Goal: Task Accomplishment & Management: Use online tool/utility

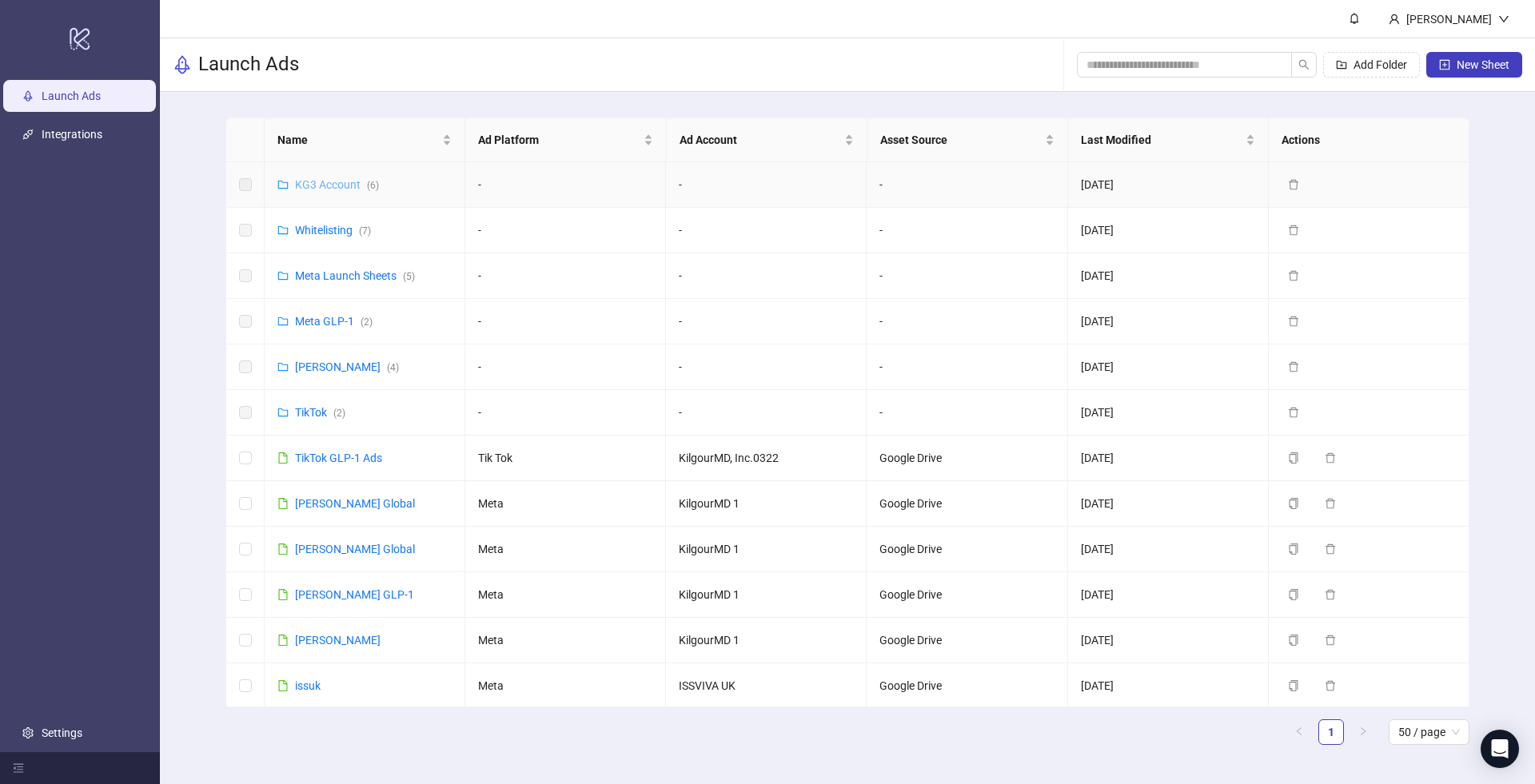
click at [324, 178] on link "KG3 Account ( 6 )" at bounding box center [337, 184] width 84 height 13
click at [321, 227] on link "Whitelisting ( 7 )" at bounding box center [333, 230] width 76 height 13
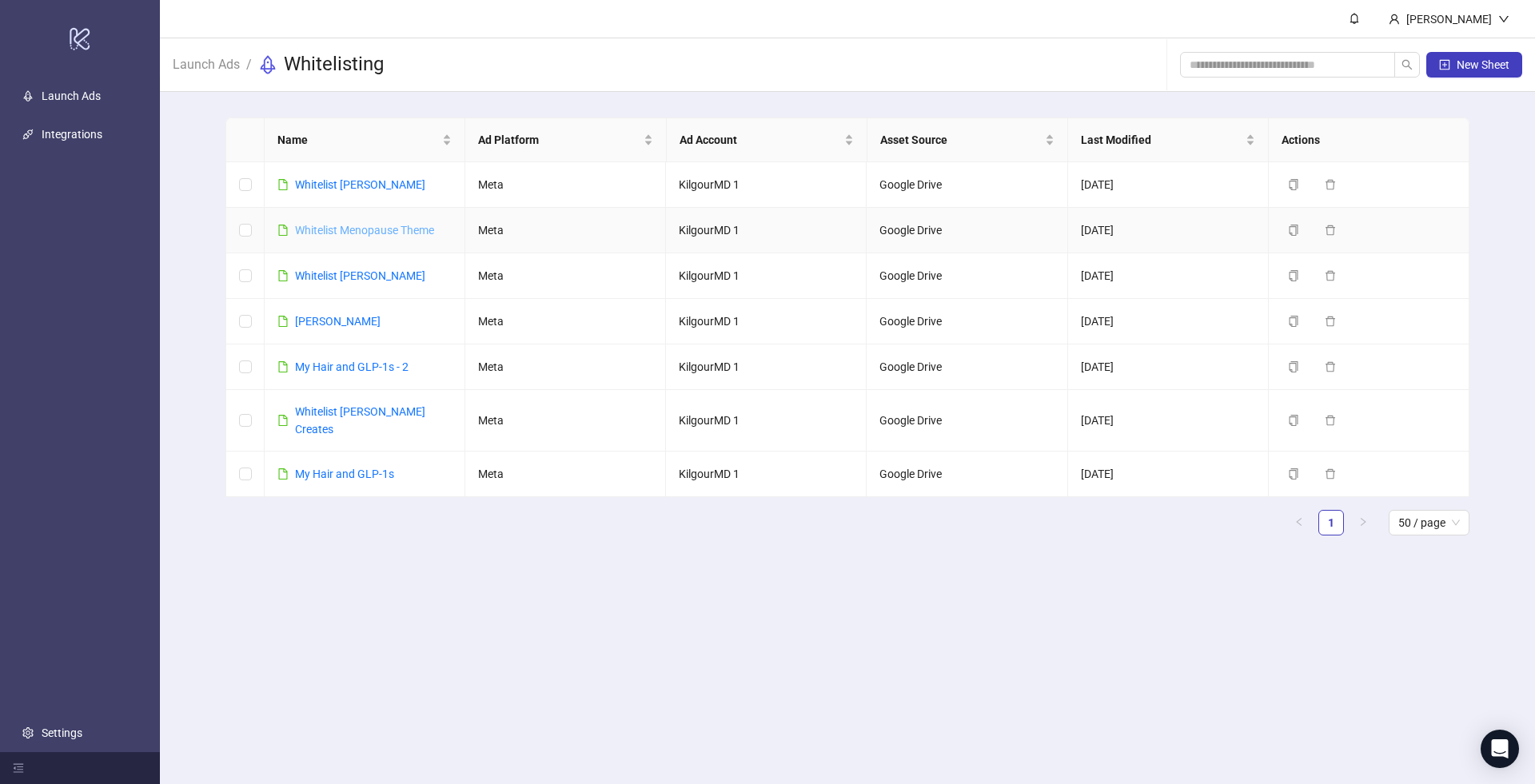
click at [373, 229] on link "Whitelist Menopause Theme" at bounding box center [364, 230] width 139 height 13
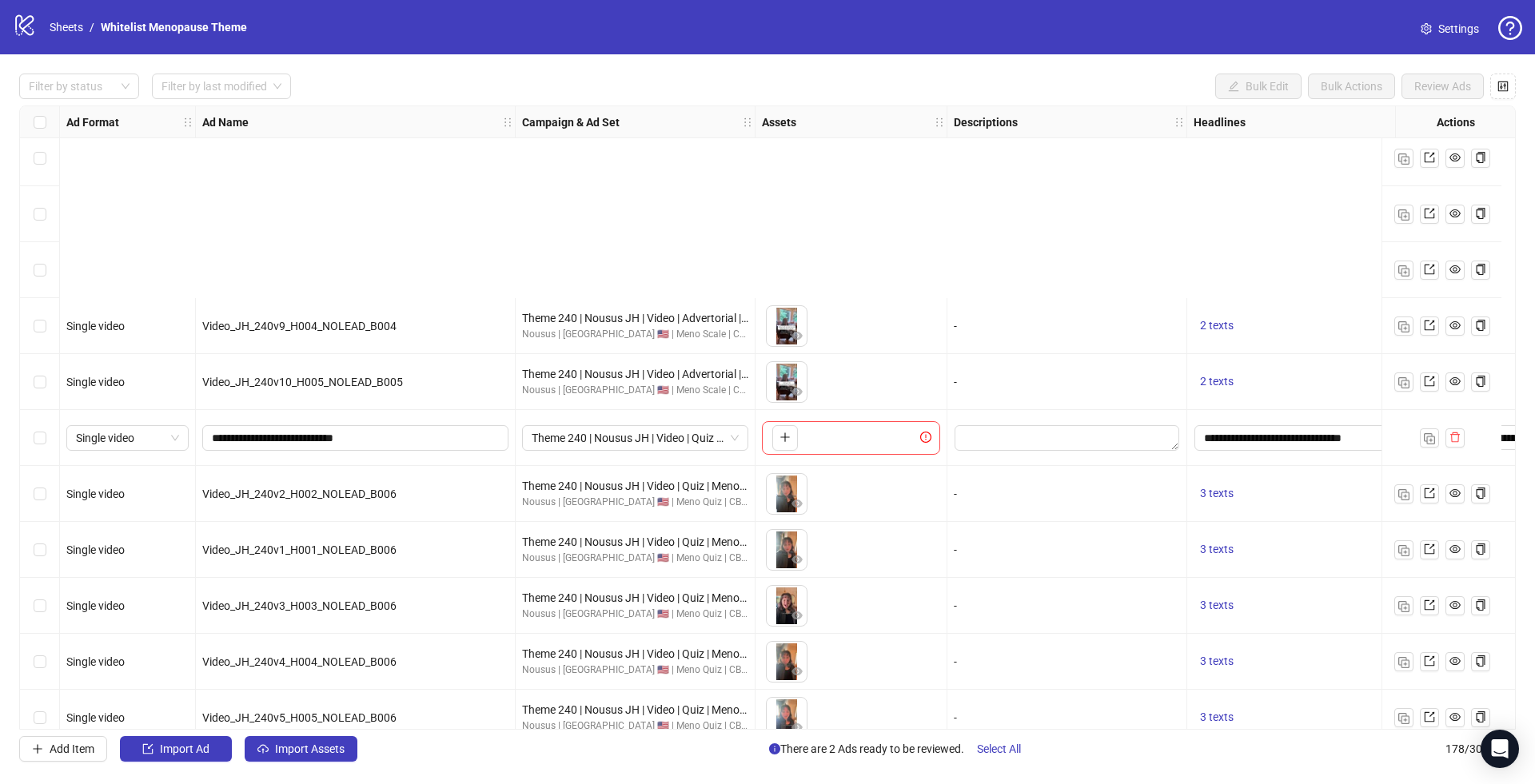
scroll to position [9372, 0]
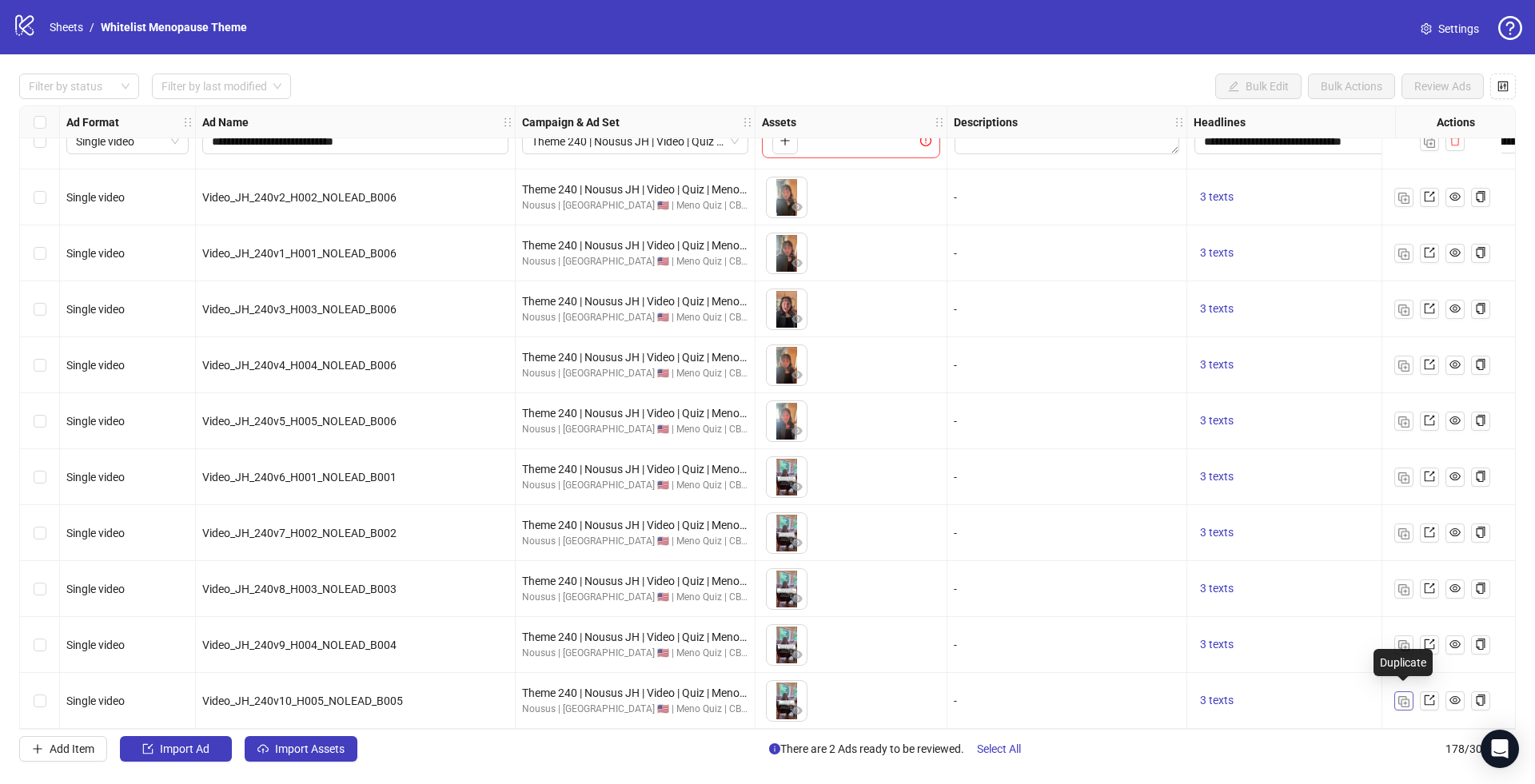
click at [1405, 696] on img "button" at bounding box center [1403, 701] width 11 height 11
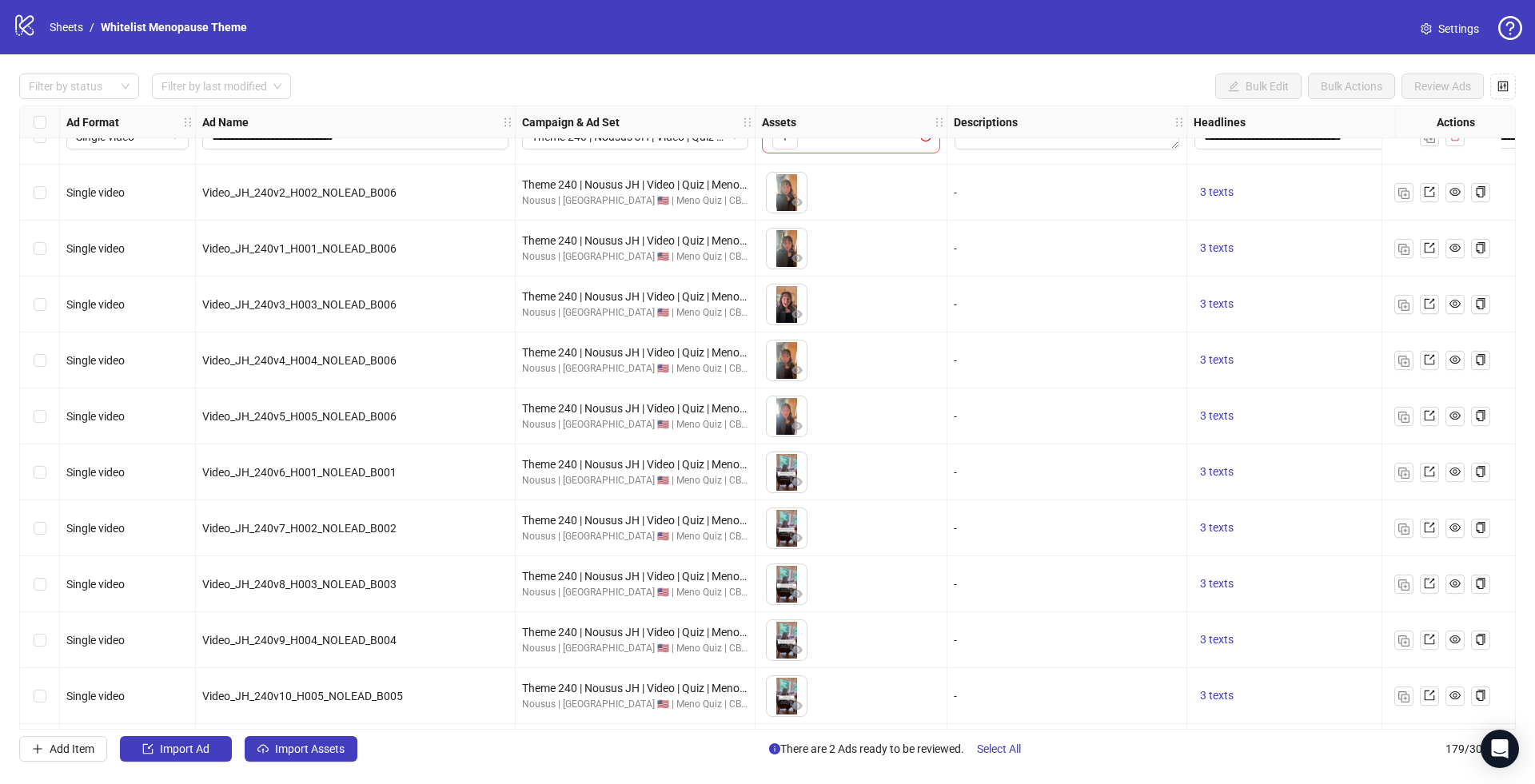
scroll to position [9429, 0]
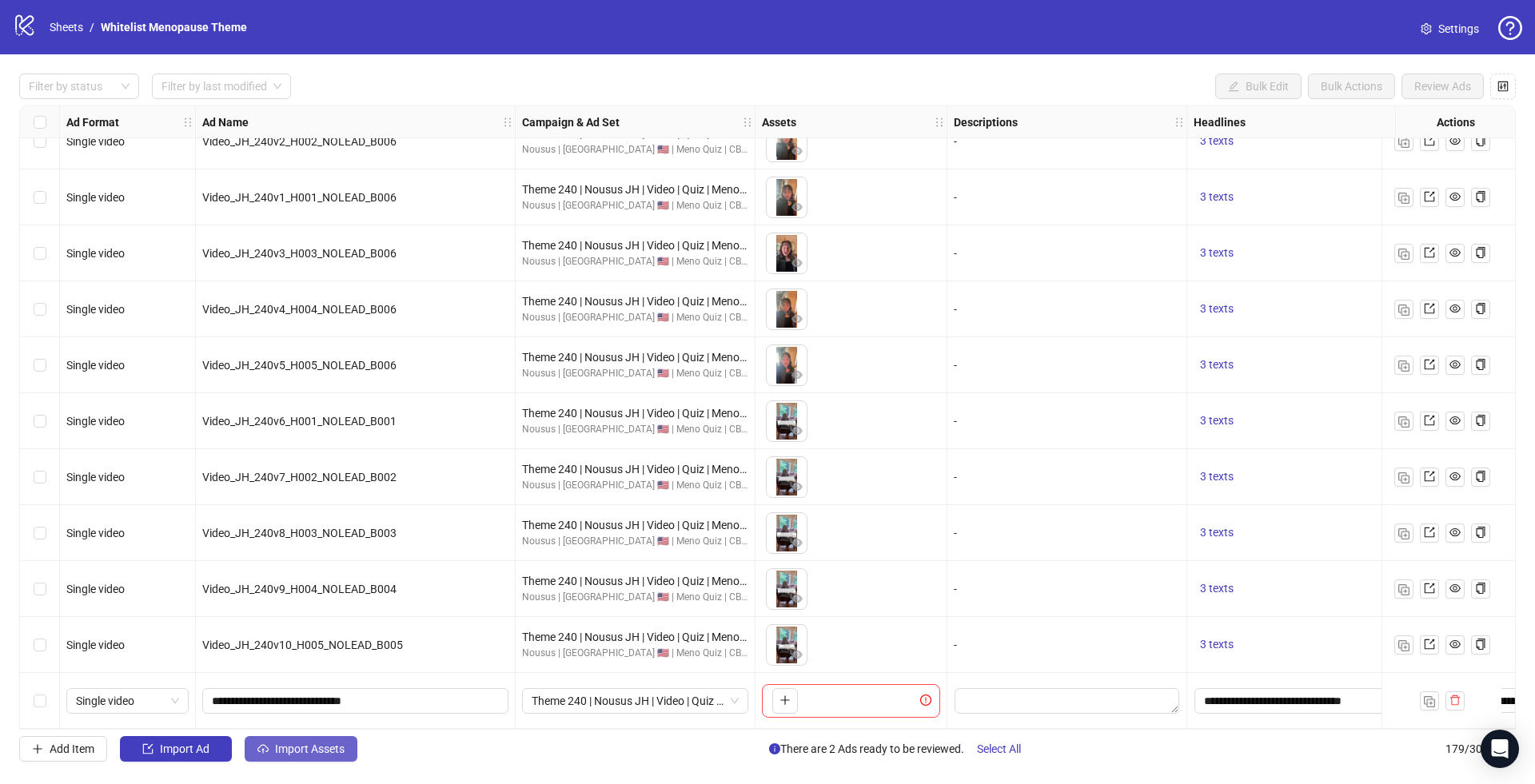
click at [308, 749] on span "Import Assets" at bounding box center [310, 748] width 69 height 13
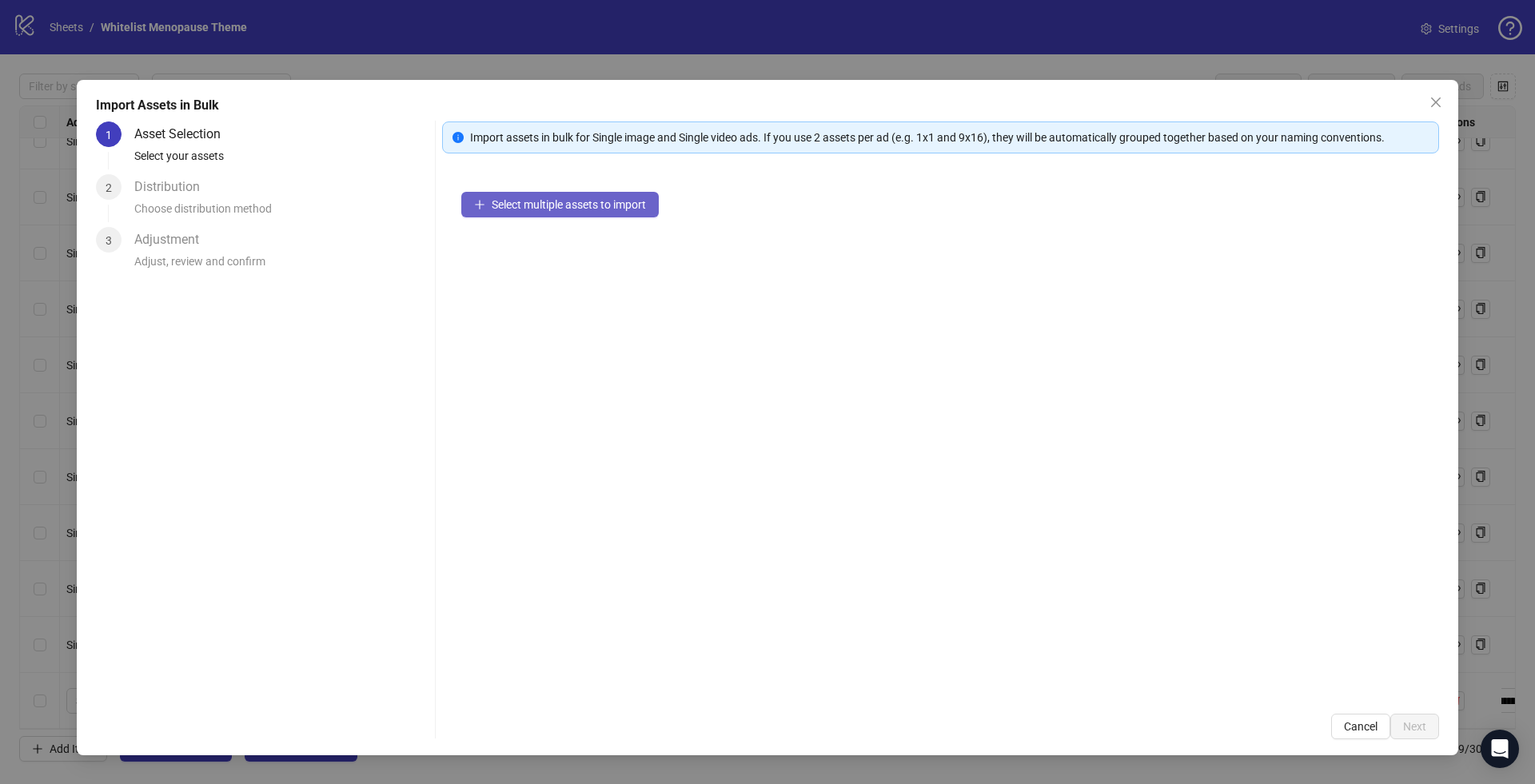
click at [521, 214] on button "Select multiple assets to import" at bounding box center [560, 205] width 197 height 26
click at [521, 211] on button "Select multiple assets to import" at bounding box center [560, 205] width 197 height 26
click at [532, 202] on span "Select multiple assets to import" at bounding box center [569, 204] width 154 height 13
click at [532, 201] on span "Select multiple assets to import" at bounding box center [569, 204] width 154 height 13
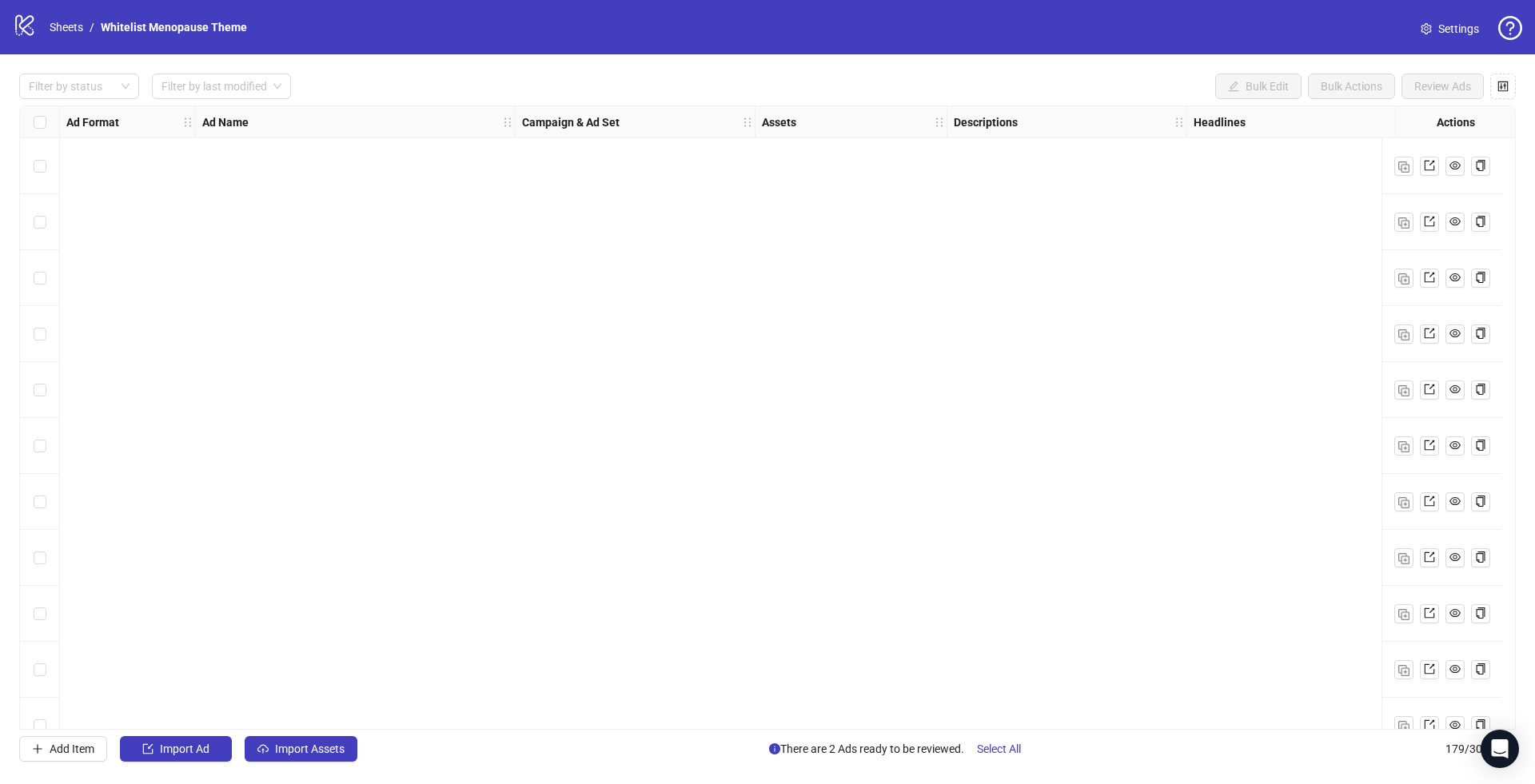
scroll to position [1183, 0]
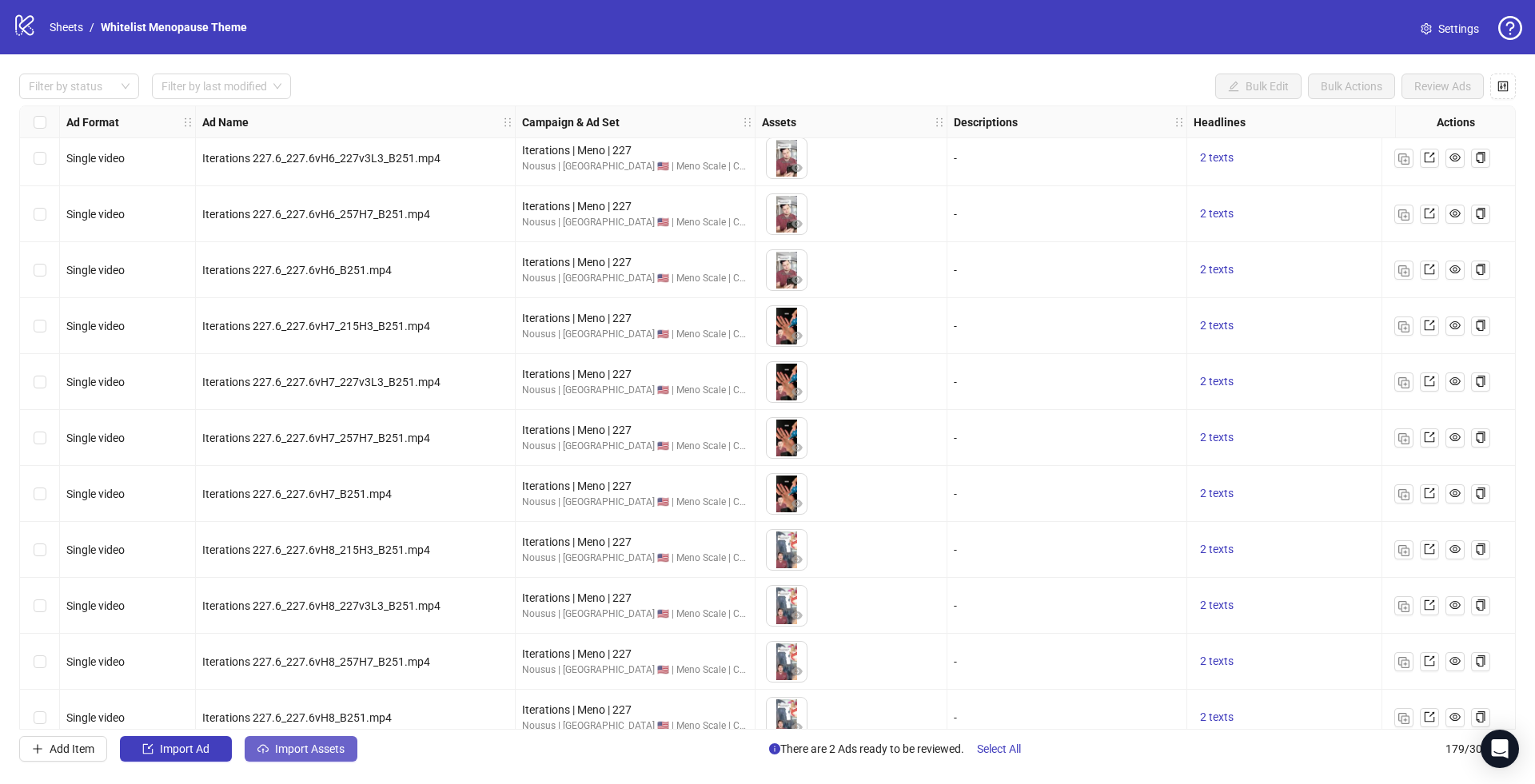
click at [283, 757] on button "Import Assets" at bounding box center [301, 749] width 113 height 26
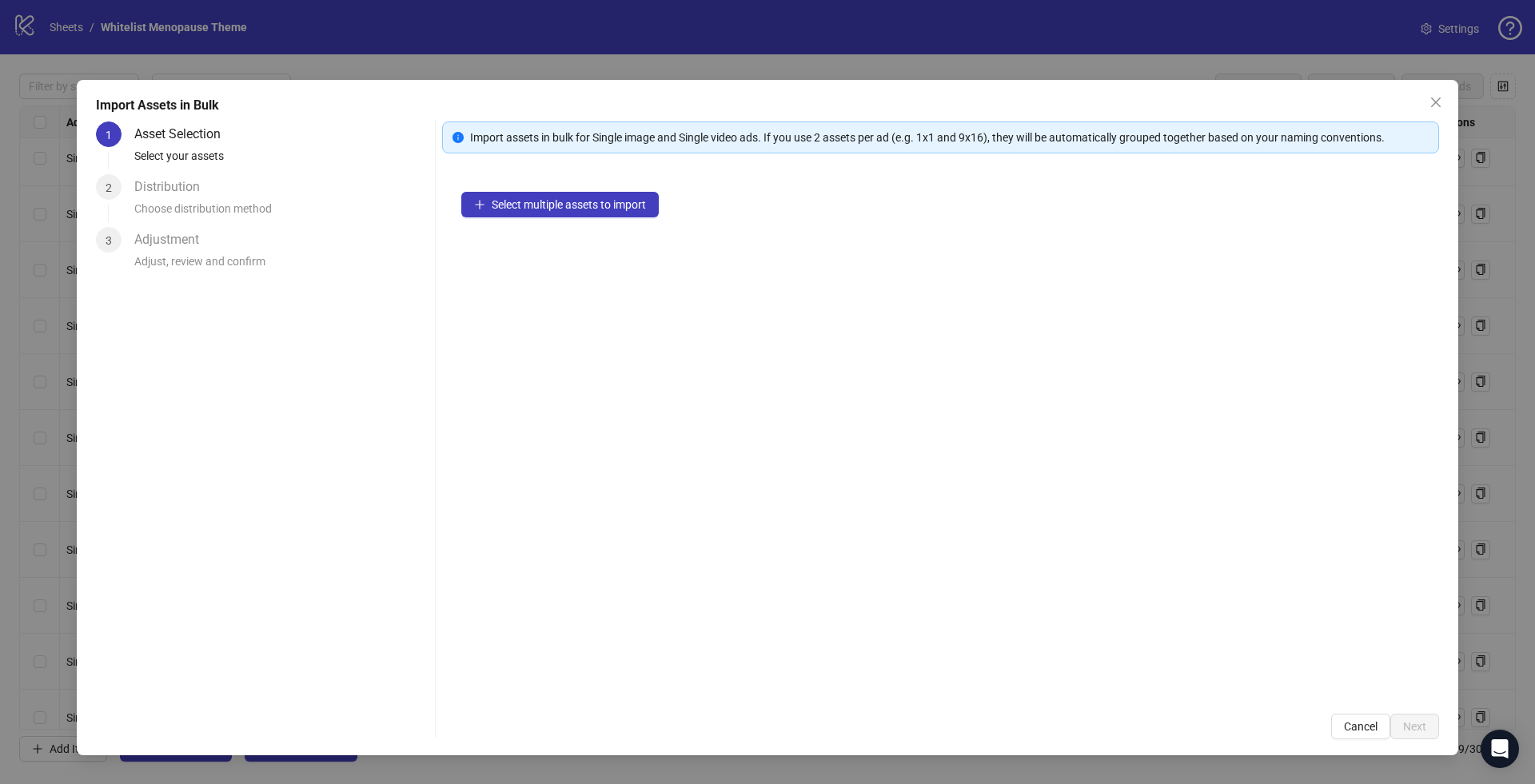
click at [612, 219] on div "Select multiple assets to import" at bounding box center [940, 433] width 997 height 522
click at [612, 206] on span "Select multiple assets to import" at bounding box center [569, 204] width 154 height 13
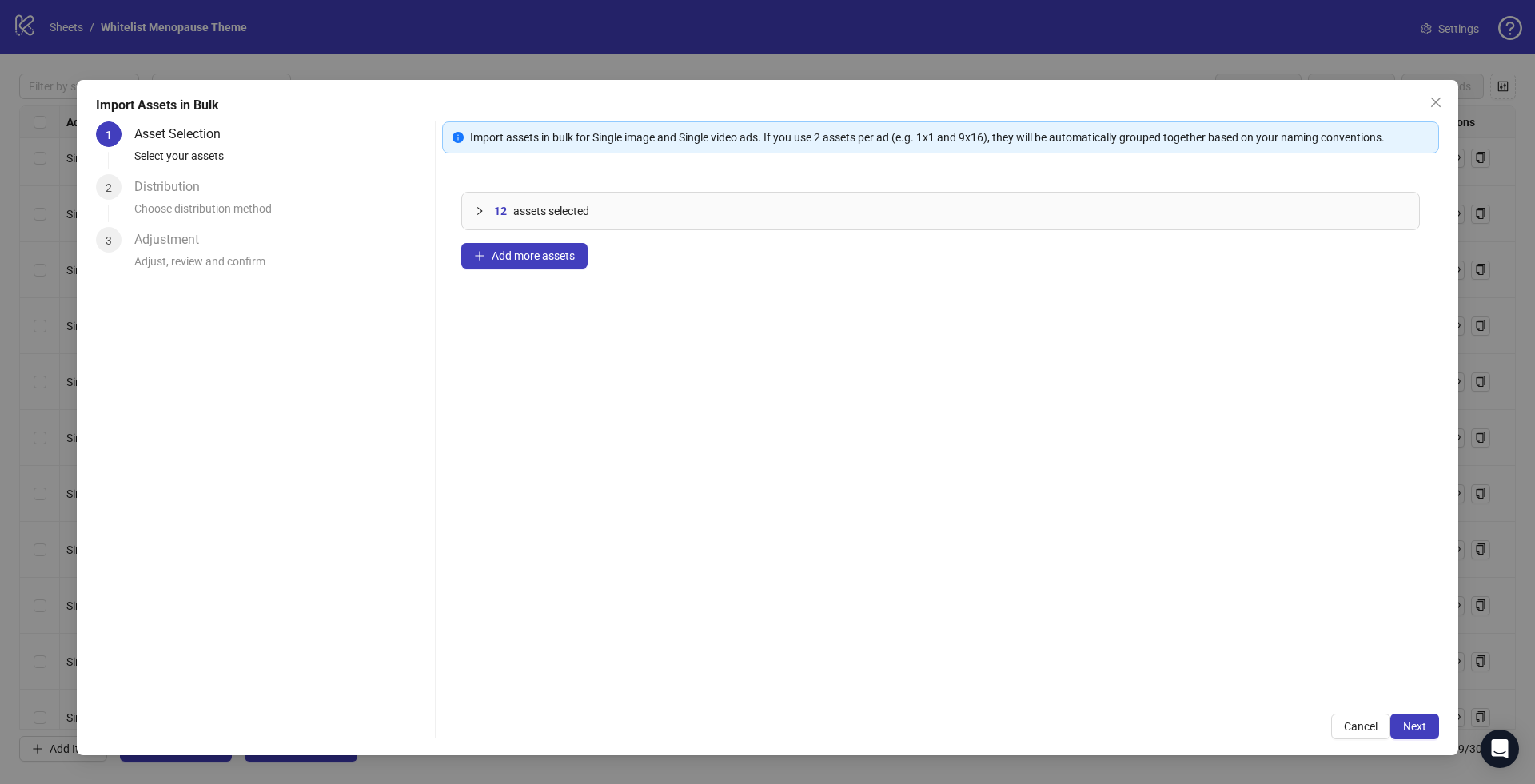
click at [1421, 705] on div "Import assets in bulk for Single image and Single video ads. If you use 2 asset…" at bounding box center [940, 431] width 997 height 618
click at [1418, 722] on span "Next" at bounding box center [1414, 726] width 23 height 13
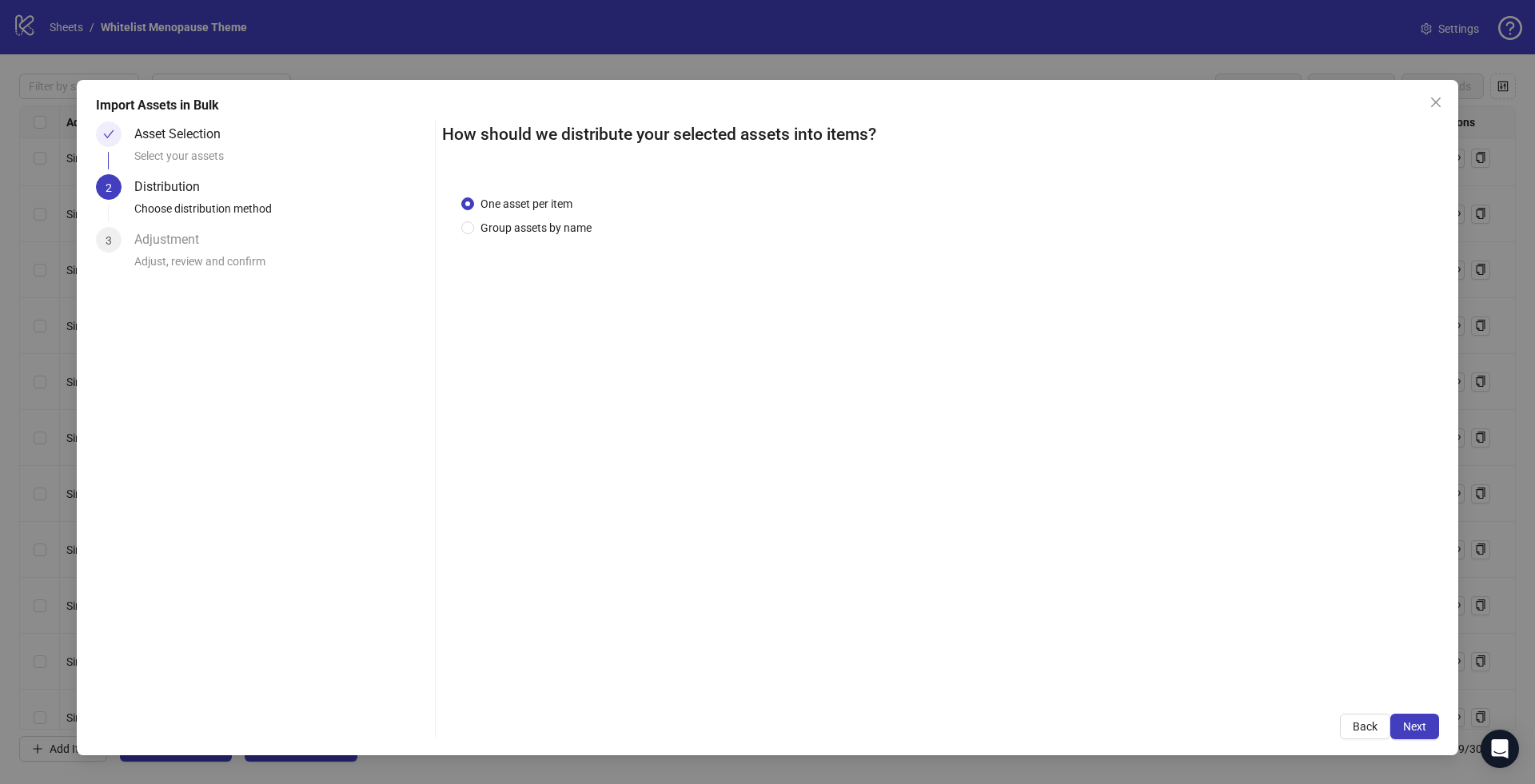
click at [1418, 722] on span "Next" at bounding box center [1414, 726] width 23 height 13
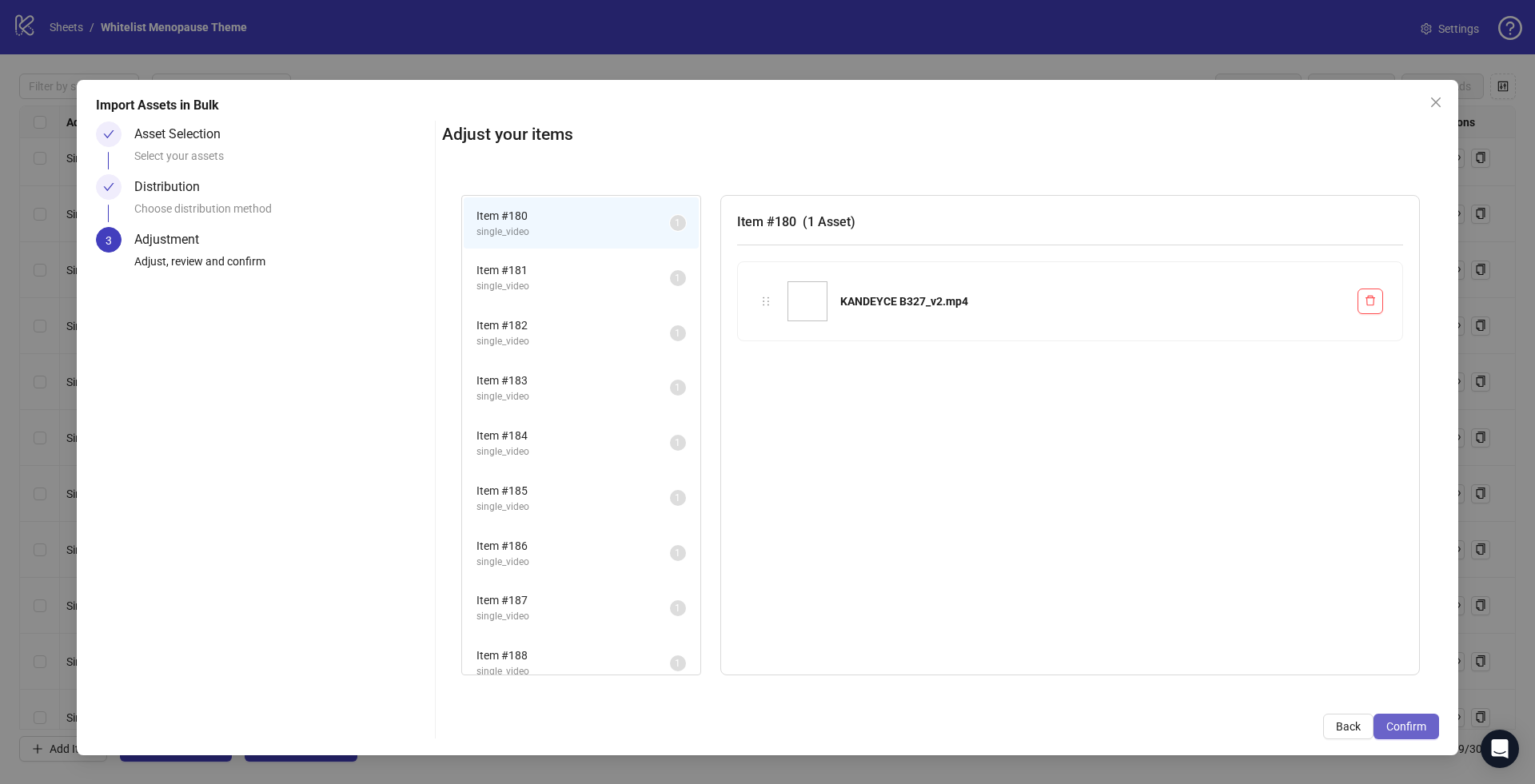
click at [1426, 730] on span "Confirm" at bounding box center [1406, 726] width 40 height 13
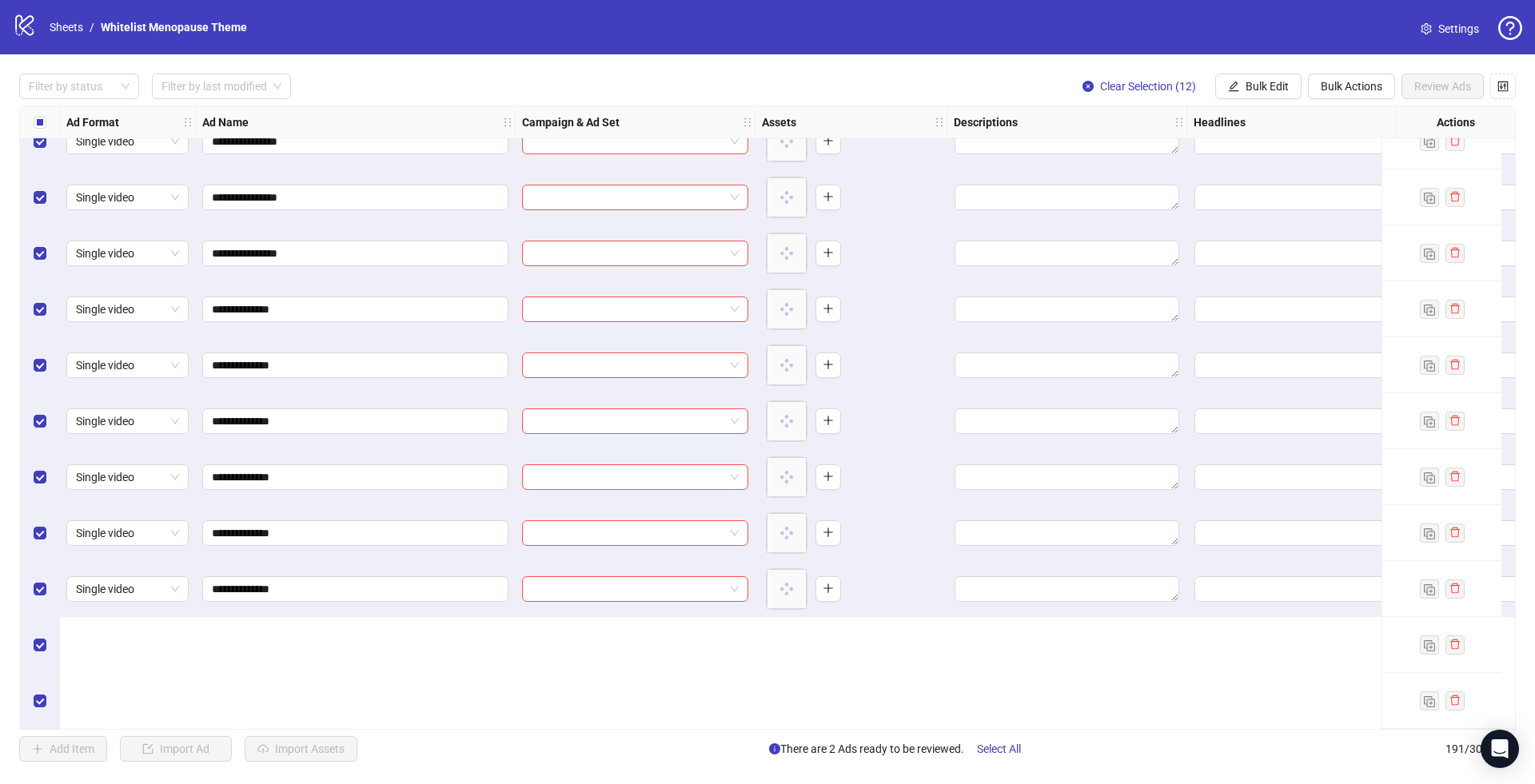
scroll to position [9835, 0]
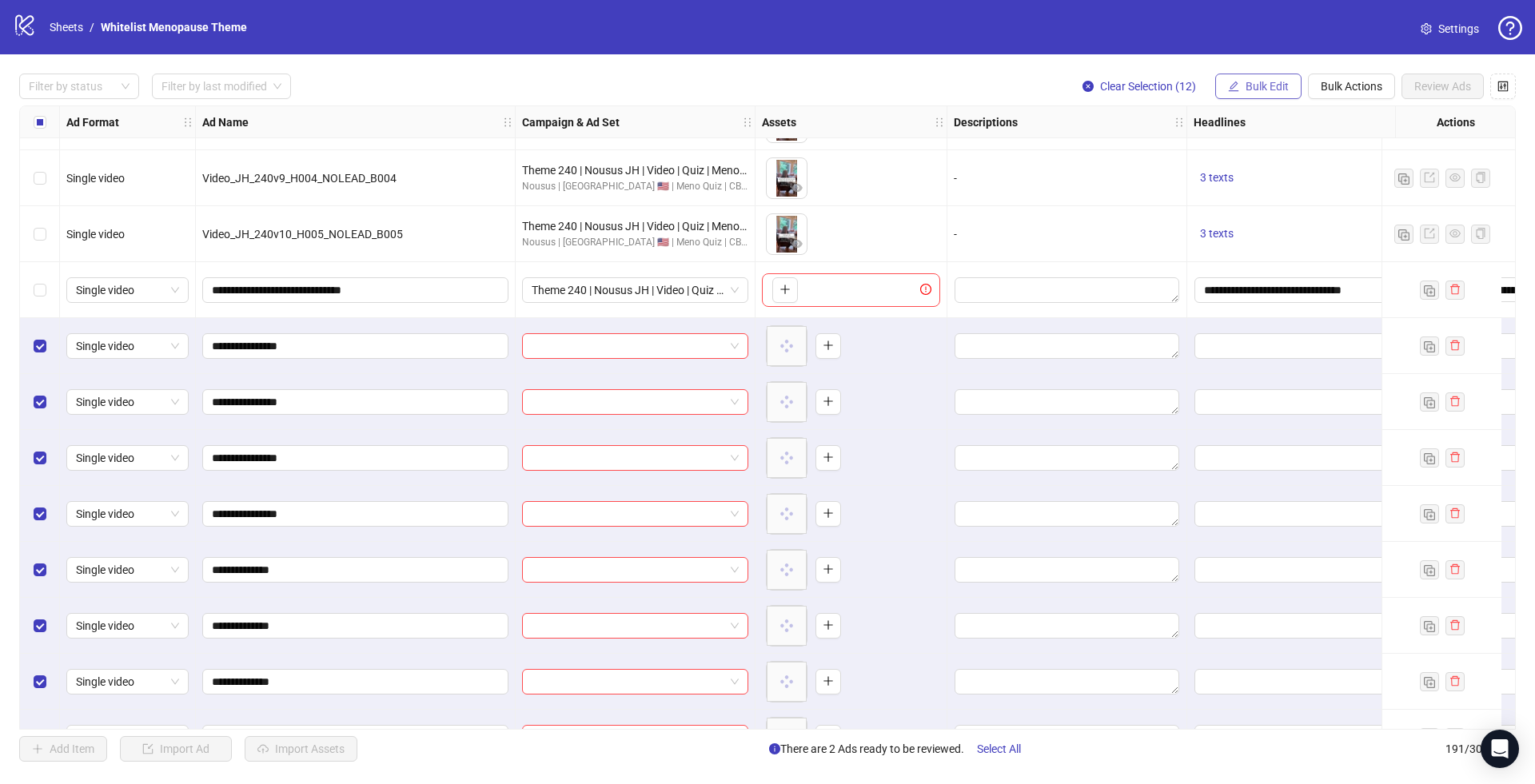
click at [1235, 86] on icon "edit" at bounding box center [1233, 86] width 11 height 11
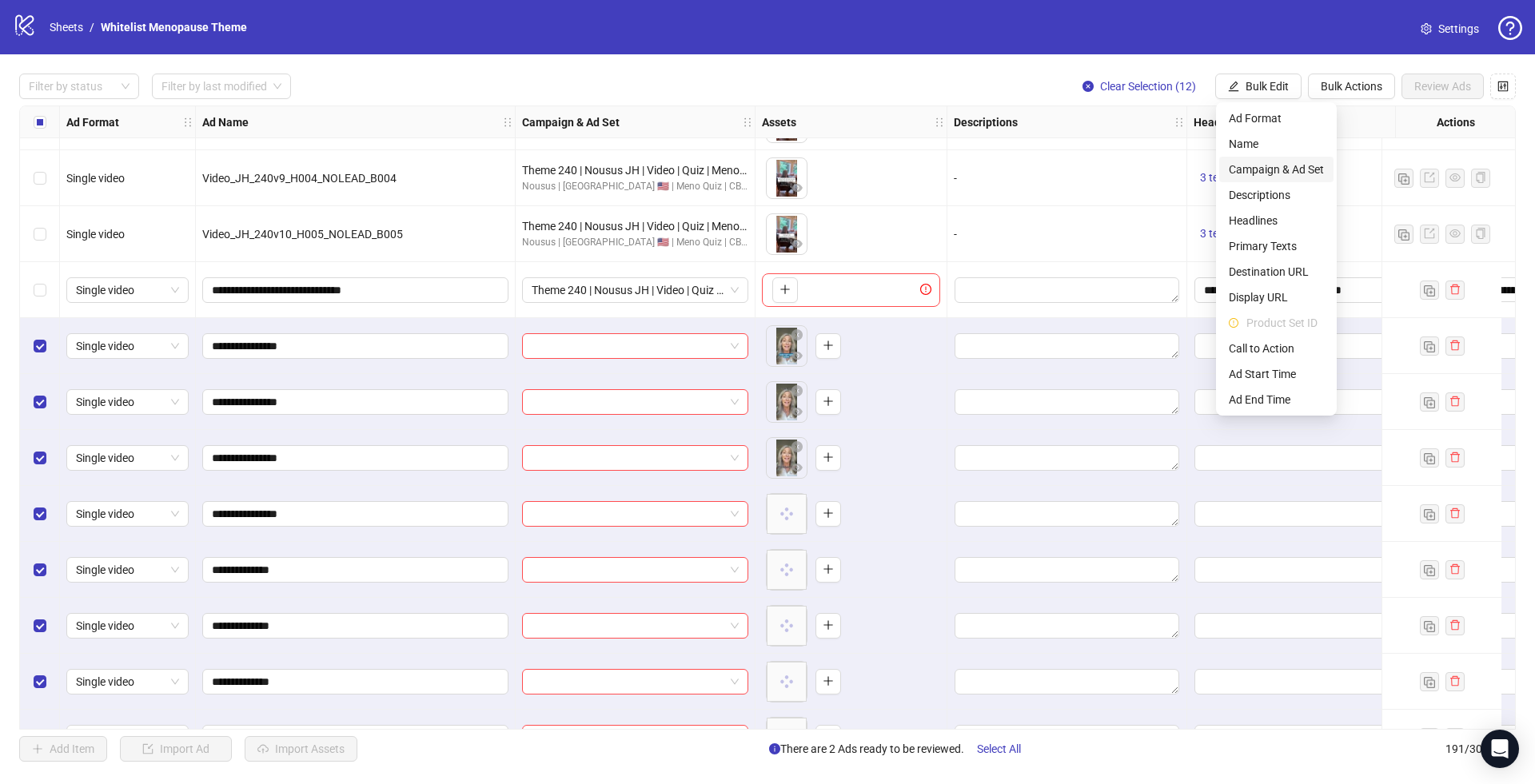
click at [1252, 173] on span "Campaign & Ad Set" at bounding box center [1277, 169] width 95 height 18
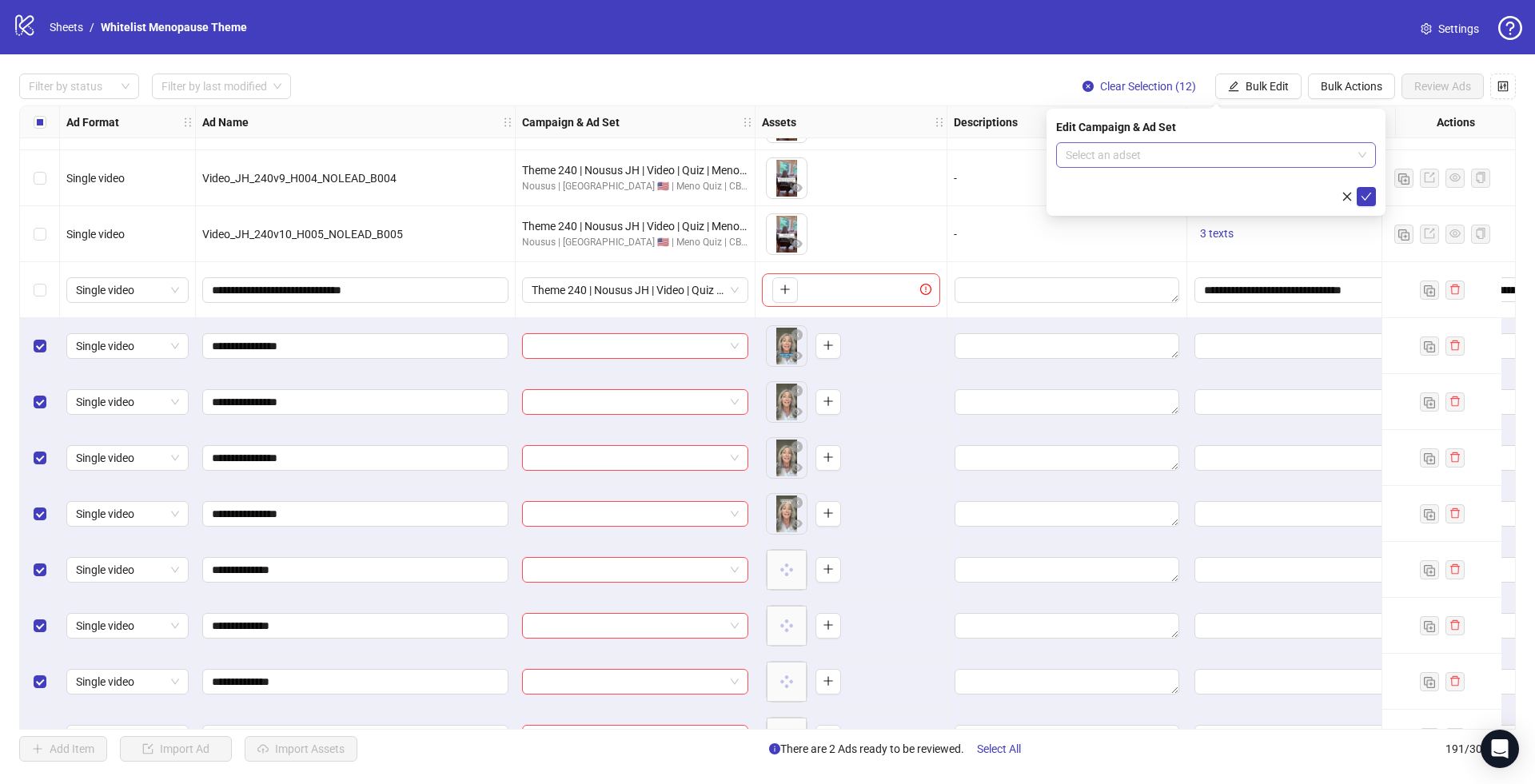
click at [1165, 145] on input "search" at bounding box center [1208, 155] width 286 height 24
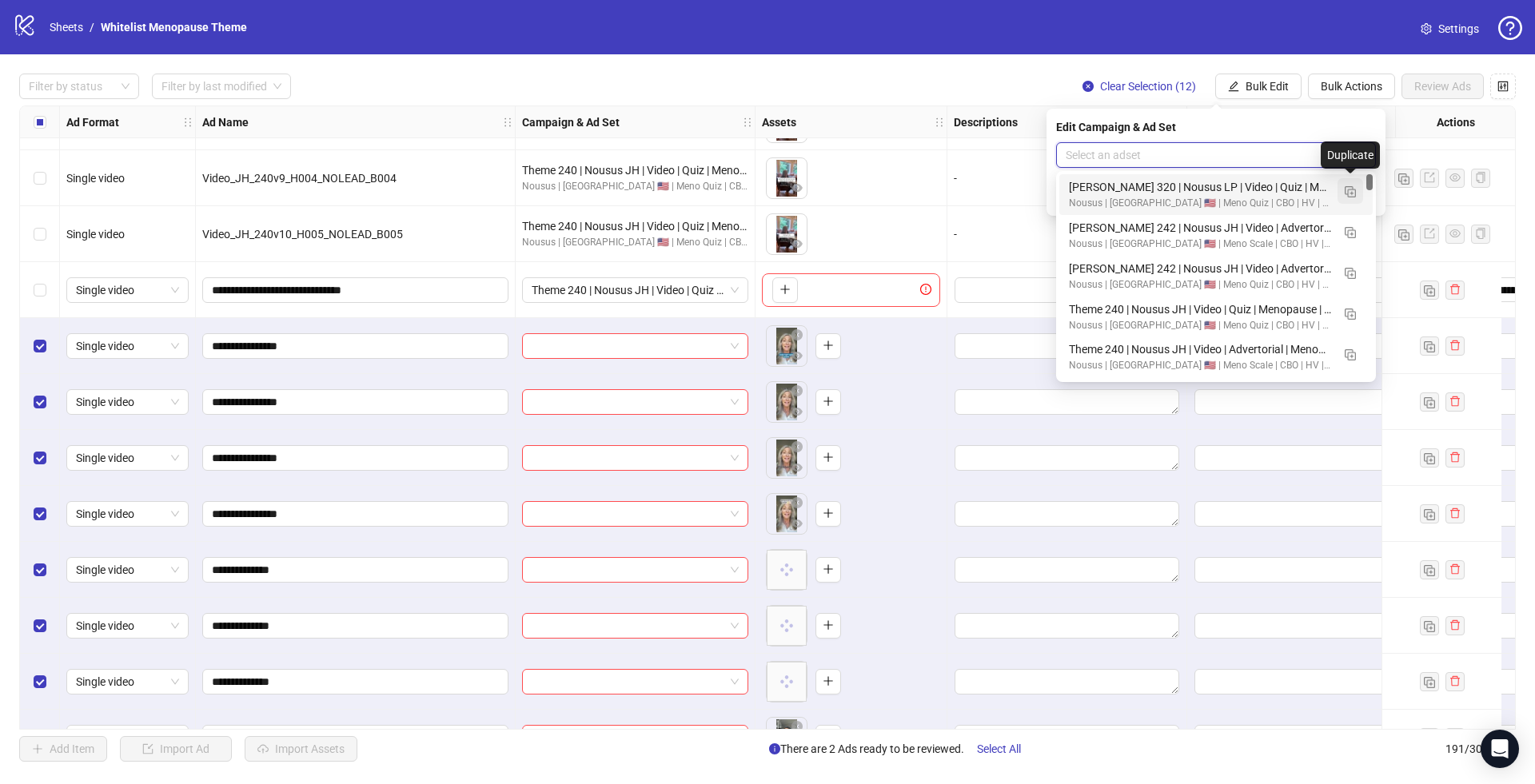
click at [1353, 189] on img "button" at bounding box center [1350, 191] width 11 height 11
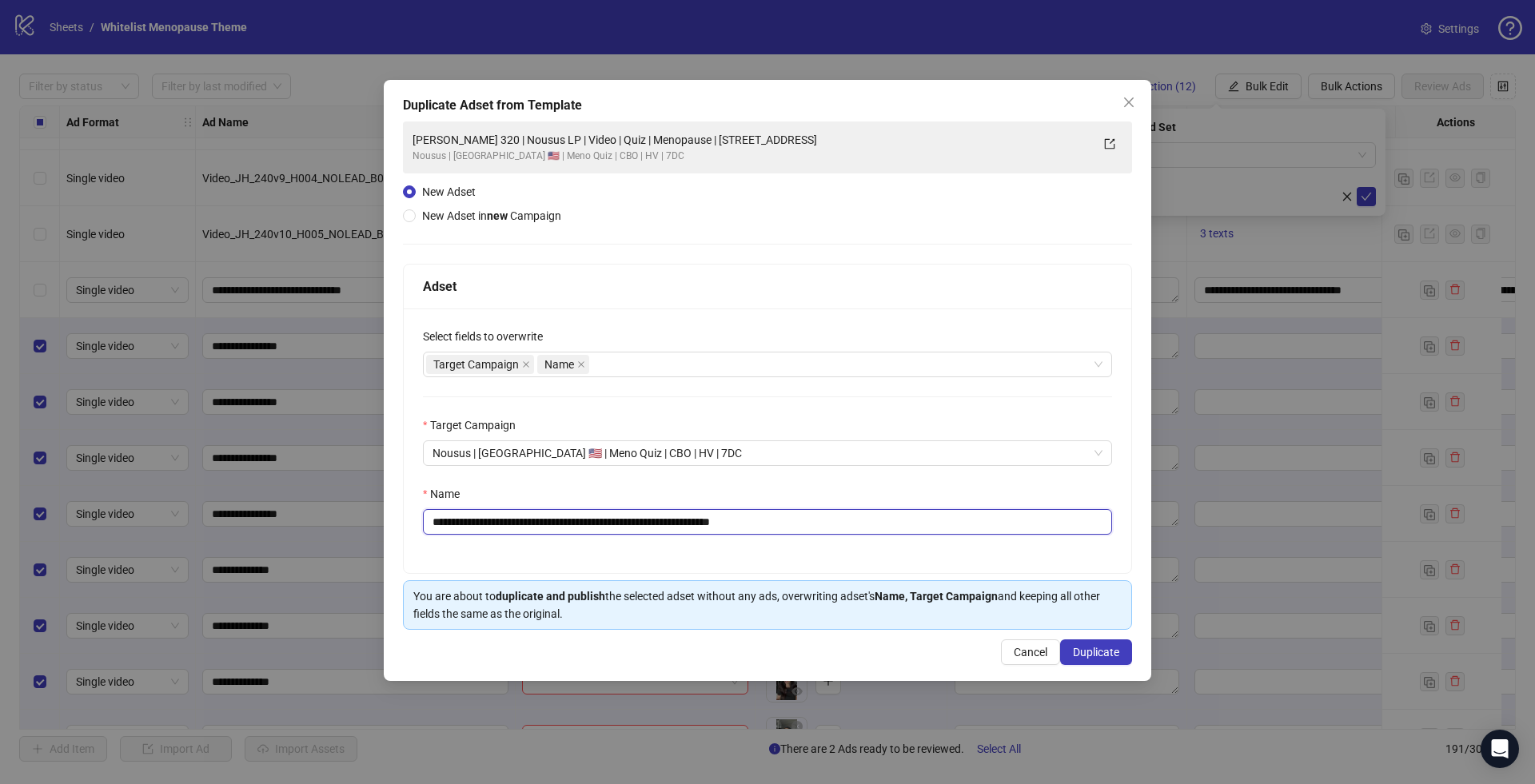
click at [678, 527] on input "**********" at bounding box center [768, 522] width 689 height 26
paste input "***"
click at [617, 525] on input "**********" at bounding box center [768, 522] width 689 height 26
type input "**********"
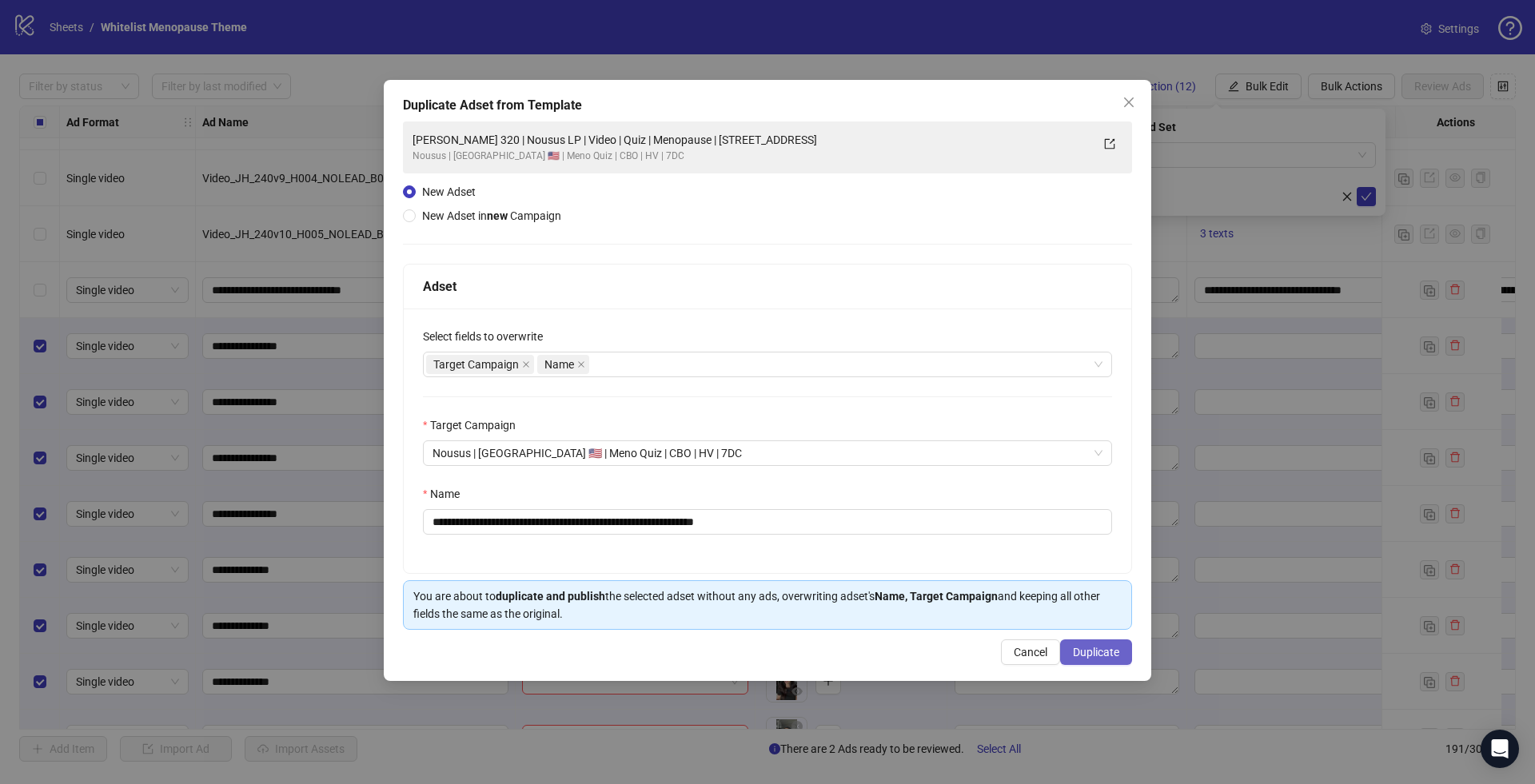
click at [1090, 645] on span "Duplicate" at bounding box center [1096, 651] width 47 height 13
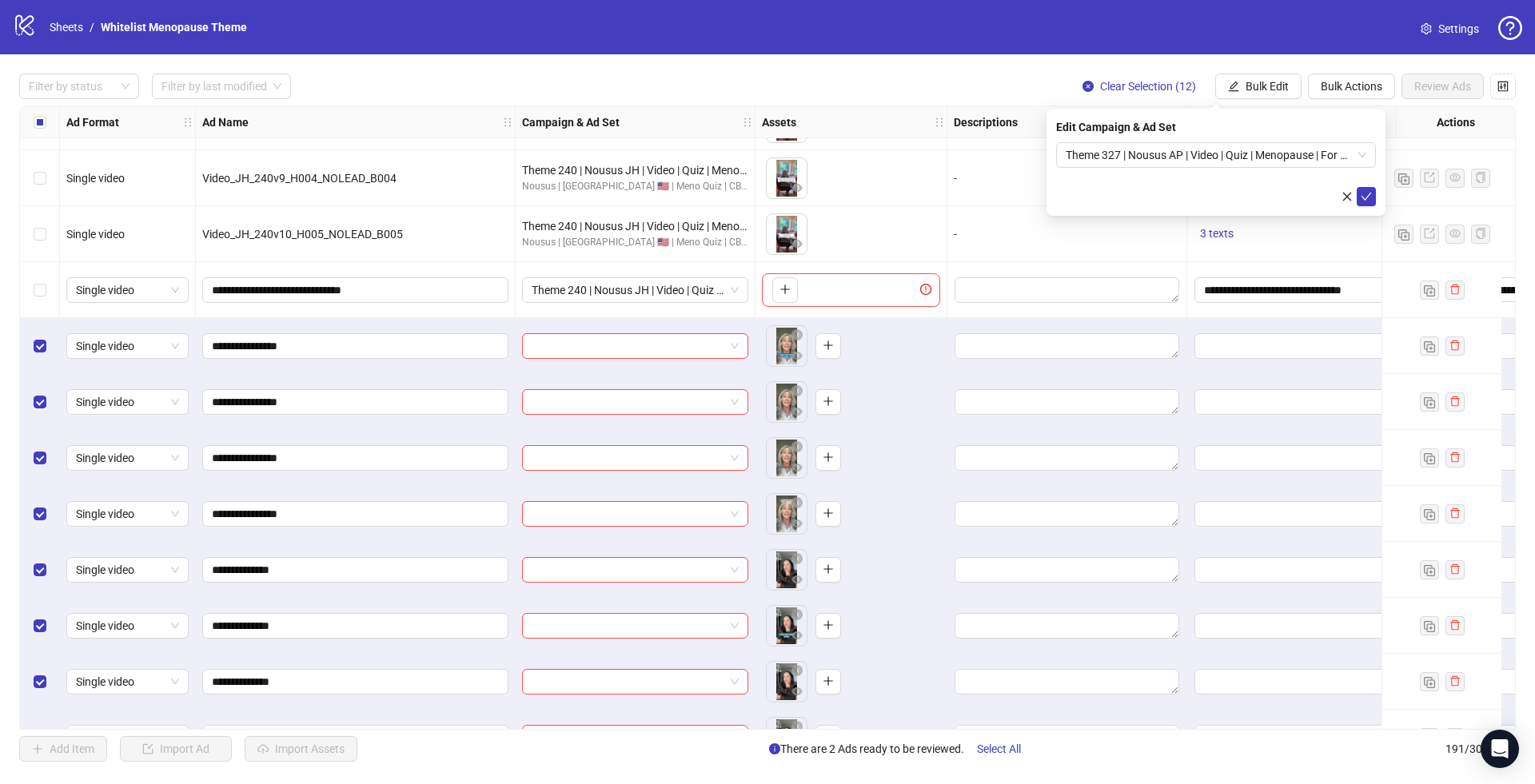
click at [1356, 184] on form "Theme 327 | Nousus AP | Video | Quiz | Menopause | For my friends" at bounding box center [1216, 174] width 320 height 64
click at [1363, 191] on icon "check" at bounding box center [1366, 196] width 11 height 11
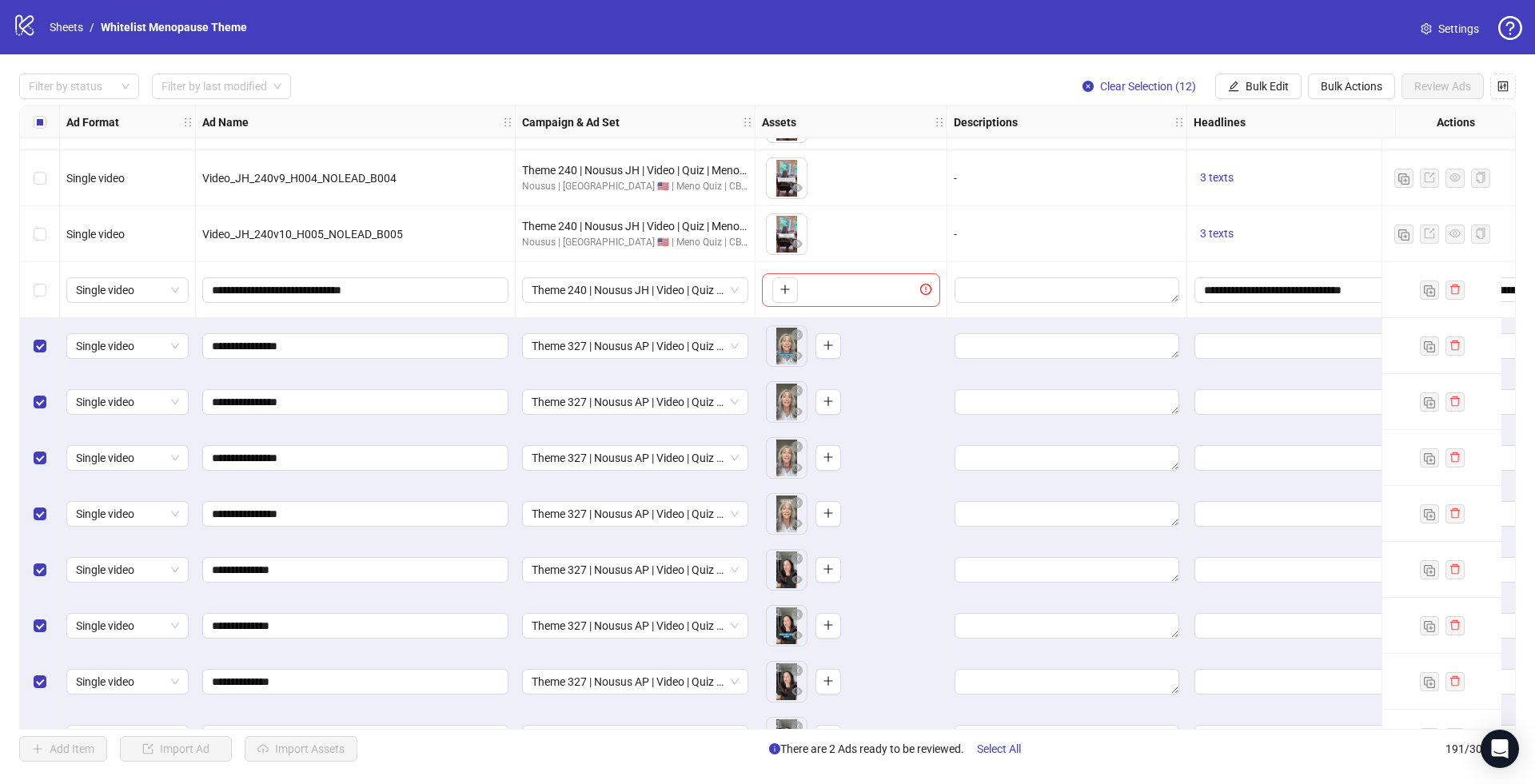
click at [48, 129] on div "Select all rows" at bounding box center [40, 122] width 40 height 32
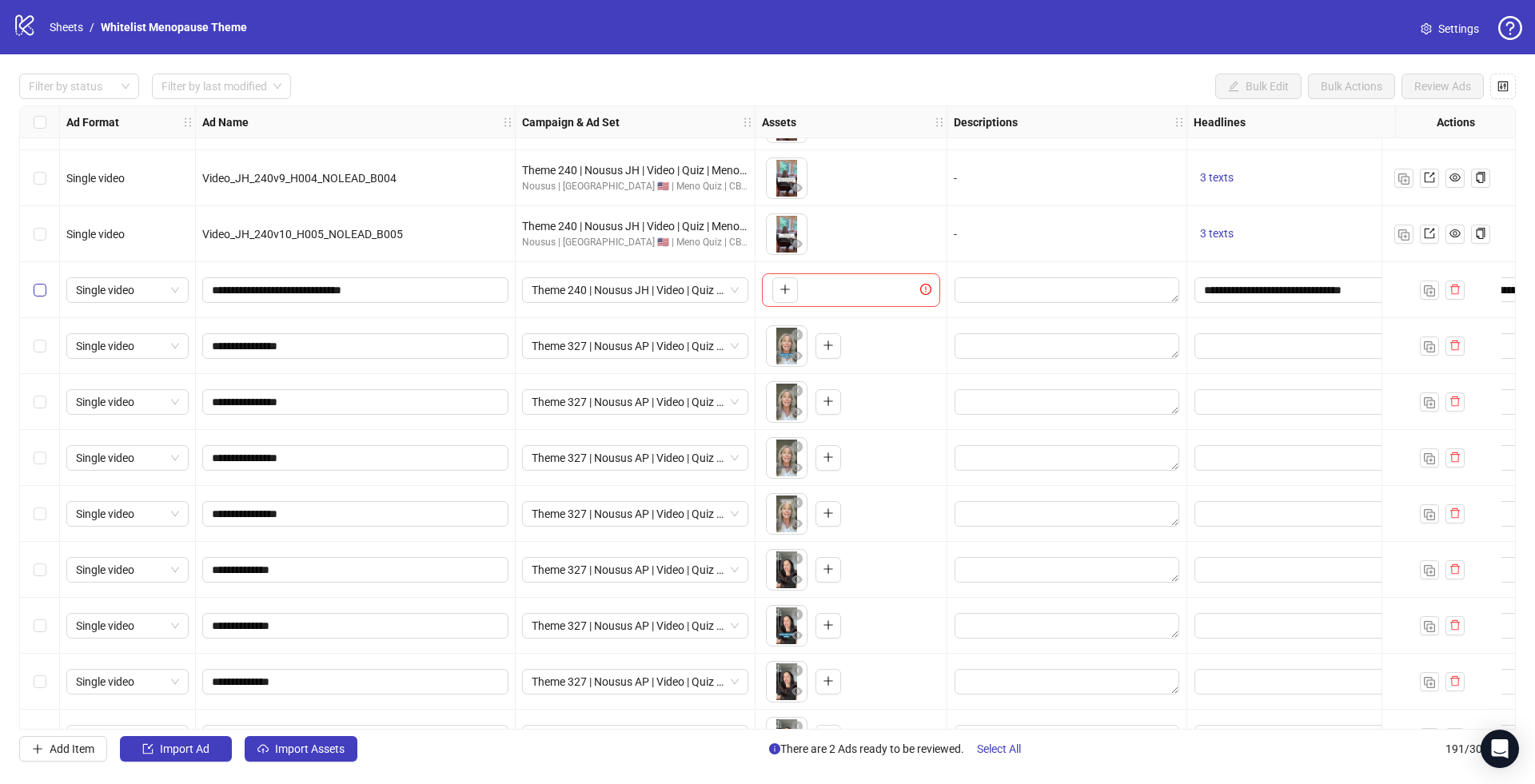
click at [45, 281] on label "Select row 179" at bounding box center [40, 290] width 13 height 18
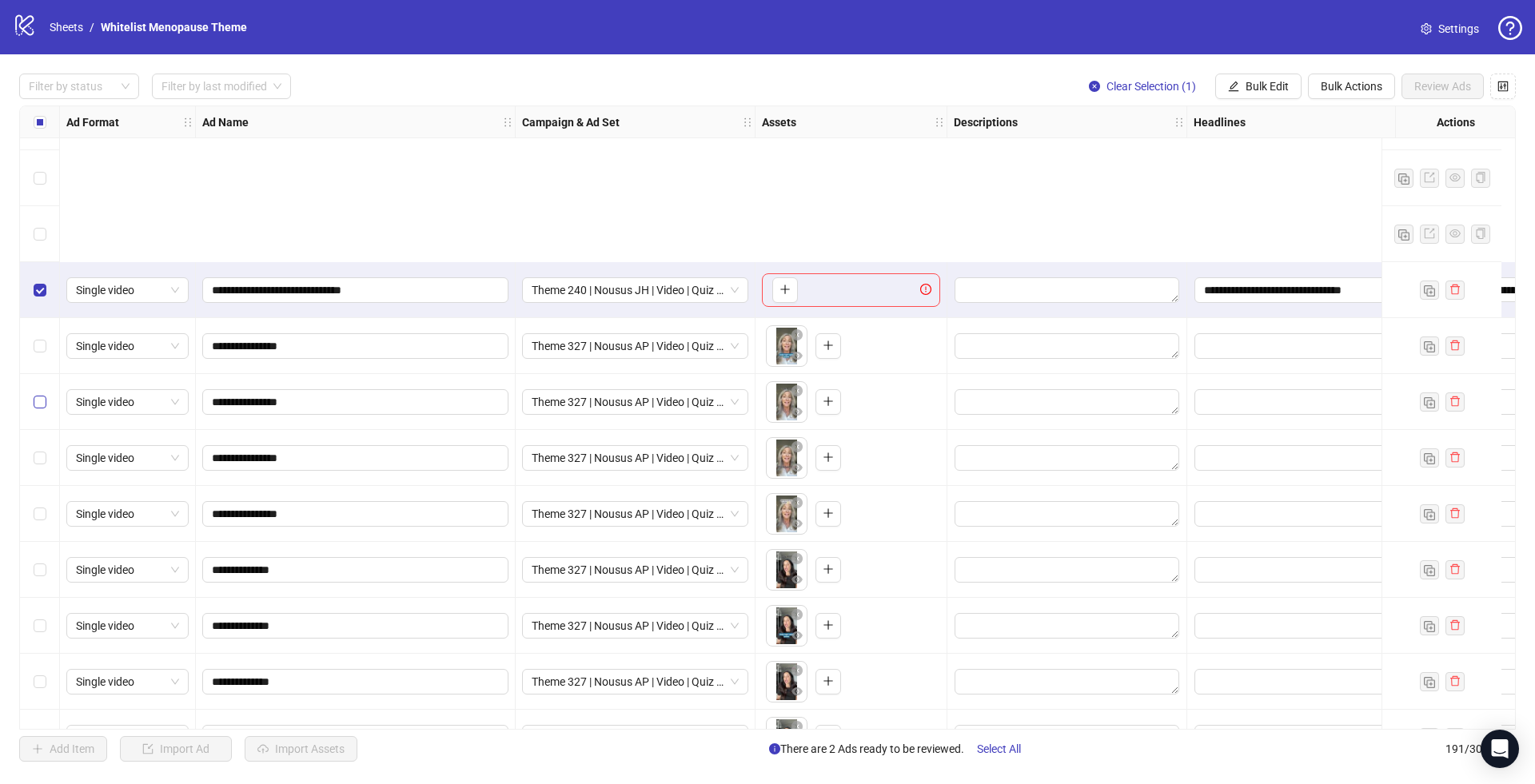
scroll to position [10100, 0]
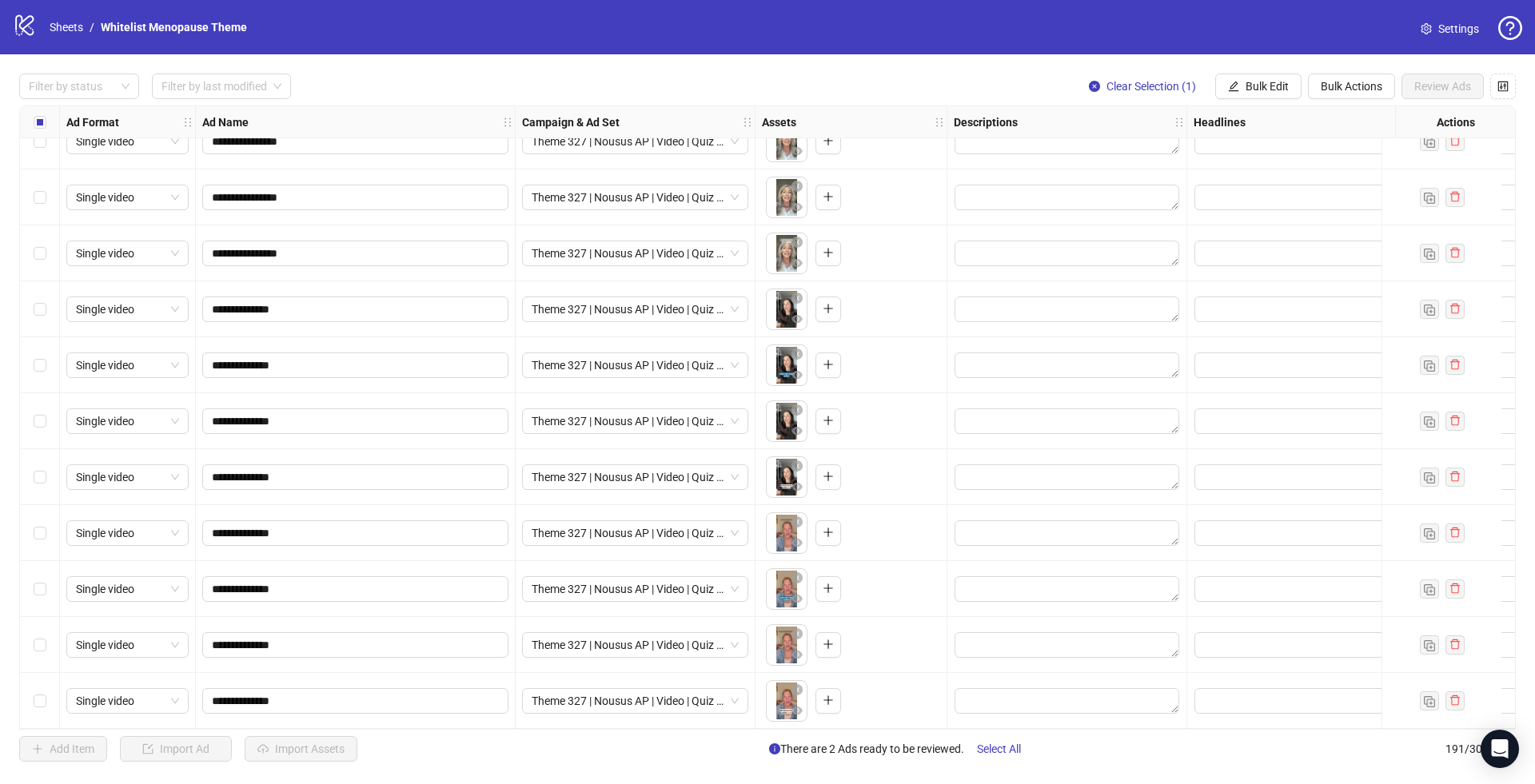
click at [43, 680] on div "Select row 191" at bounding box center [40, 701] width 40 height 56
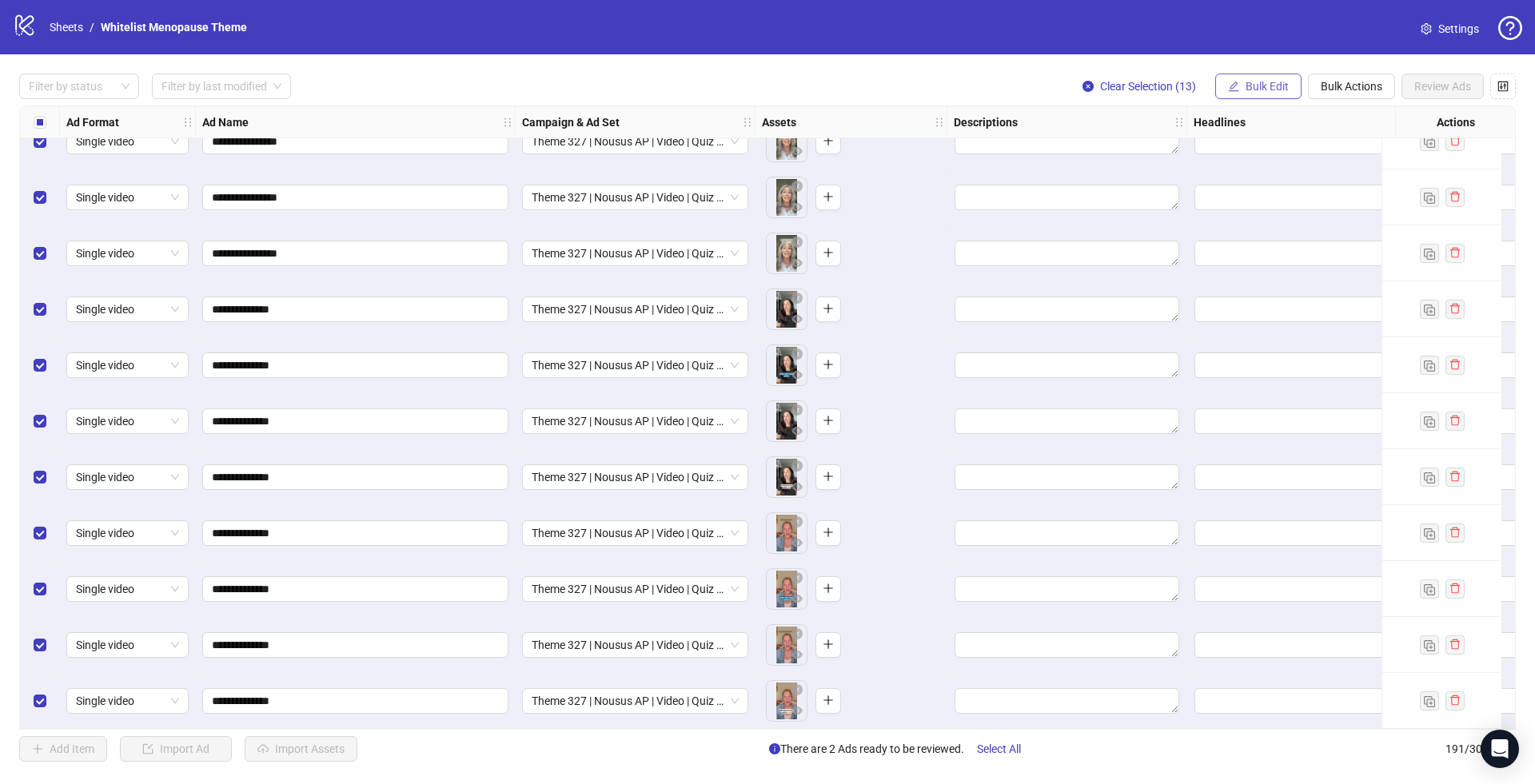
click at [1269, 83] on span "Bulk Edit" at bounding box center [1268, 86] width 44 height 13
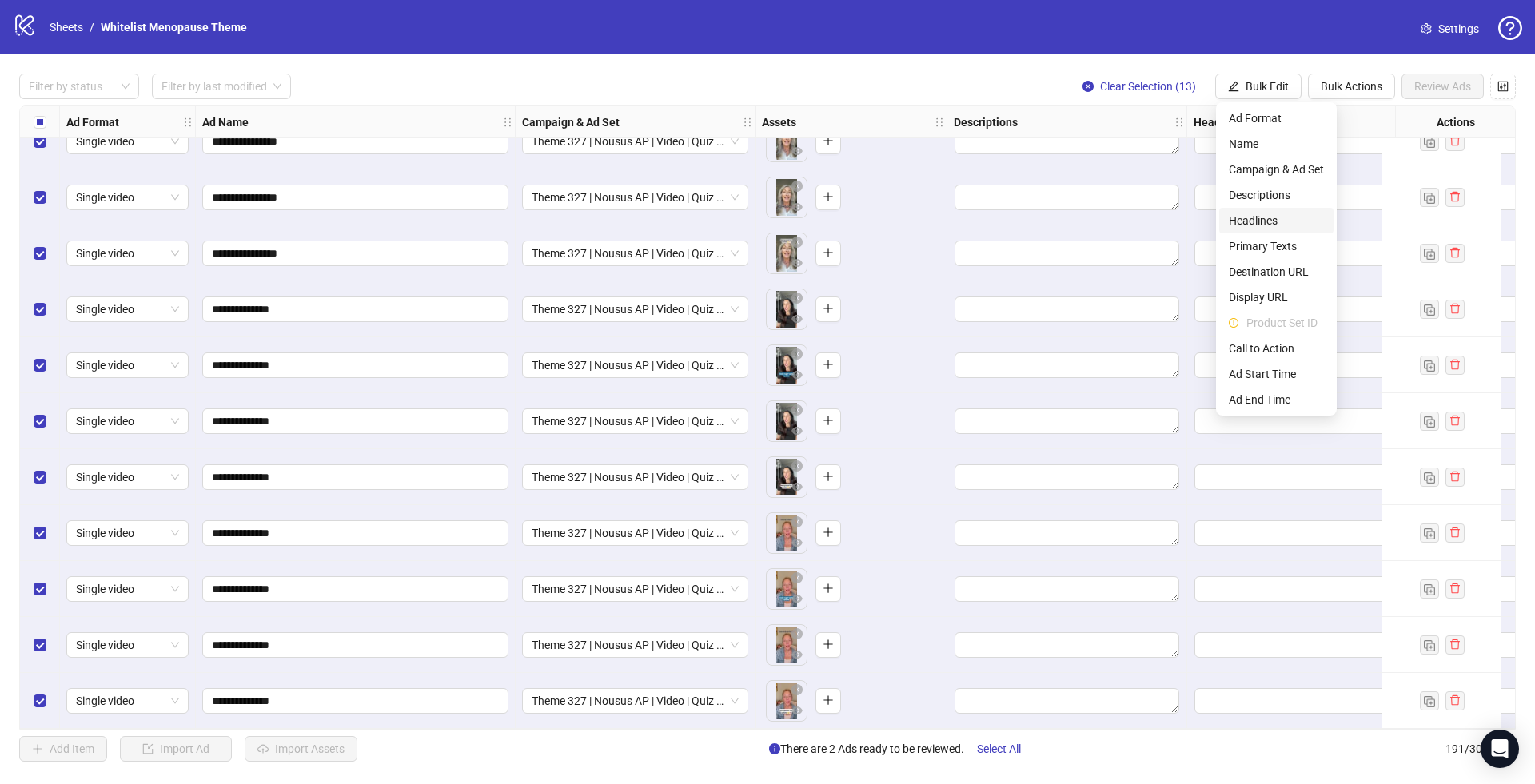
click at [1251, 222] on span "Headlines" at bounding box center [1277, 221] width 95 height 18
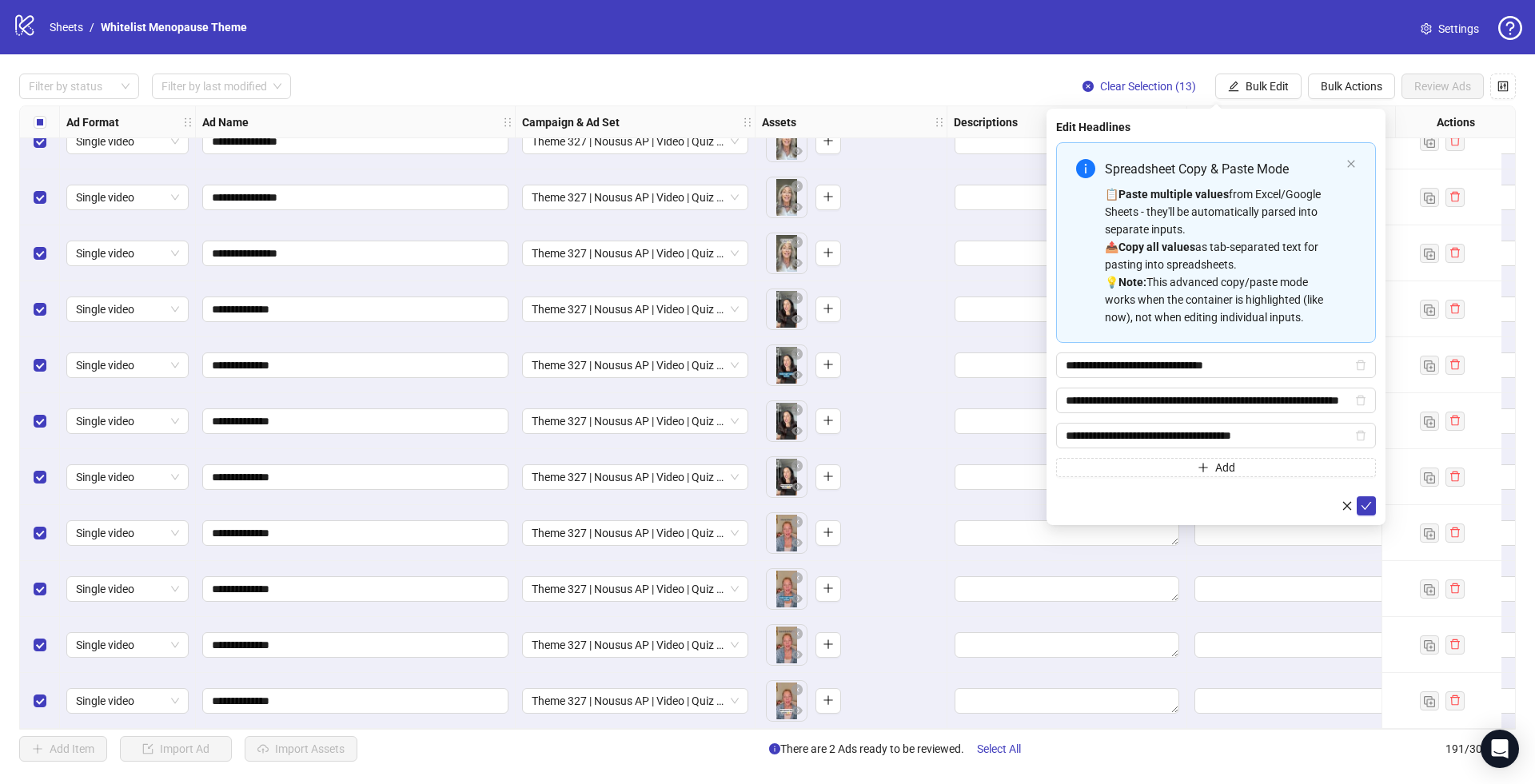
click at [1368, 487] on form "**********" at bounding box center [1216, 329] width 320 height 373
click at [1368, 504] on icon "check" at bounding box center [1366, 505] width 11 height 11
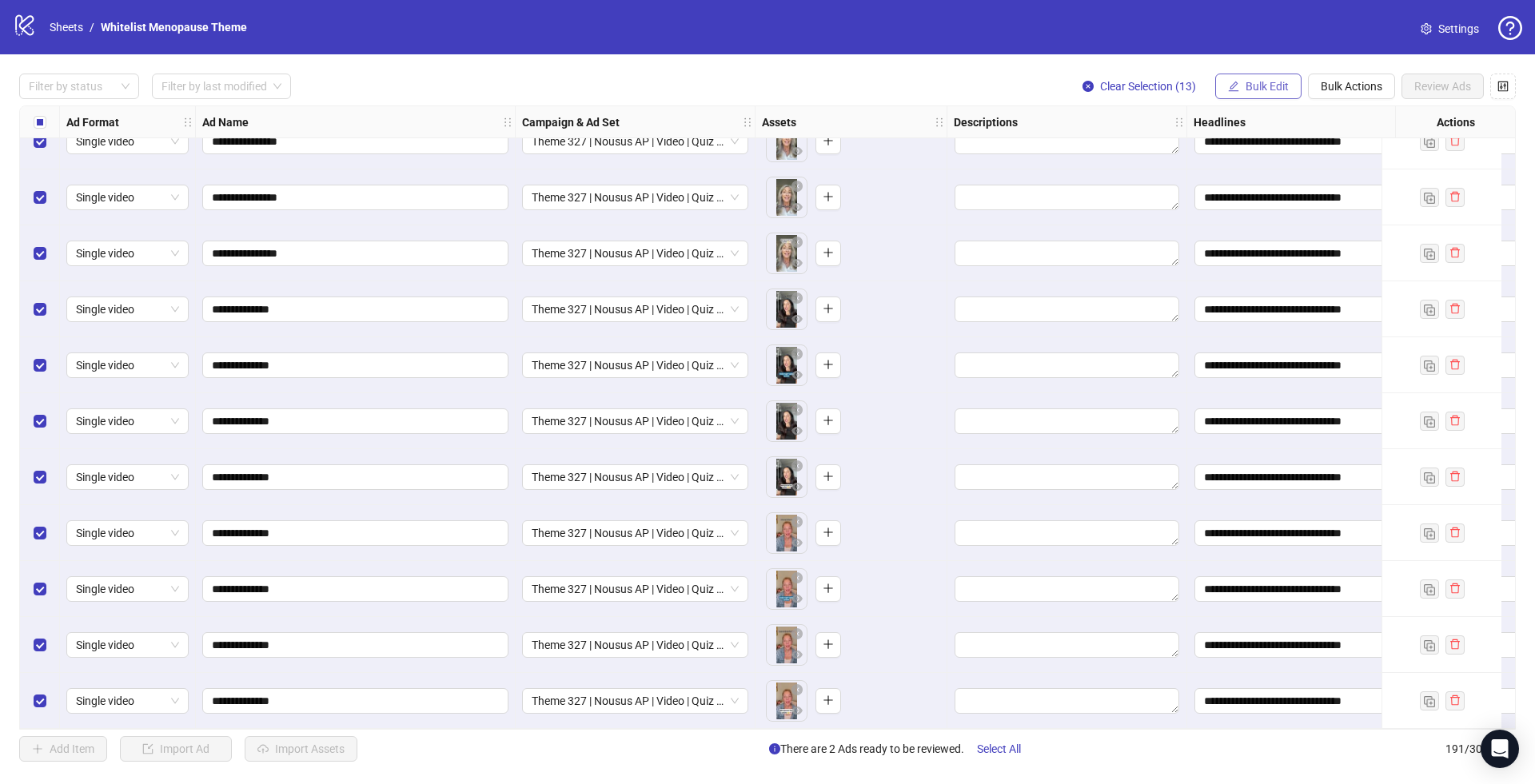
click at [1252, 83] on span "Bulk Edit" at bounding box center [1268, 86] width 44 height 13
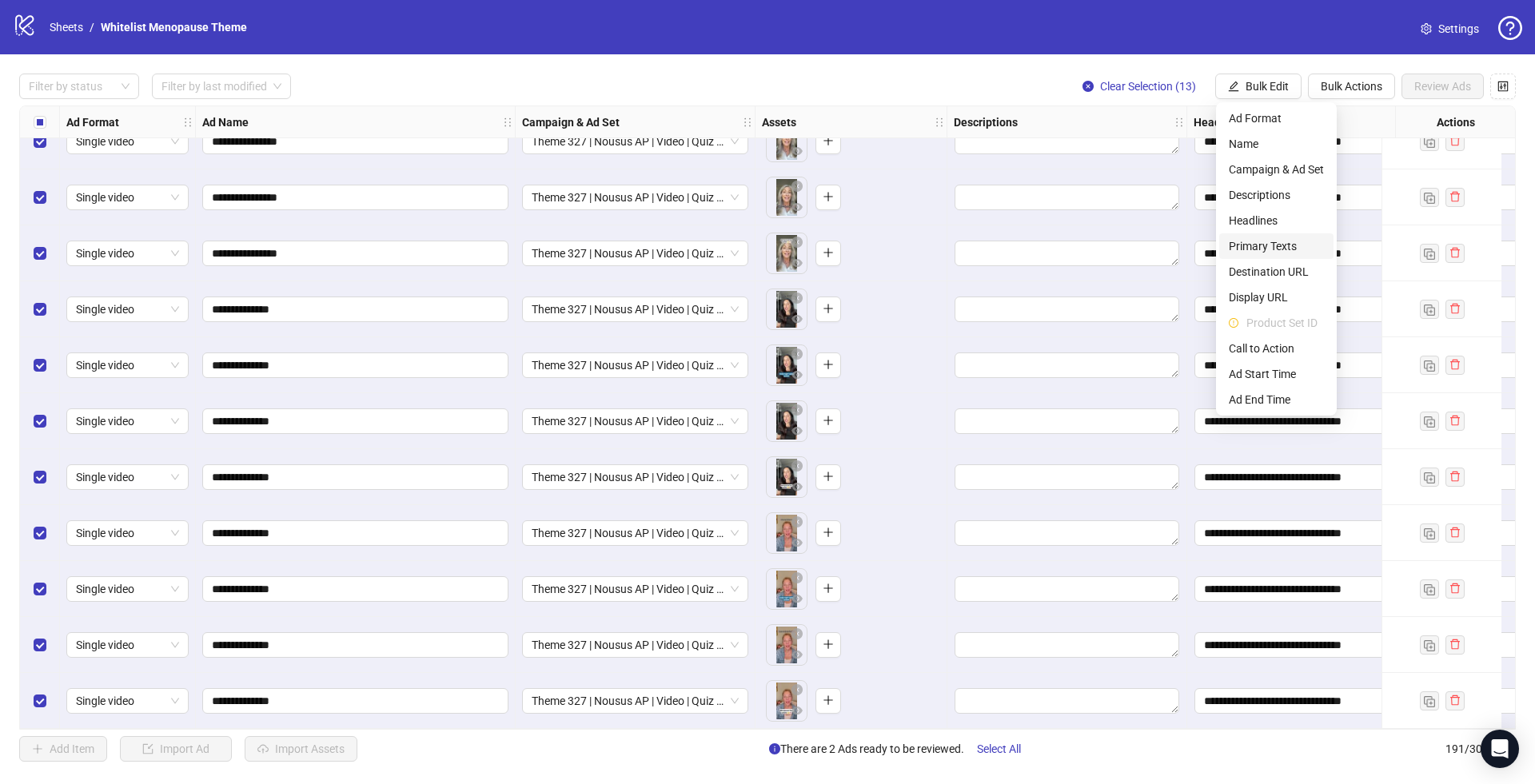
click at [1259, 245] on span "Primary Texts" at bounding box center [1277, 246] width 95 height 18
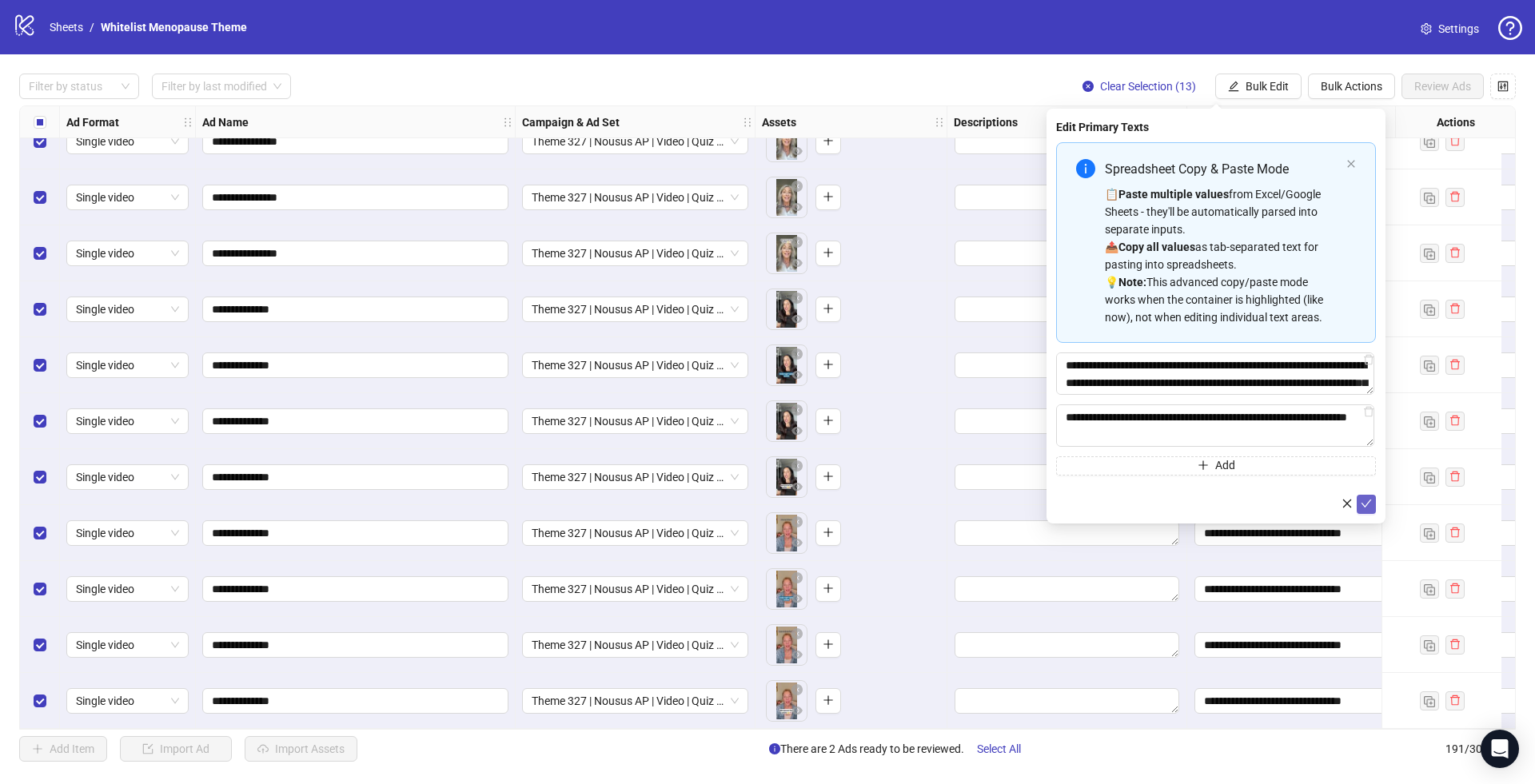
click at [1372, 500] on icon "check" at bounding box center [1366, 503] width 11 height 11
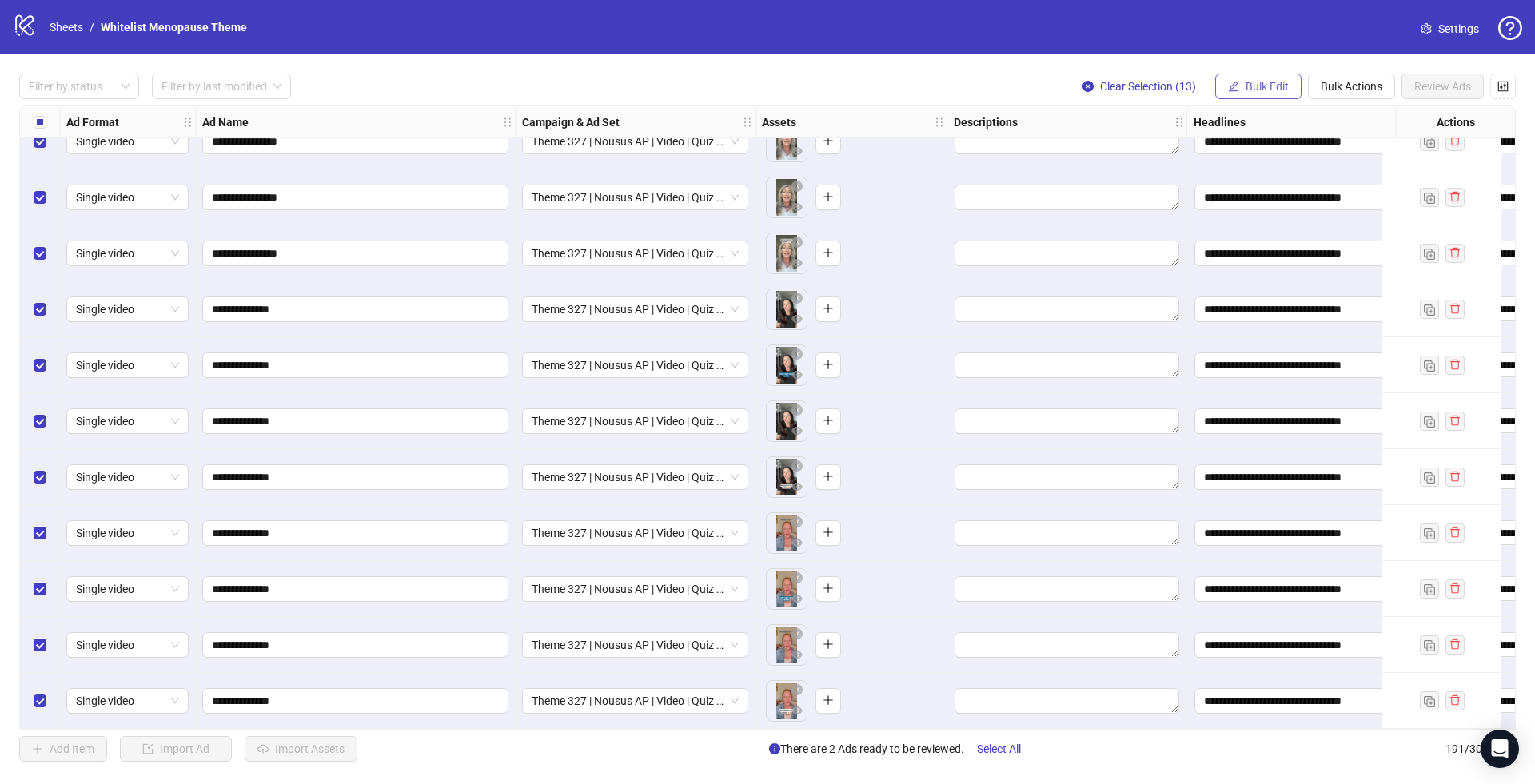
click at [1256, 84] on span "Bulk Edit" at bounding box center [1268, 86] width 44 height 13
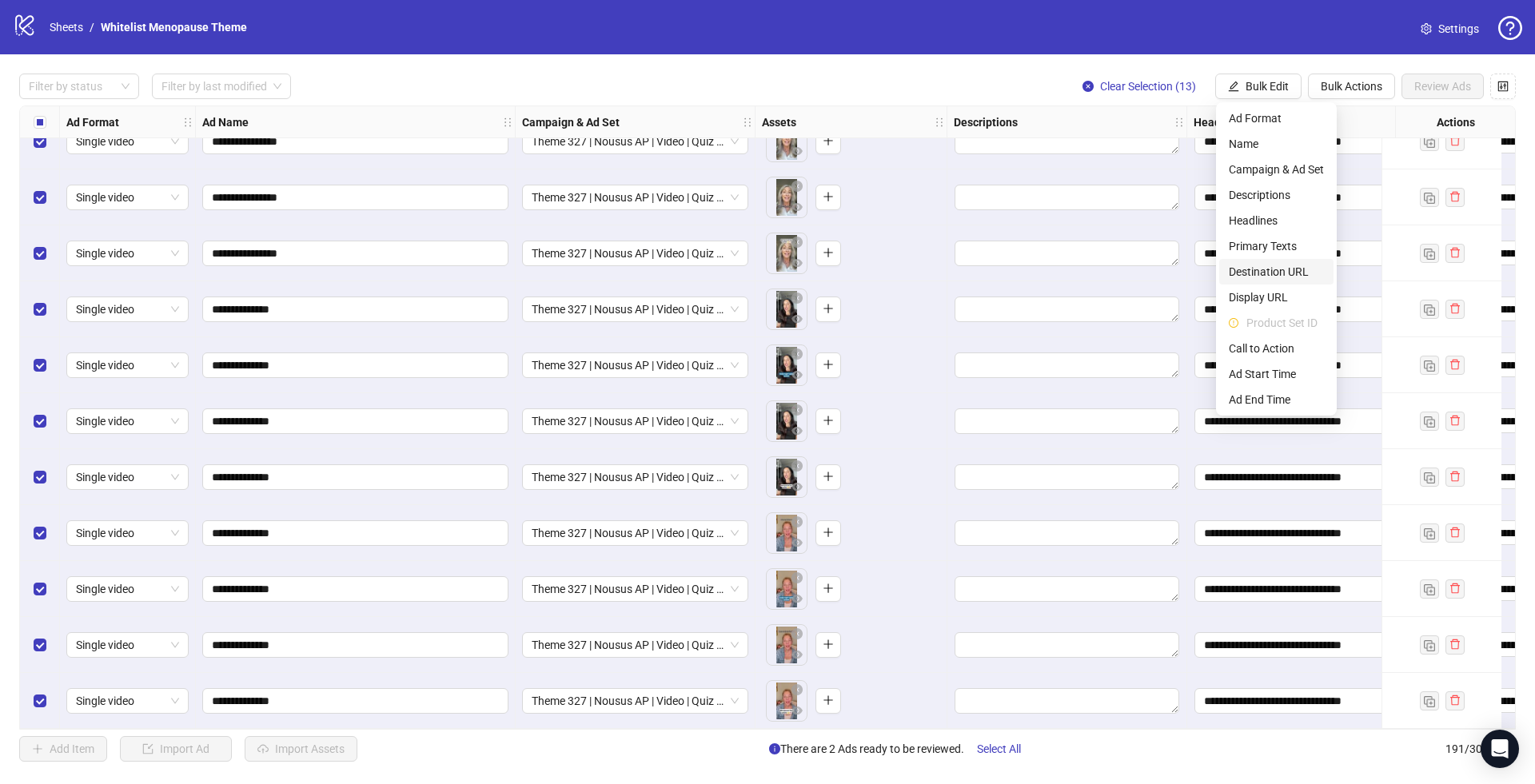
click at [1279, 274] on span "Destination URL" at bounding box center [1277, 272] width 95 height 18
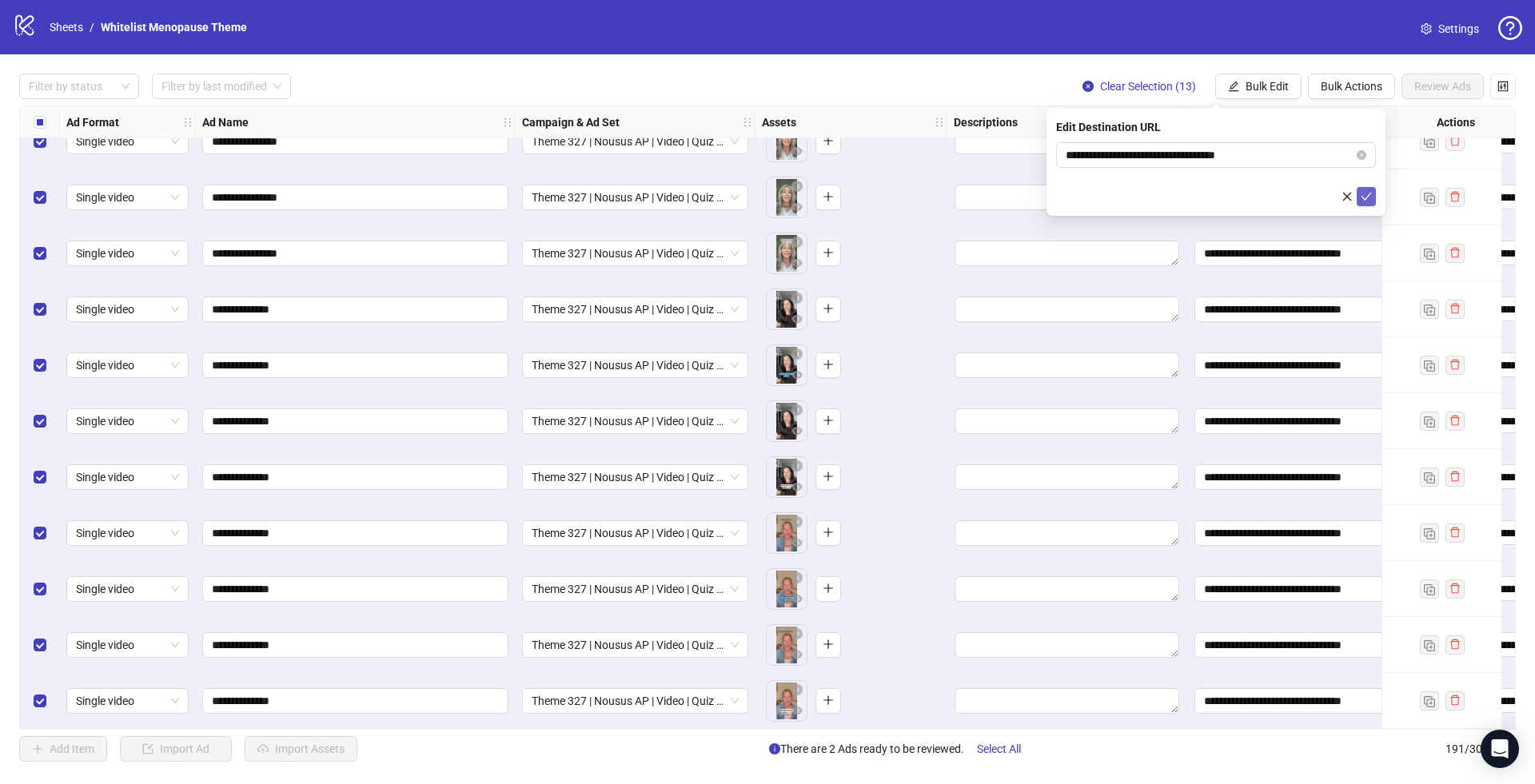
click at [1368, 193] on icon "check" at bounding box center [1366, 196] width 11 height 11
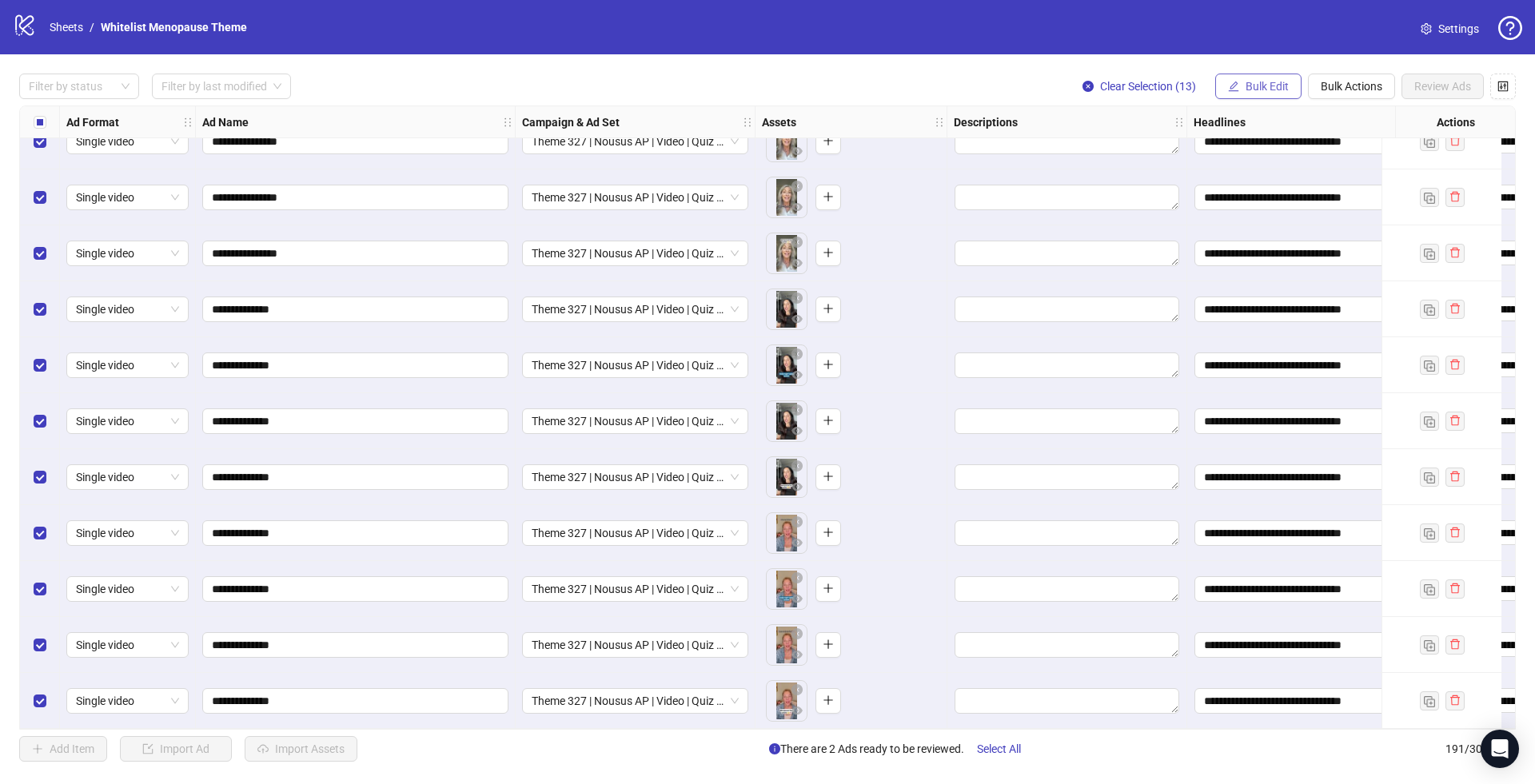
click at [1253, 80] on span "Bulk Edit" at bounding box center [1268, 86] width 44 height 13
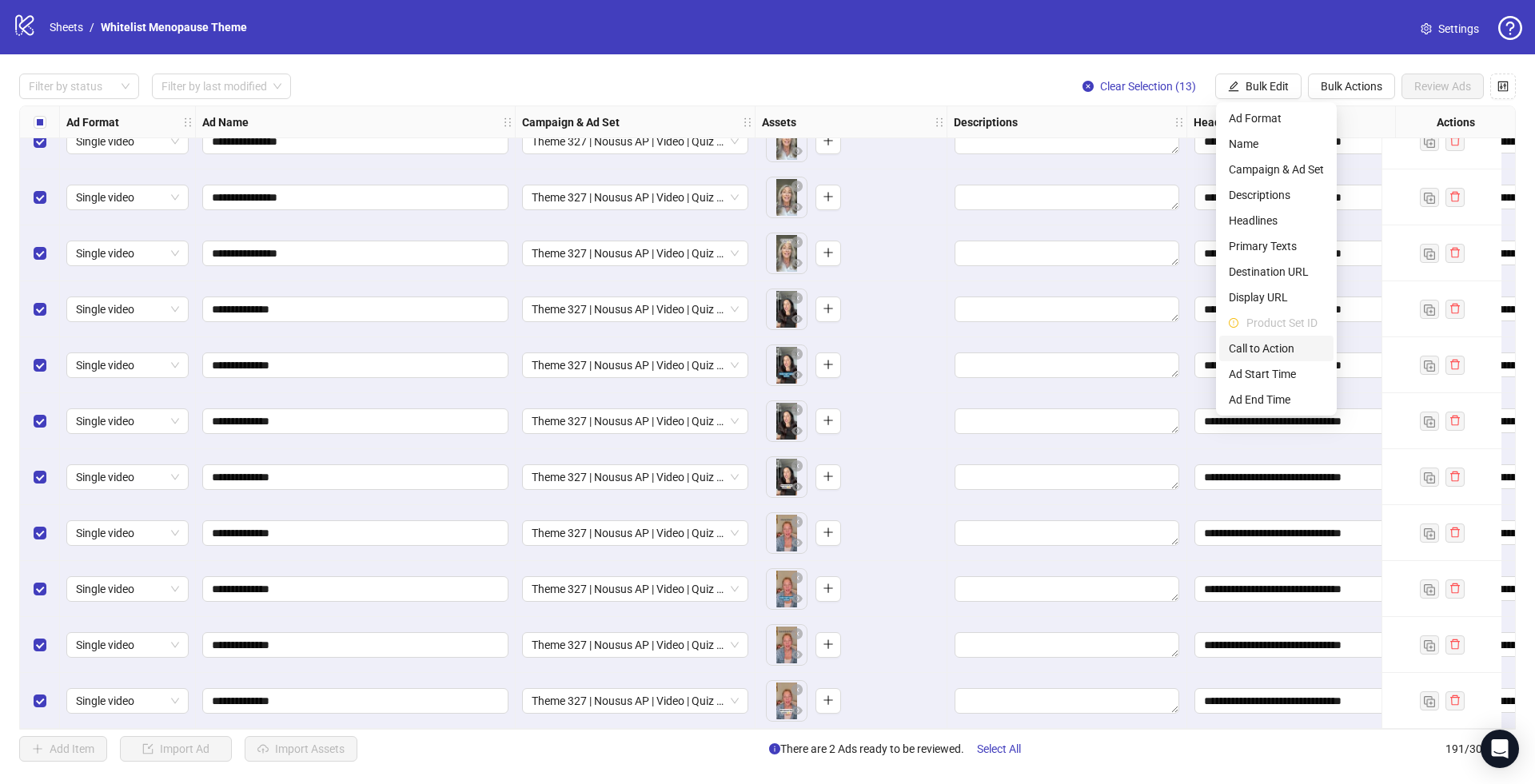
click at [1252, 346] on span "Call to Action" at bounding box center [1277, 348] width 95 height 18
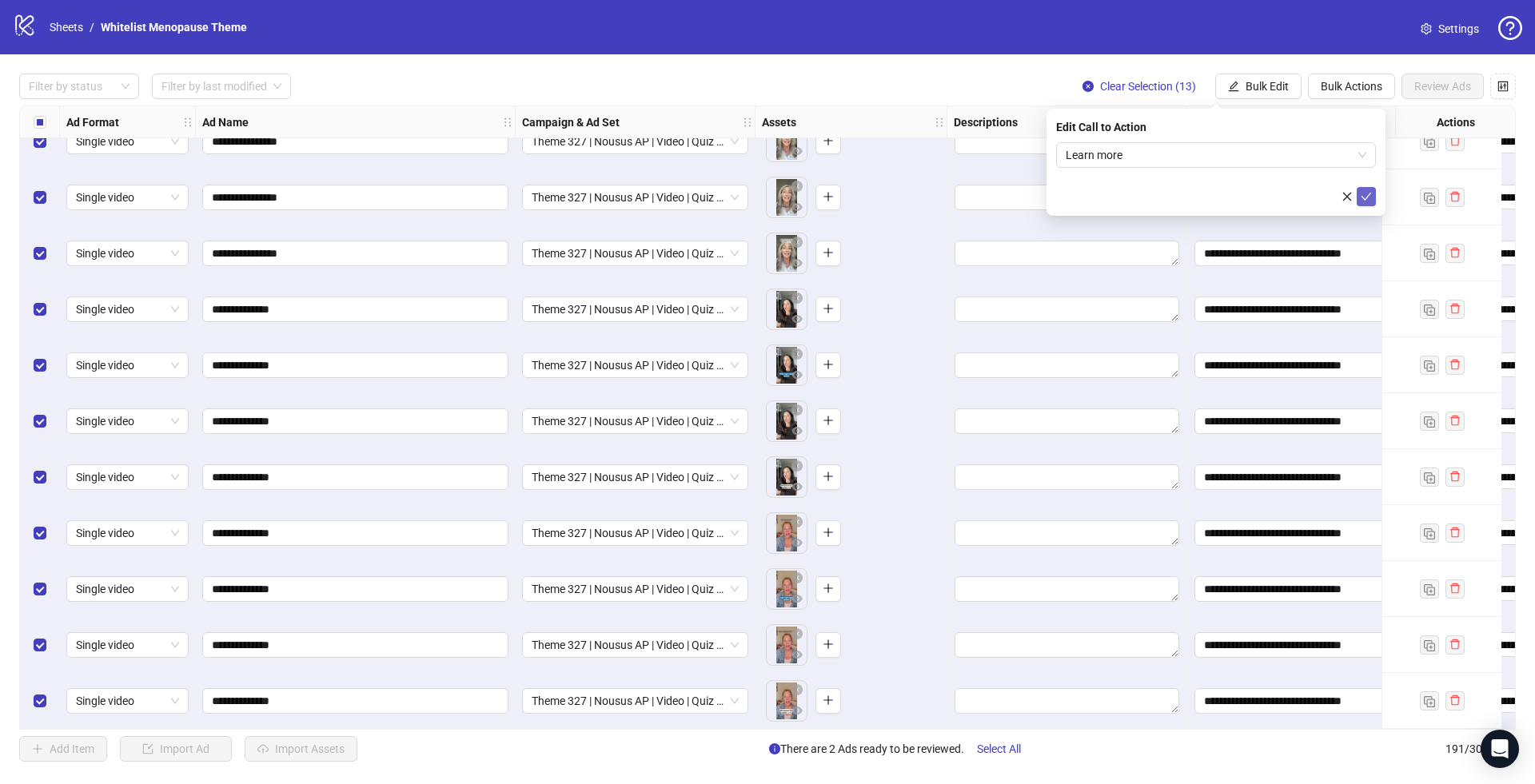
click at [1365, 195] on icon "check" at bounding box center [1366, 196] width 11 height 11
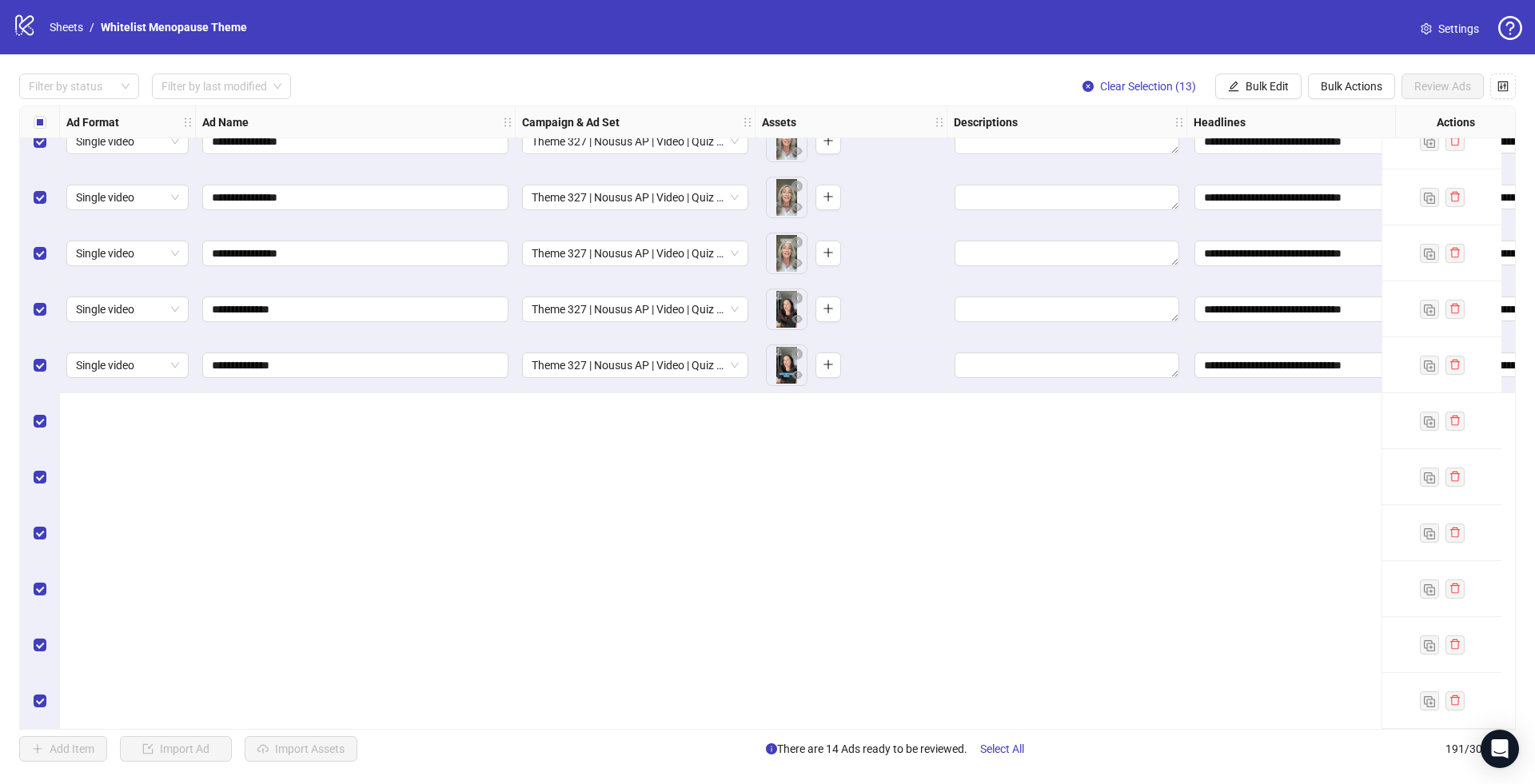
scroll to position [9675, 0]
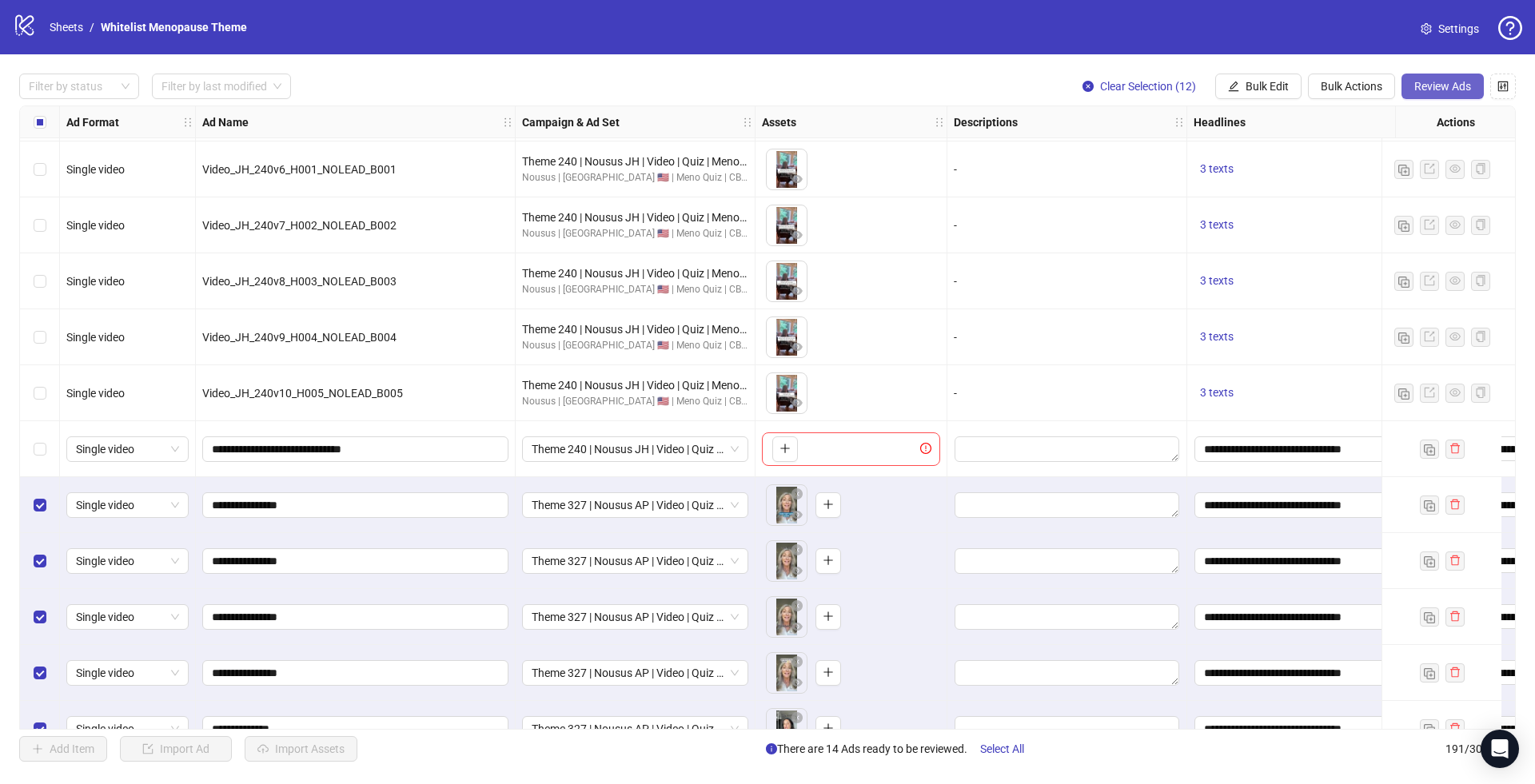
click at [1436, 90] on span "Review Ads" at bounding box center [1442, 86] width 56 height 13
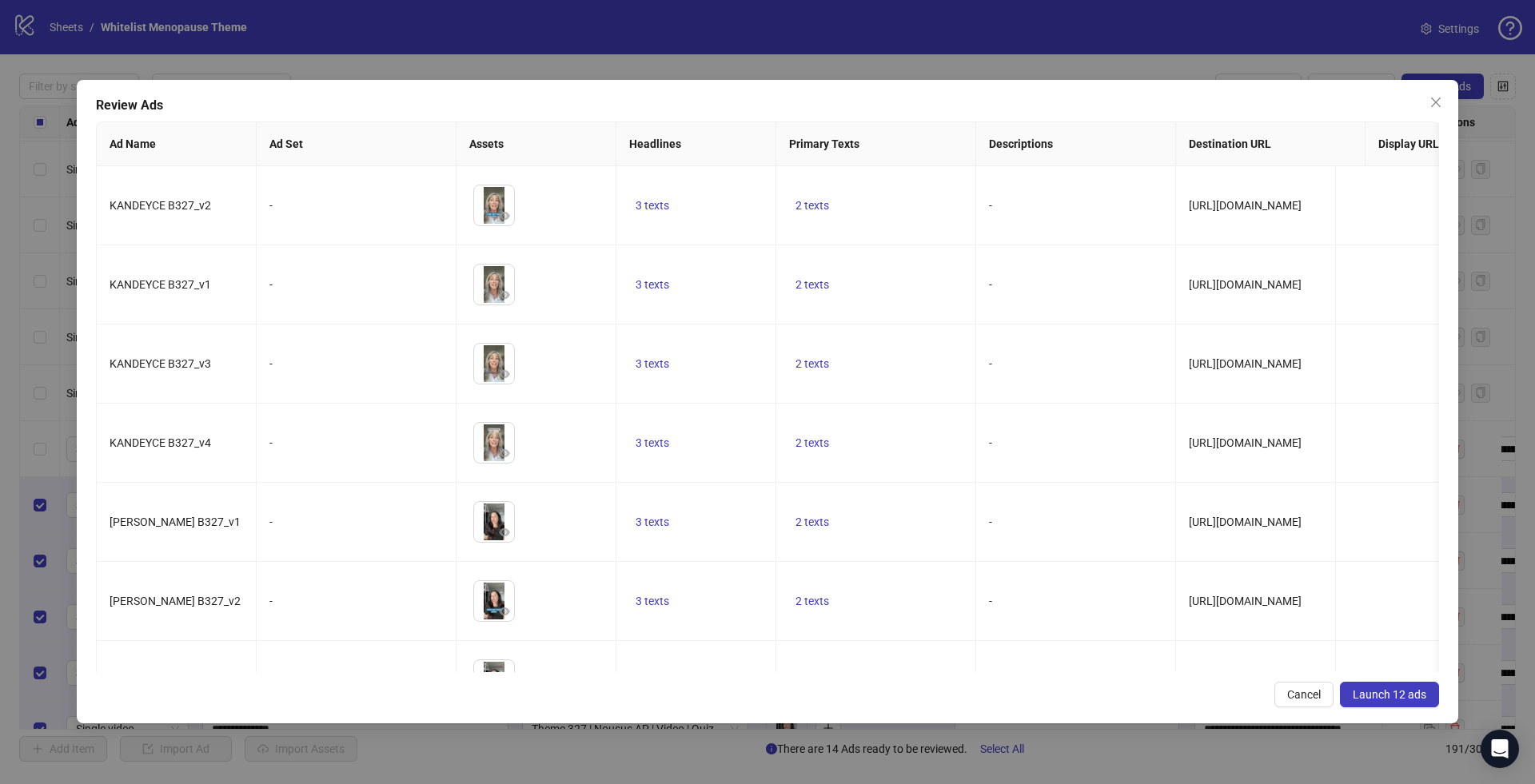
click at [1373, 684] on button "Launch 12 ads" at bounding box center [1389, 695] width 99 height 26
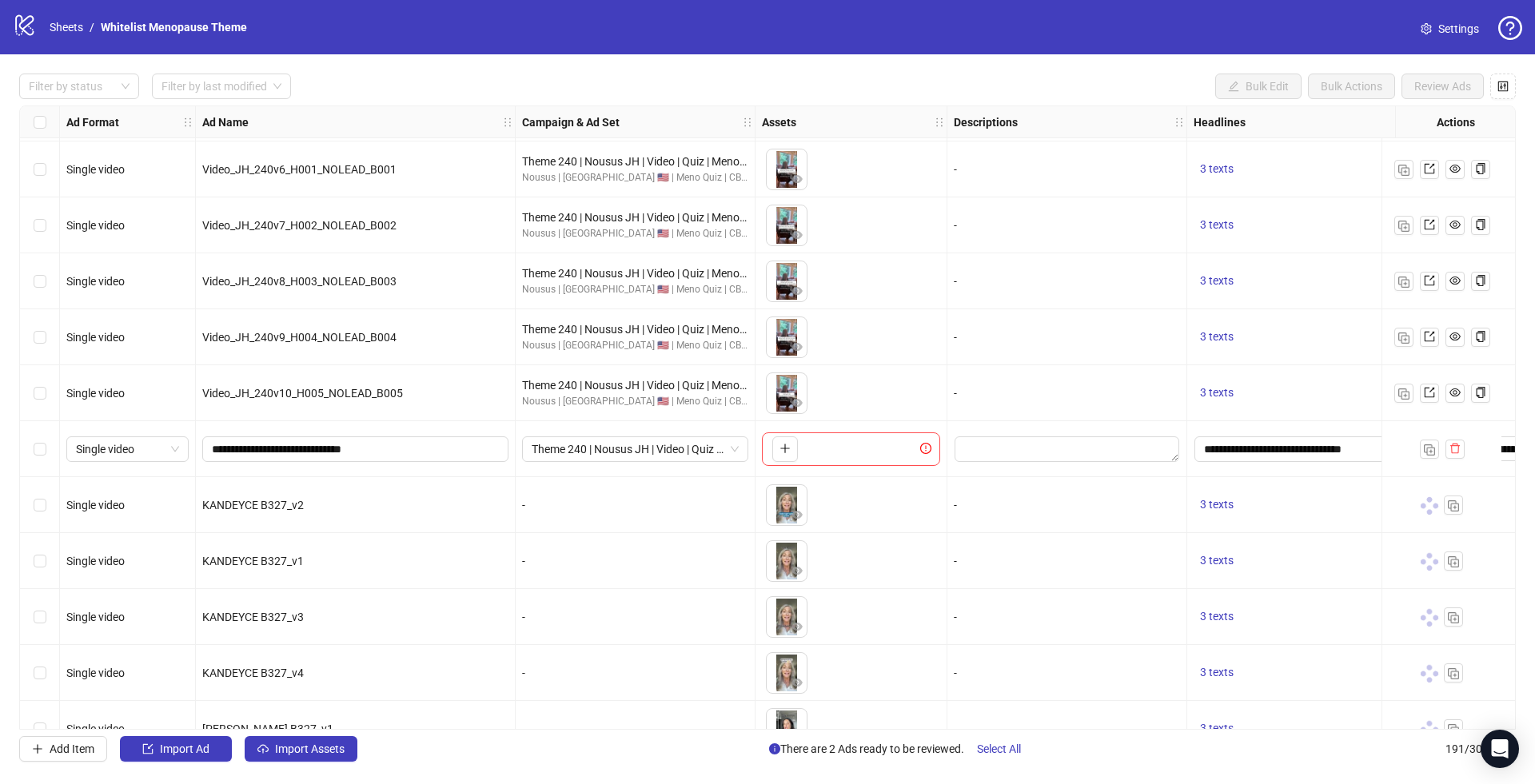
scroll to position [10100, 0]
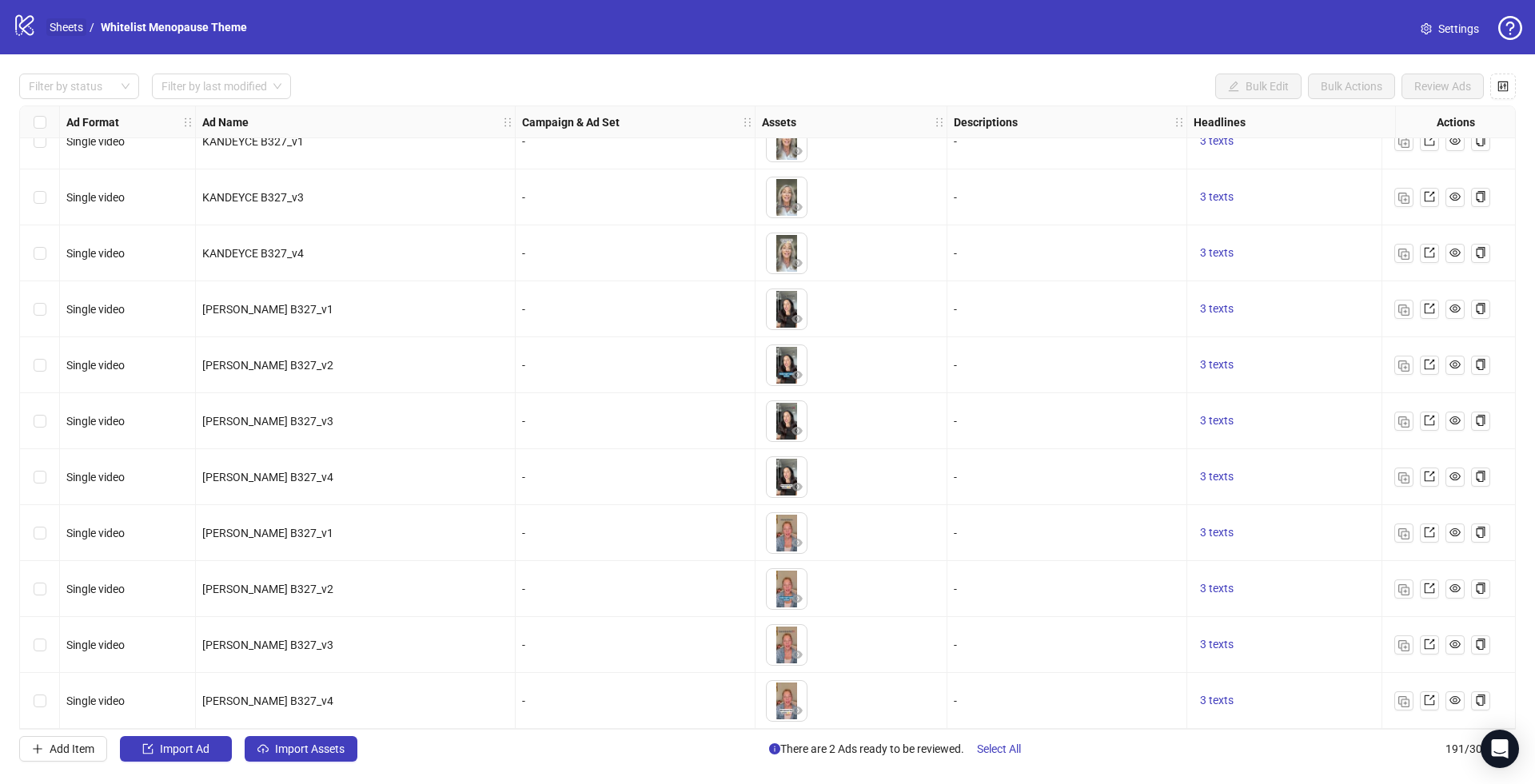
click at [72, 19] on link "Sheets" at bounding box center [66, 28] width 40 height 18
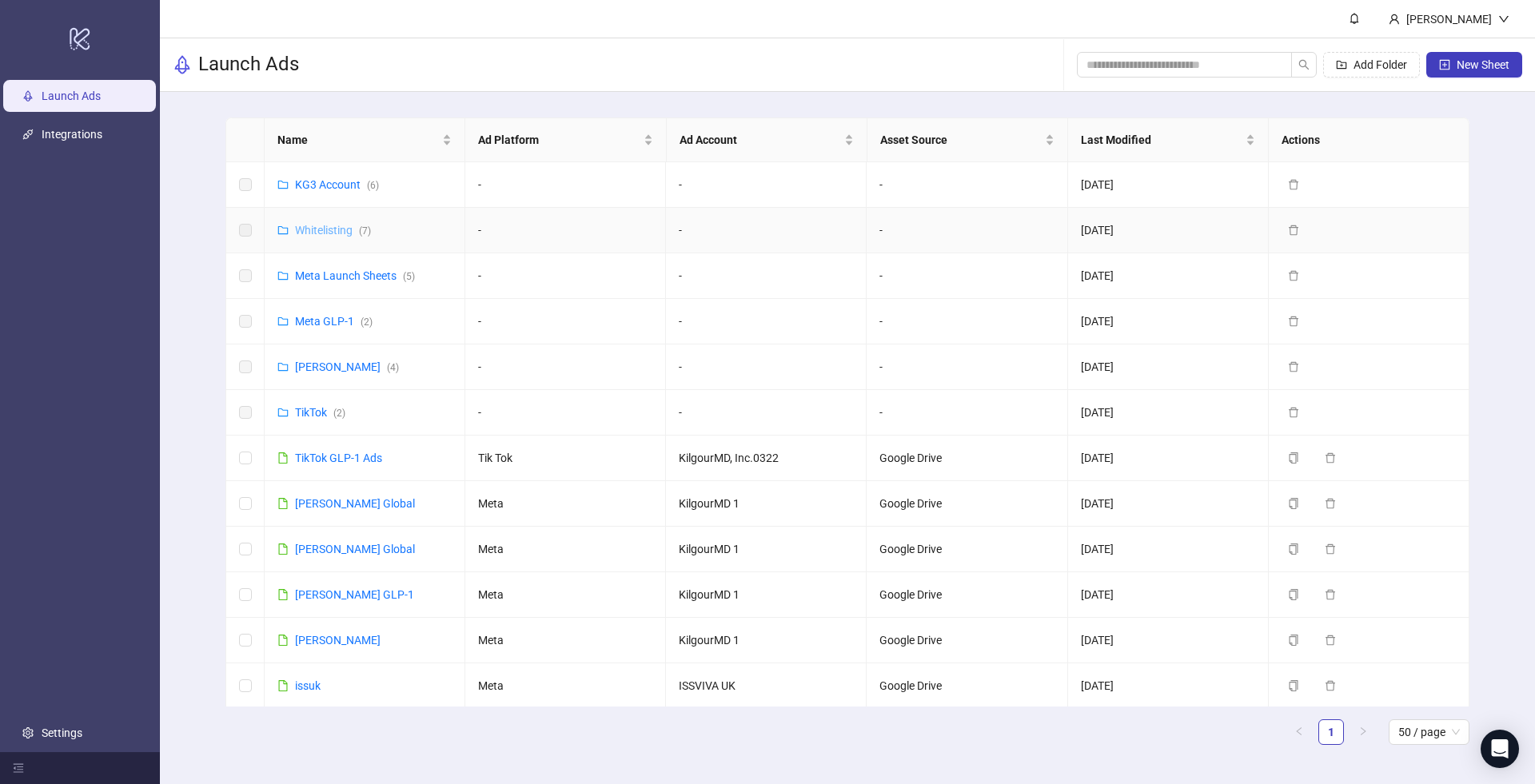
click at [334, 227] on link "Whitelisting ( 7 )" at bounding box center [333, 230] width 76 height 13
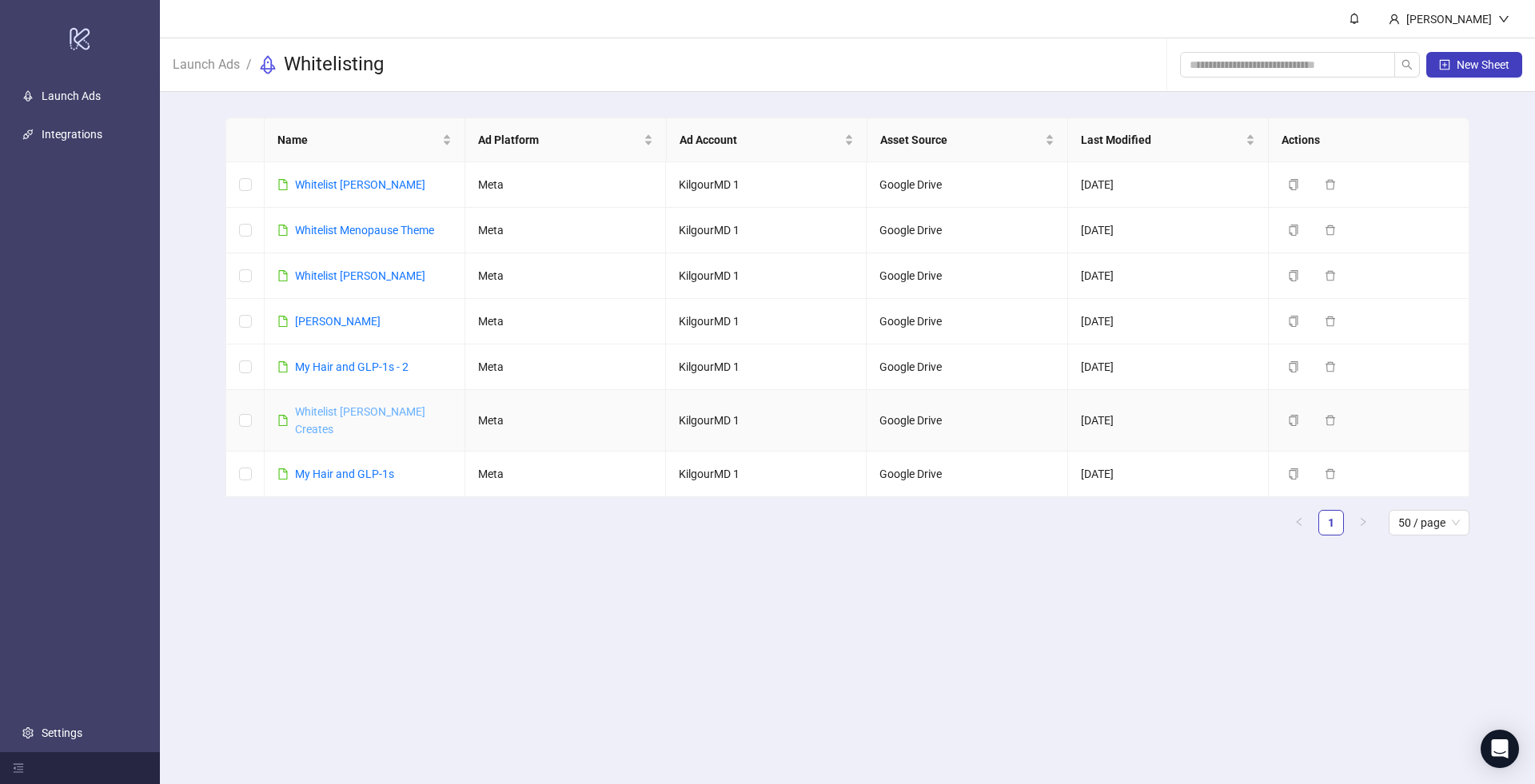
click at [324, 405] on link "Whitelist [PERSON_NAME] Creates" at bounding box center [360, 420] width 131 height 31
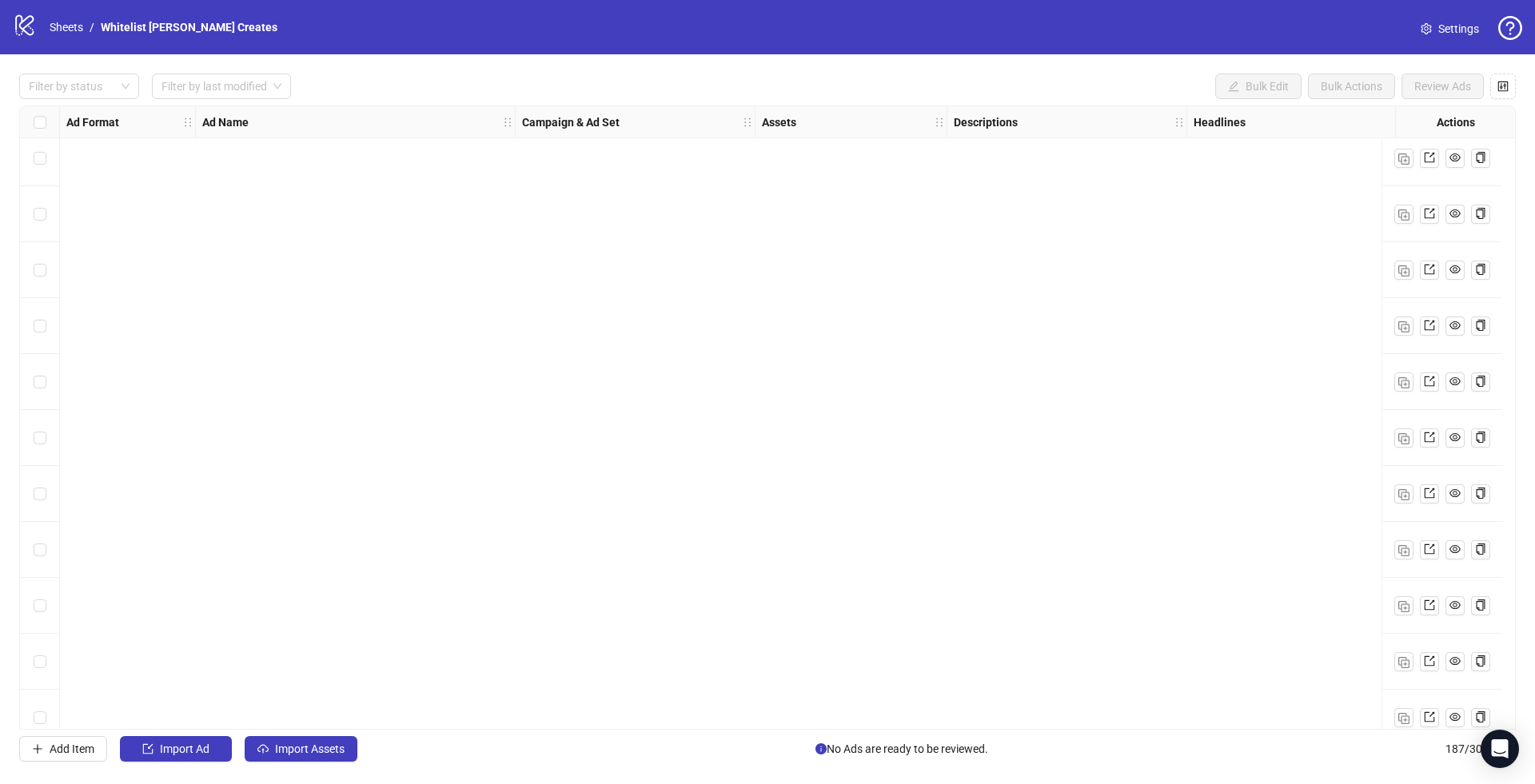
scroll to position [9876, 0]
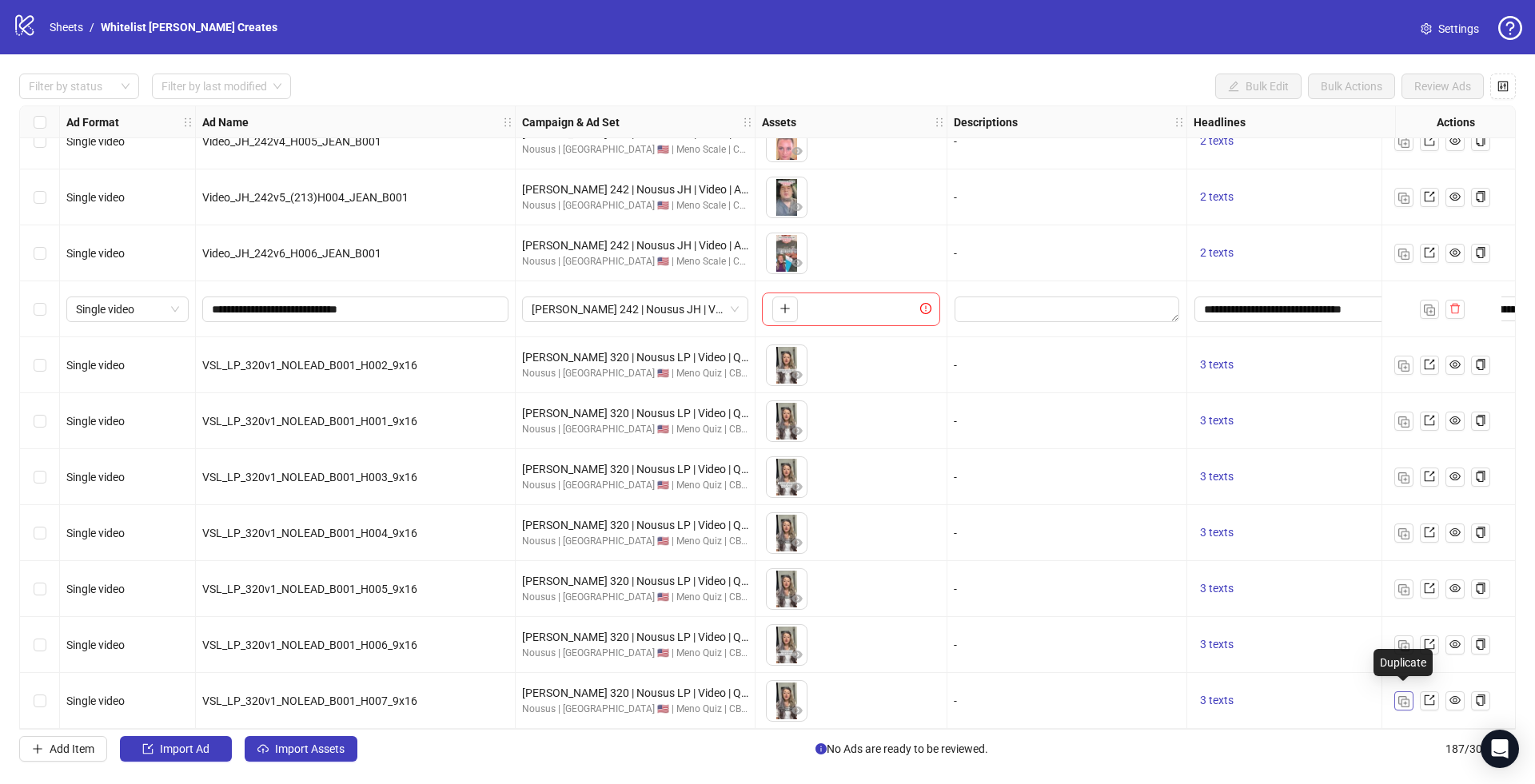
click at [1405, 696] on img "button" at bounding box center [1403, 701] width 11 height 11
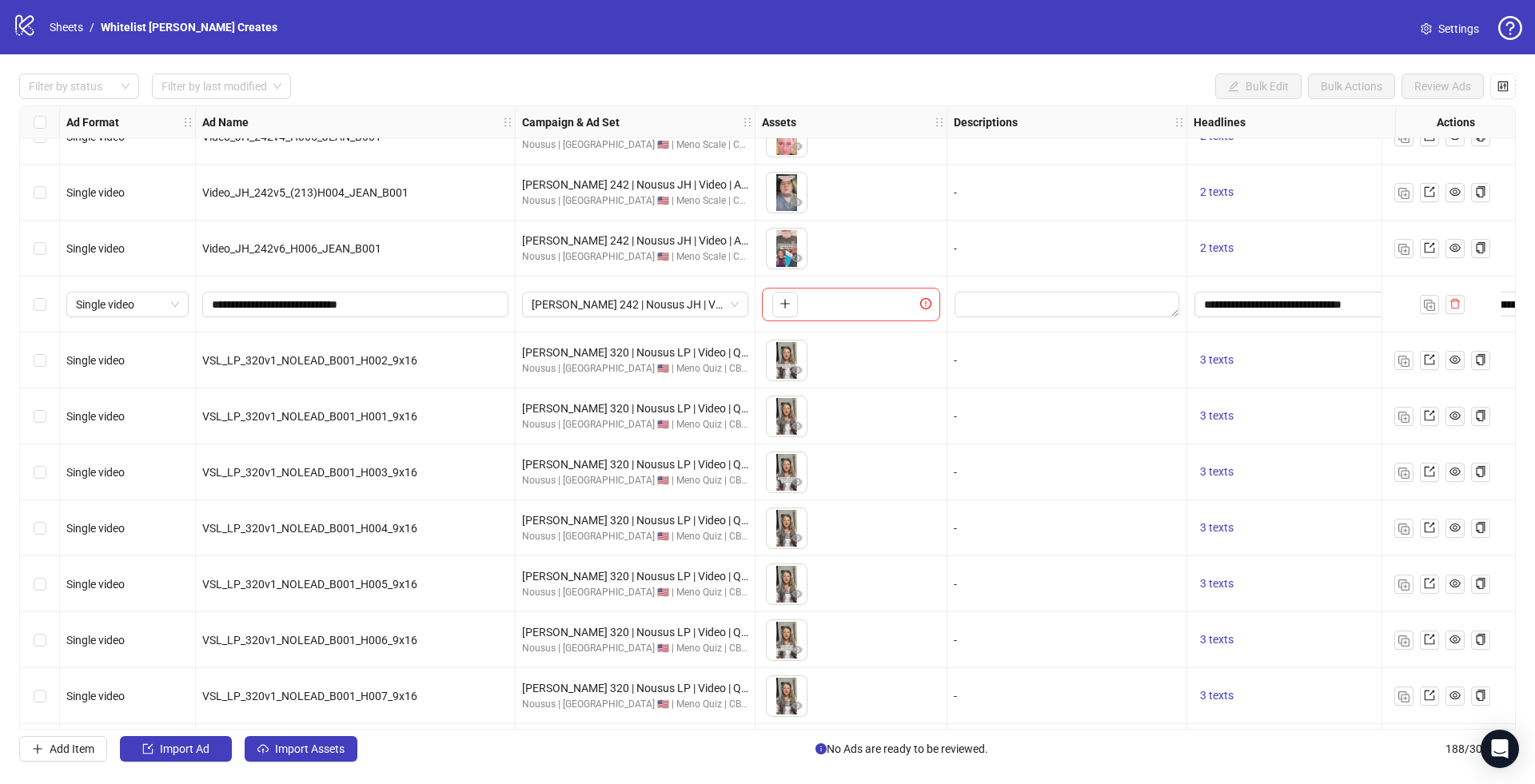
scroll to position [9932, 0]
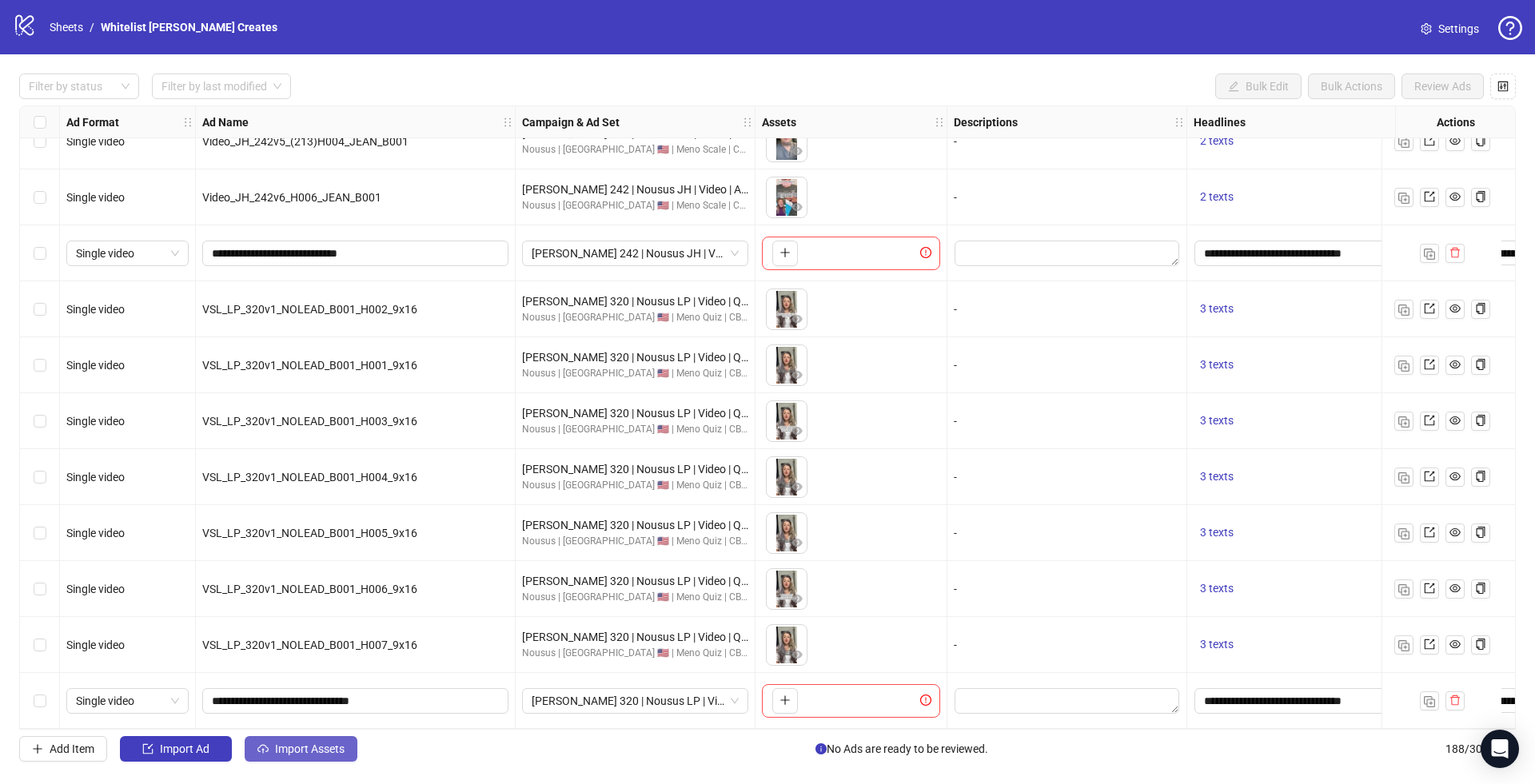
click at [299, 753] on span "Import Assets" at bounding box center [310, 748] width 69 height 13
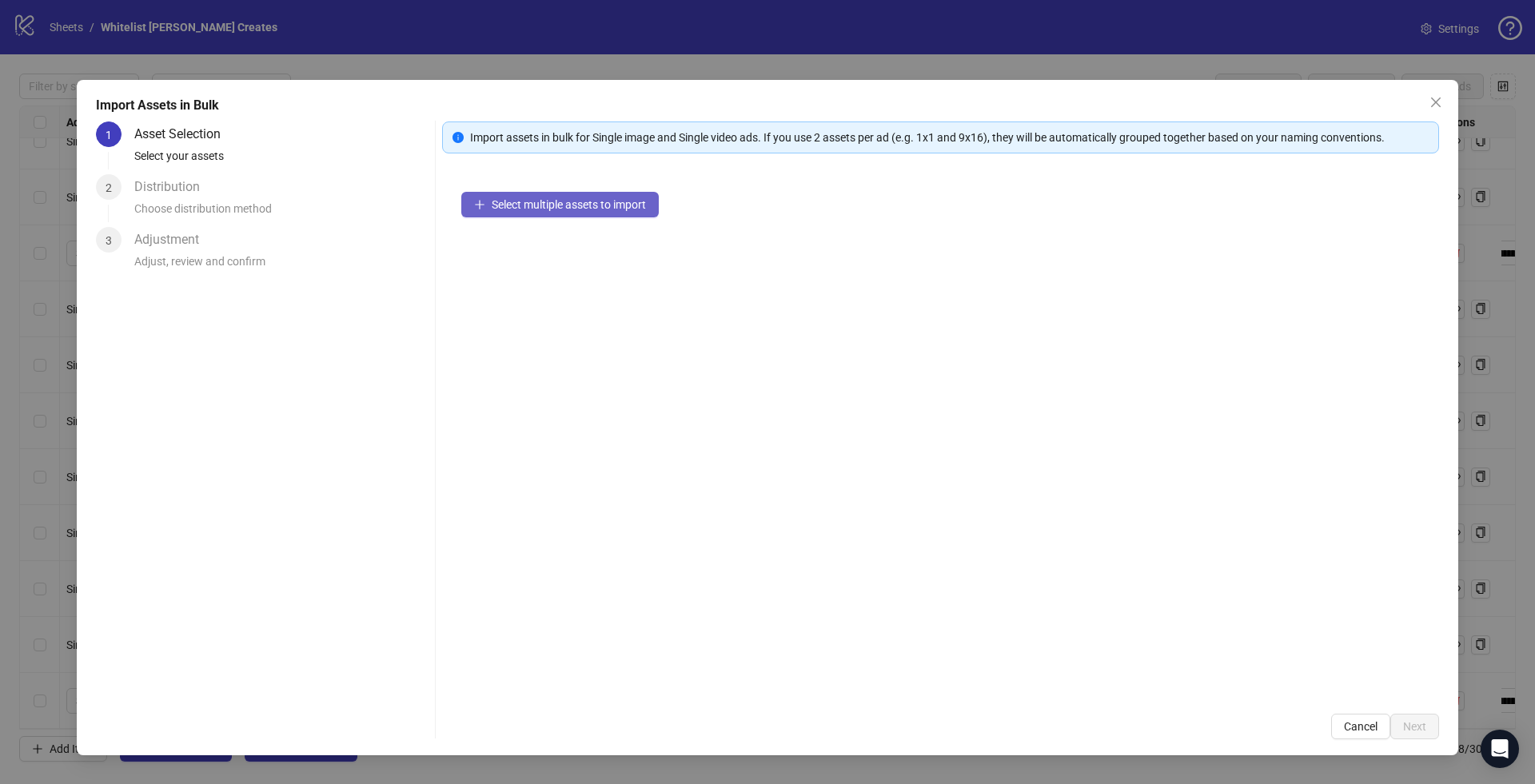
click at [536, 215] on button "Select multiple assets to import" at bounding box center [560, 205] width 197 height 26
click at [613, 204] on span "Select multiple assets to import" at bounding box center [569, 204] width 154 height 13
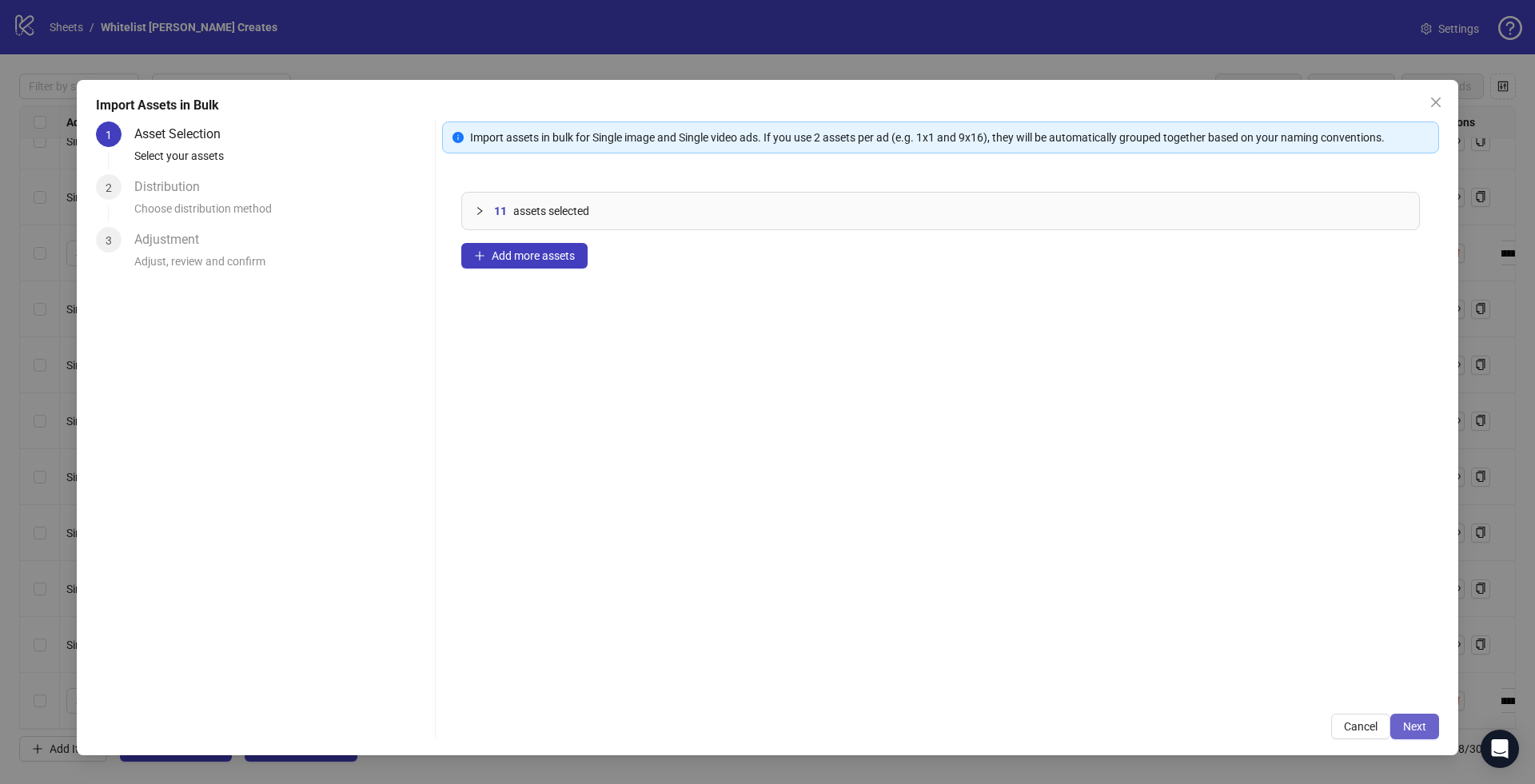
click at [1405, 718] on button "Next" at bounding box center [1414, 727] width 49 height 26
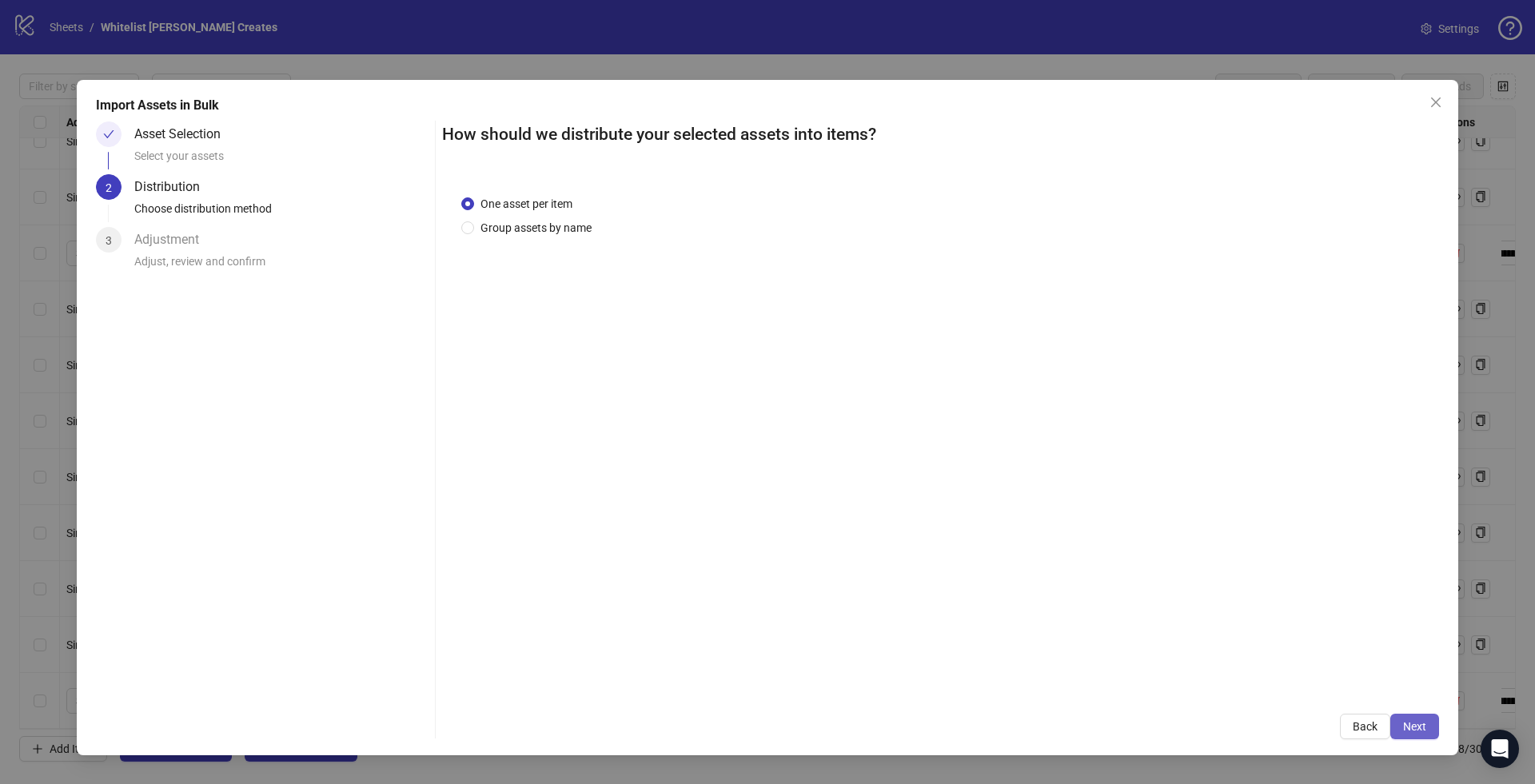
click at [1409, 720] on span "Next" at bounding box center [1414, 726] width 23 height 13
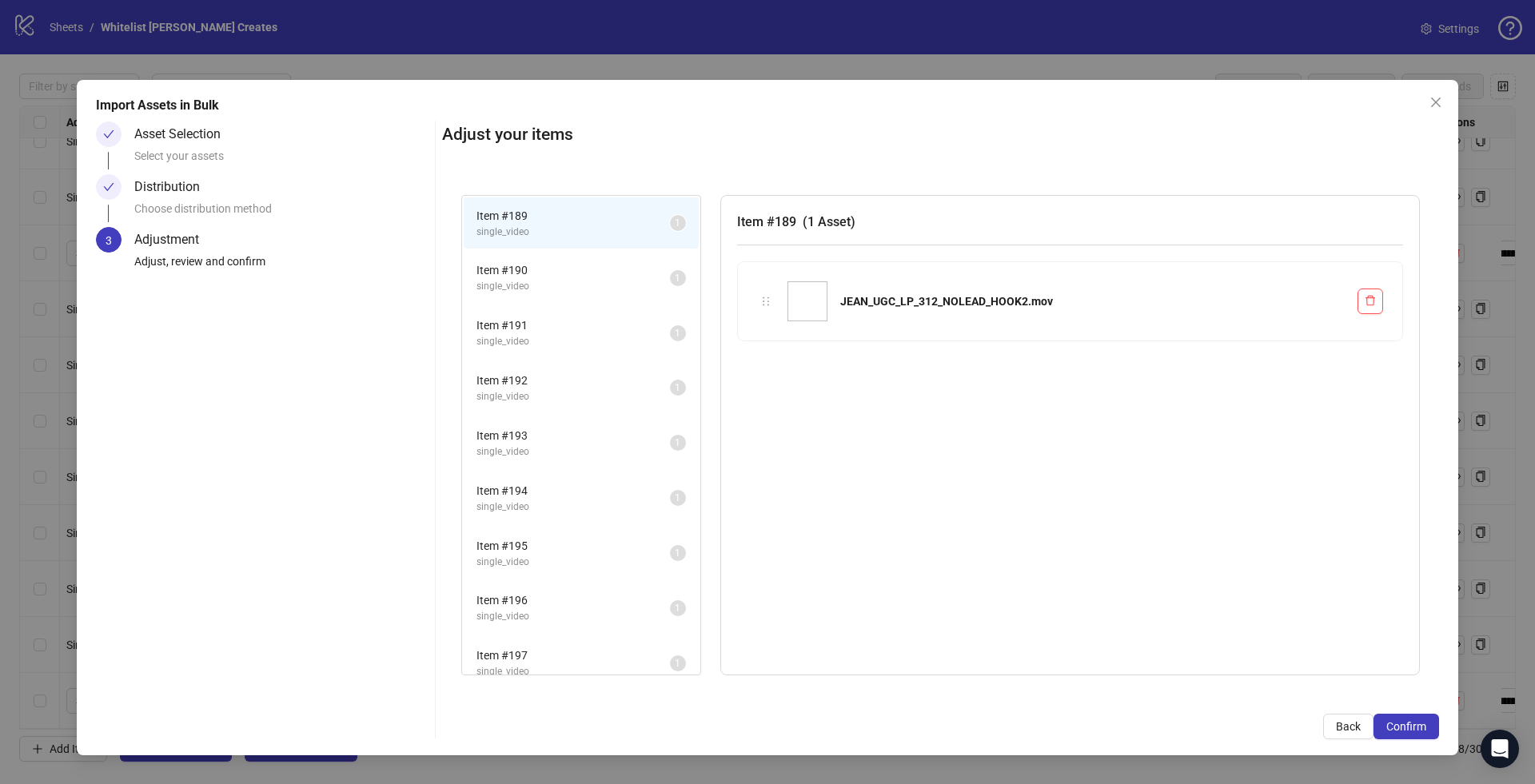
click at [1409, 720] on span "Confirm" at bounding box center [1406, 726] width 40 height 13
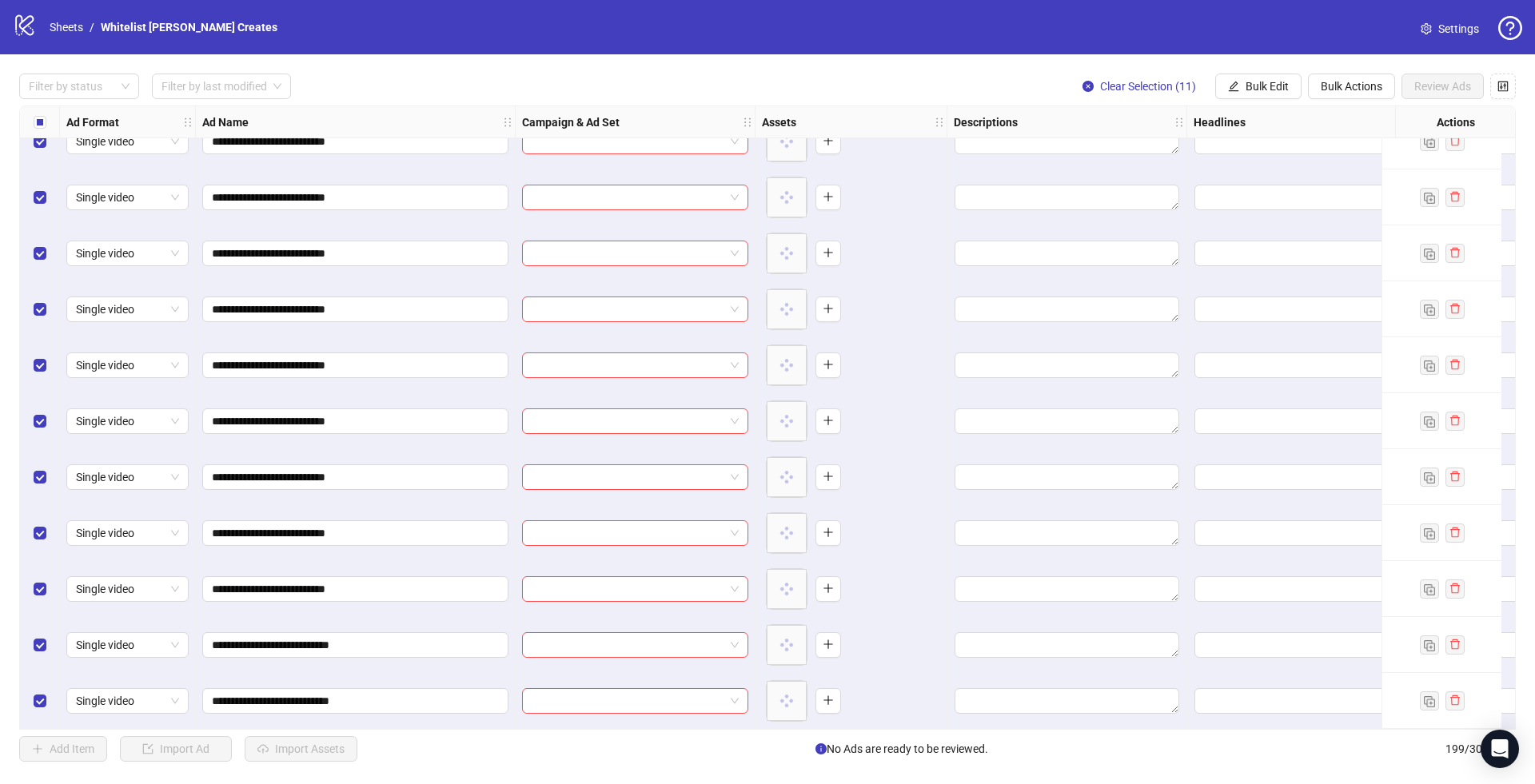
scroll to position [10385, 0]
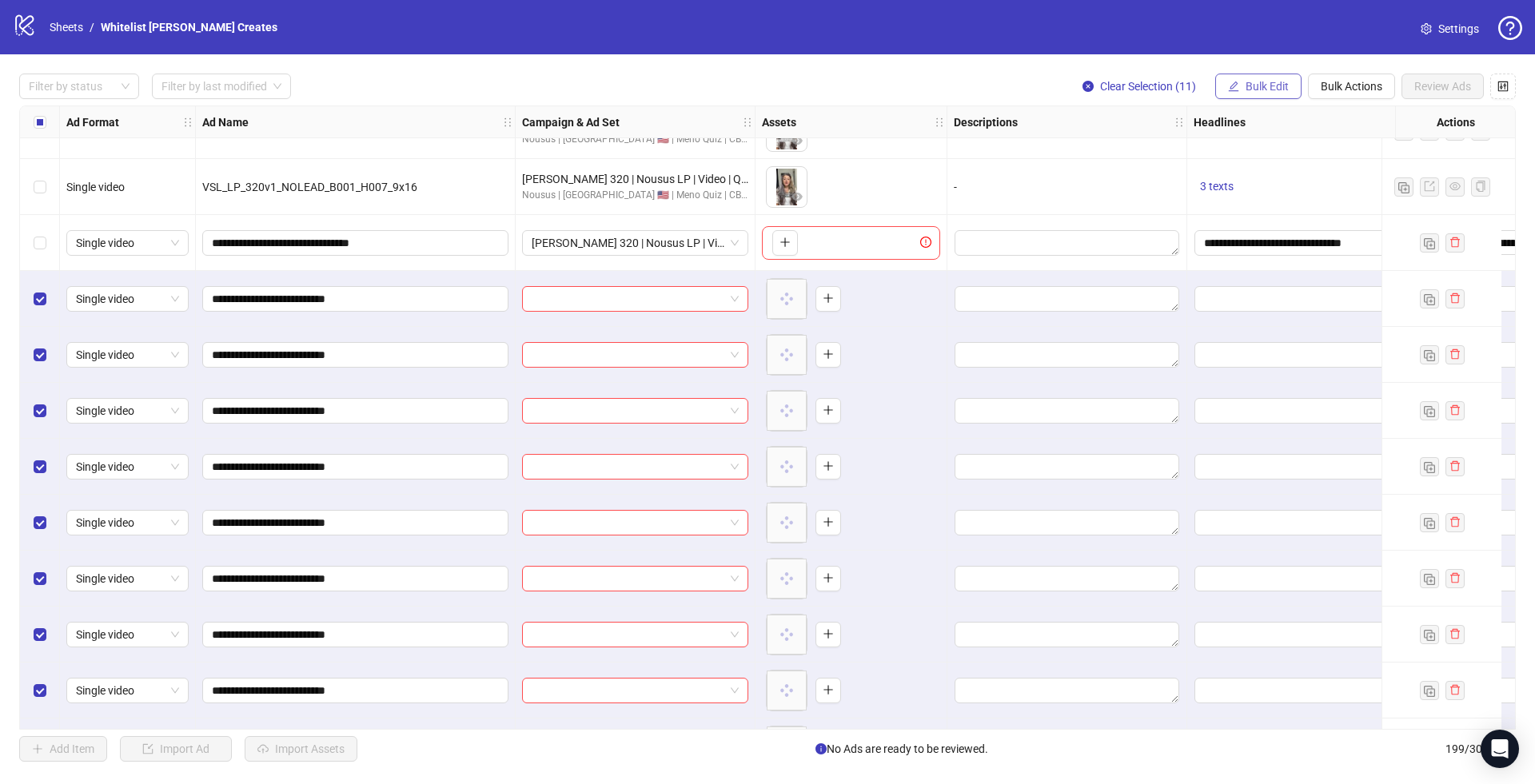
click at [1260, 92] on span "Bulk Edit" at bounding box center [1268, 86] width 44 height 13
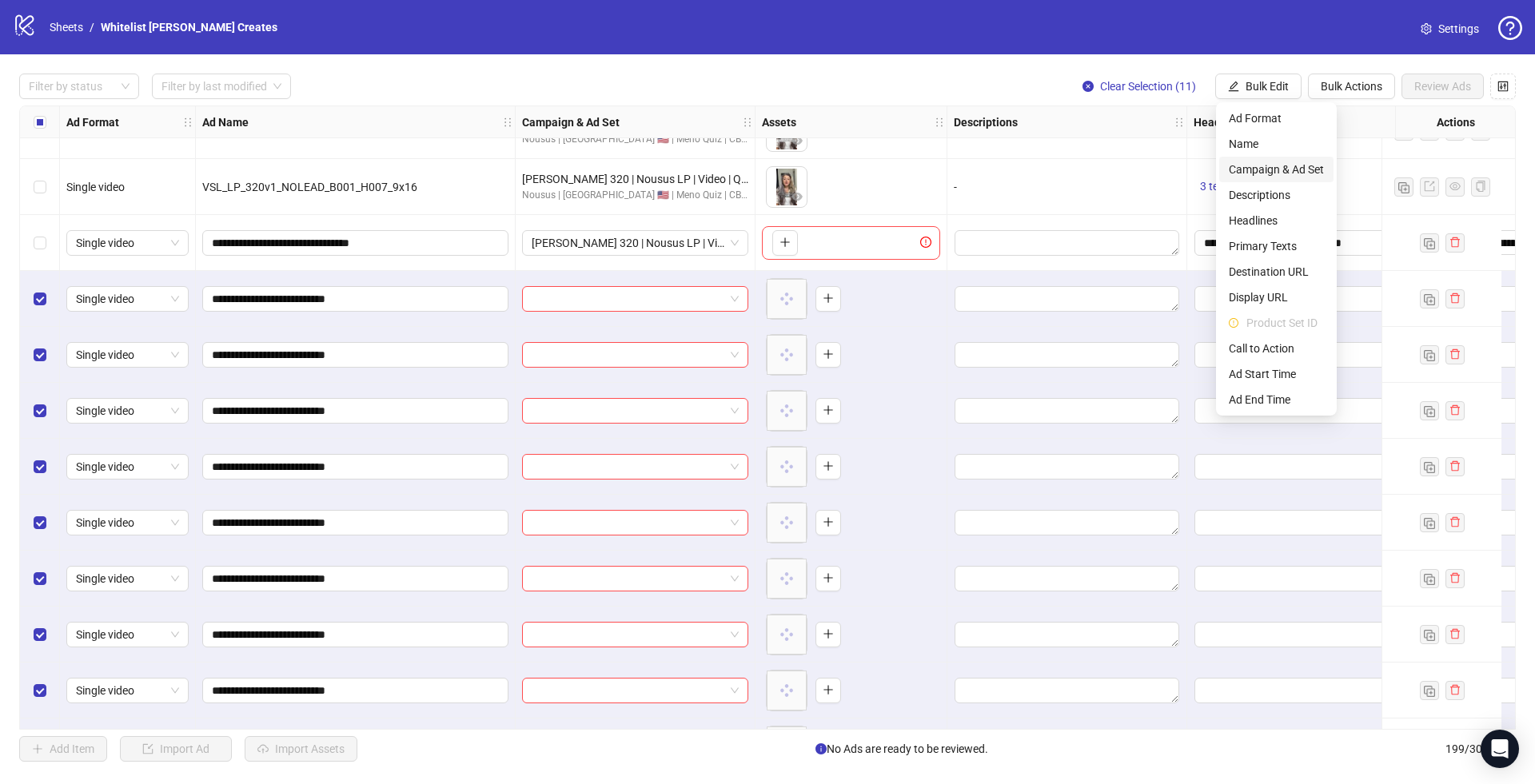
click at [1256, 161] on span "Campaign & Ad Set" at bounding box center [1277, 169] width 95 height 18
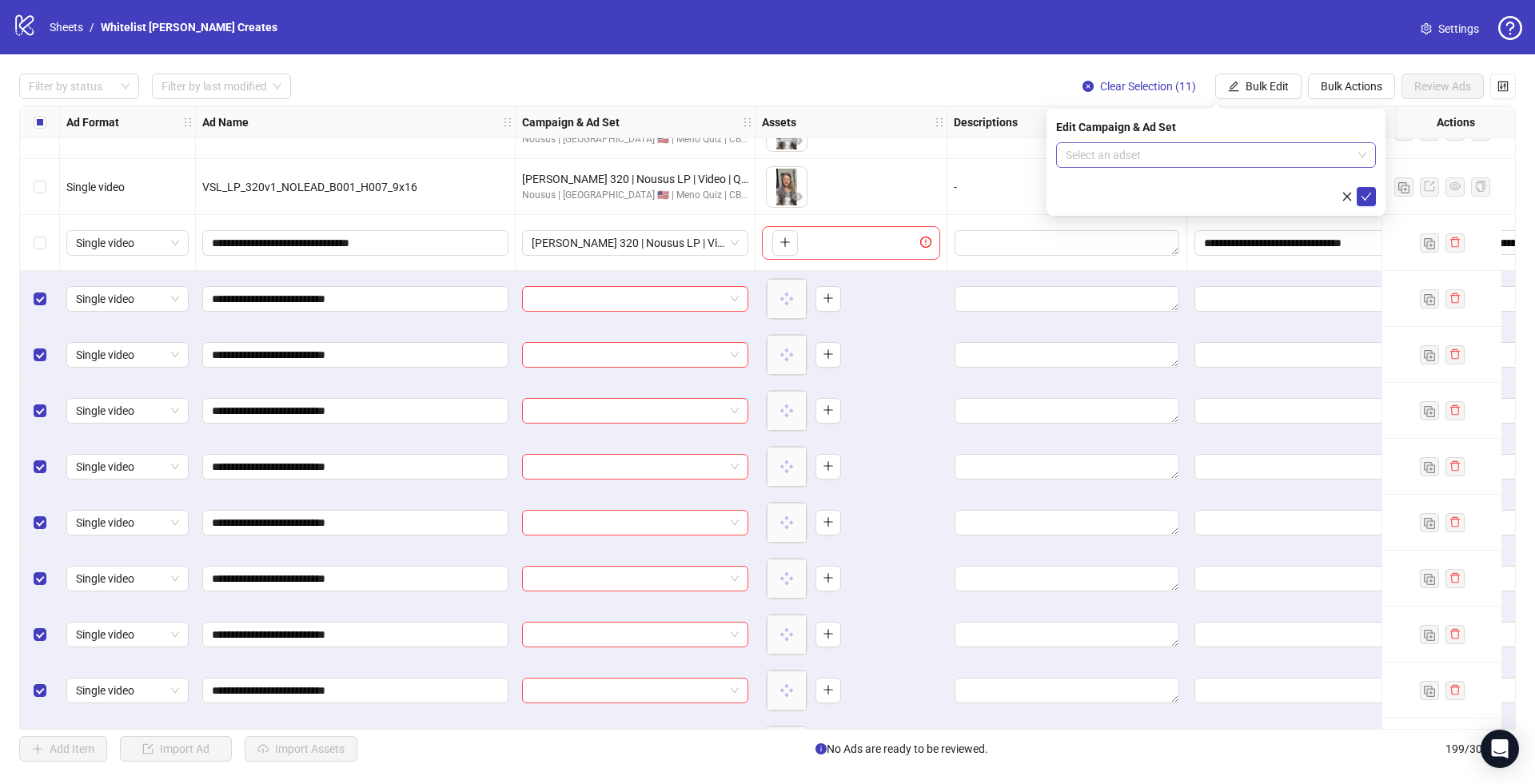
click at [1172, 153] on input "search" at bounding box center [1208, 155] width 286 height 24
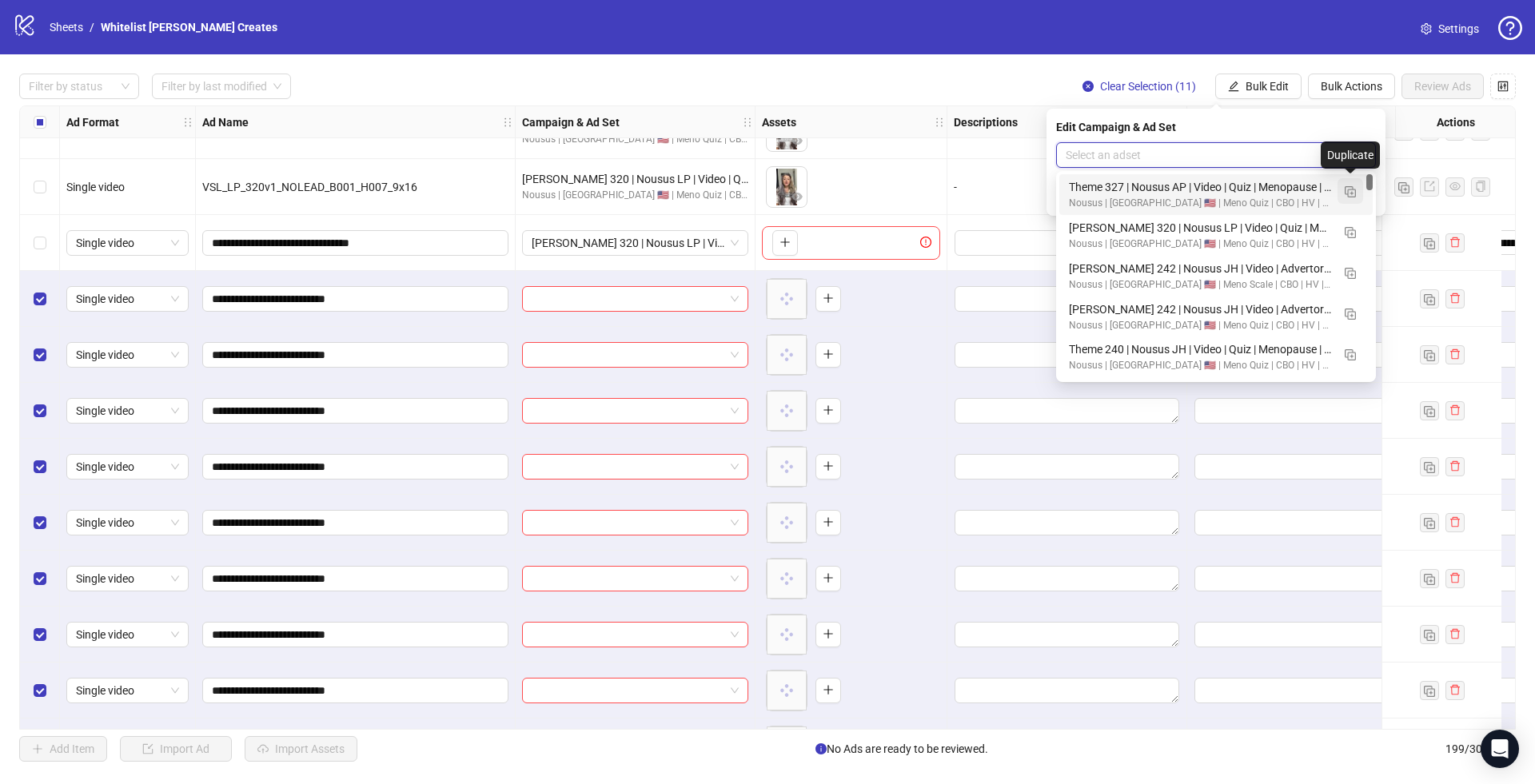
click at [1352, 191] on img "button" at bounding box center [1350, 191] width 11 height 11
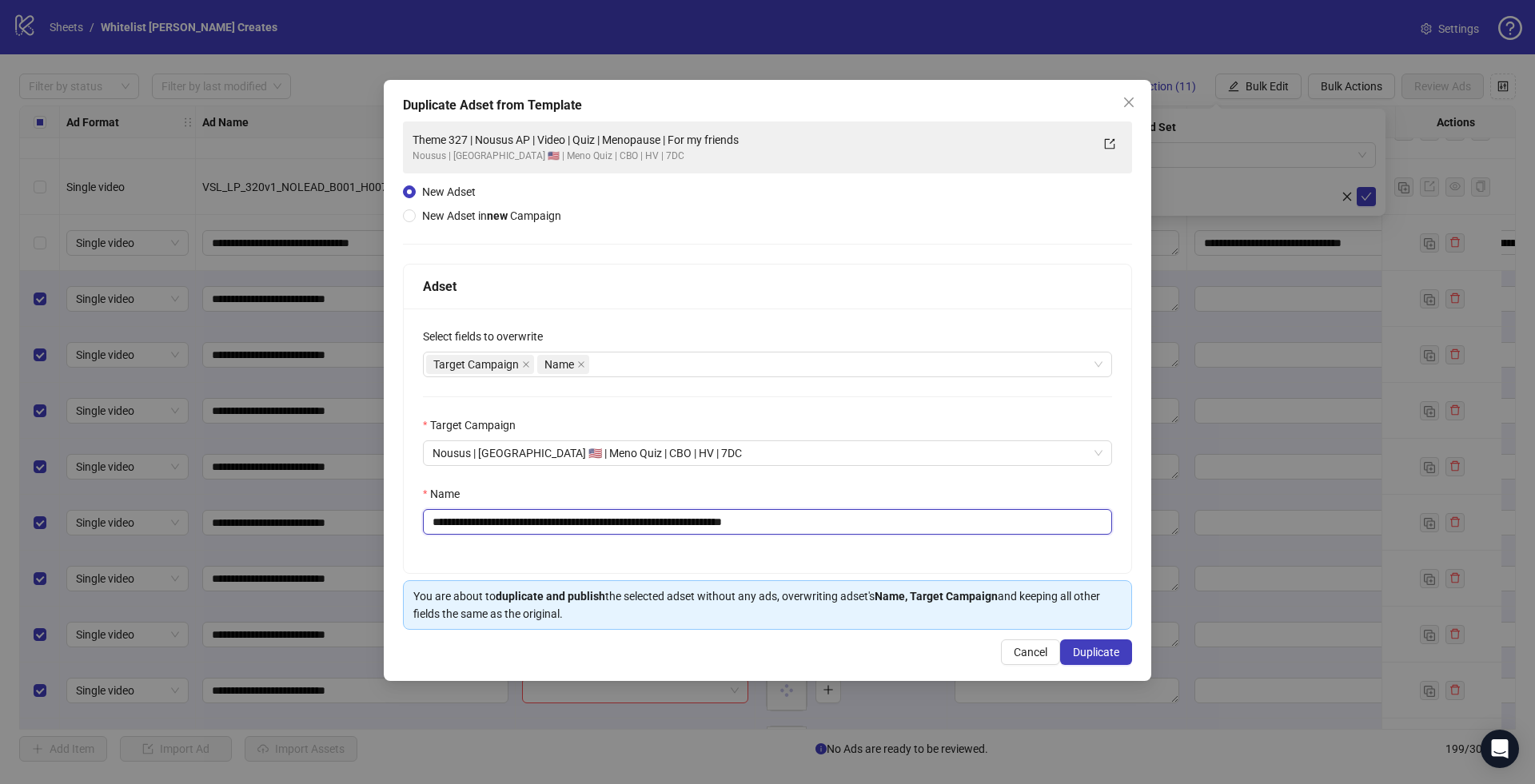
click at [688, 519] on input "**********" at bounding box center [768, 522] width 689 height 26
paste input "**********"
click at [610, 517] on input "**********" at bounding box center [768, 522] width 689 height 26
type input "**********"
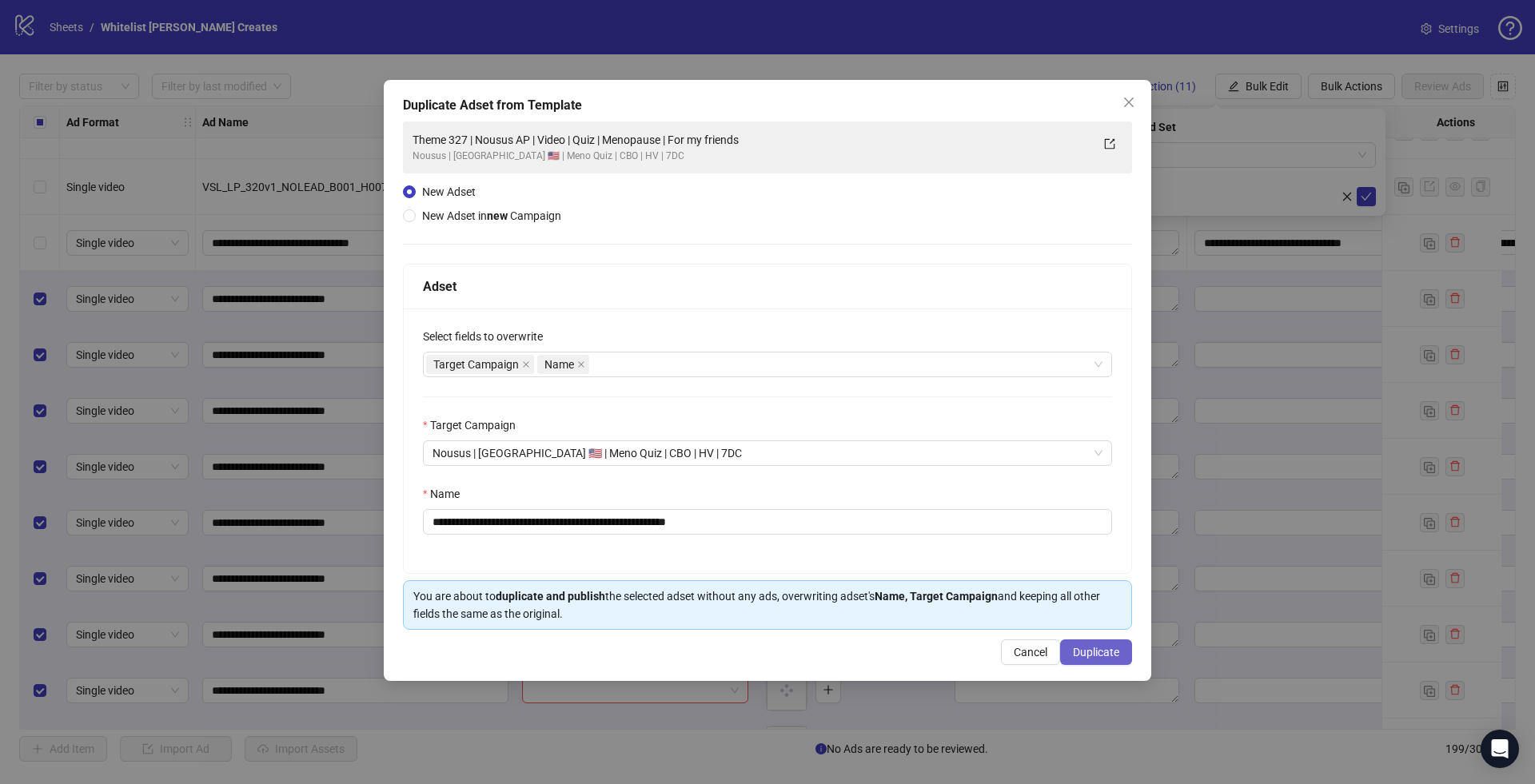
click at [1086, 651] on span "Duplicate" at bounding box center [1096, 651] width 47 height 13
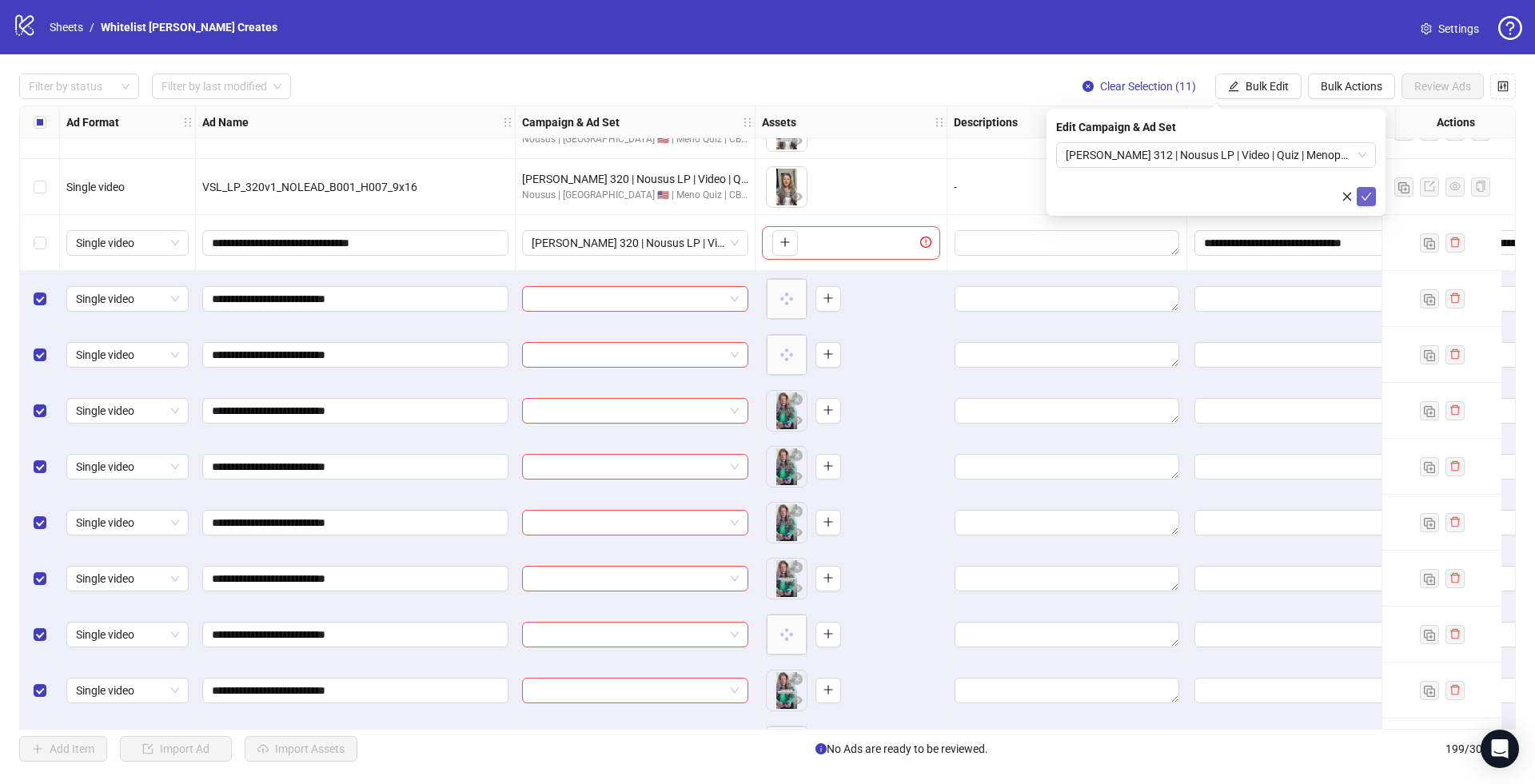
click at [1368, 187] on button "submit" at bounding box center [1366, 196] width 19 height 19
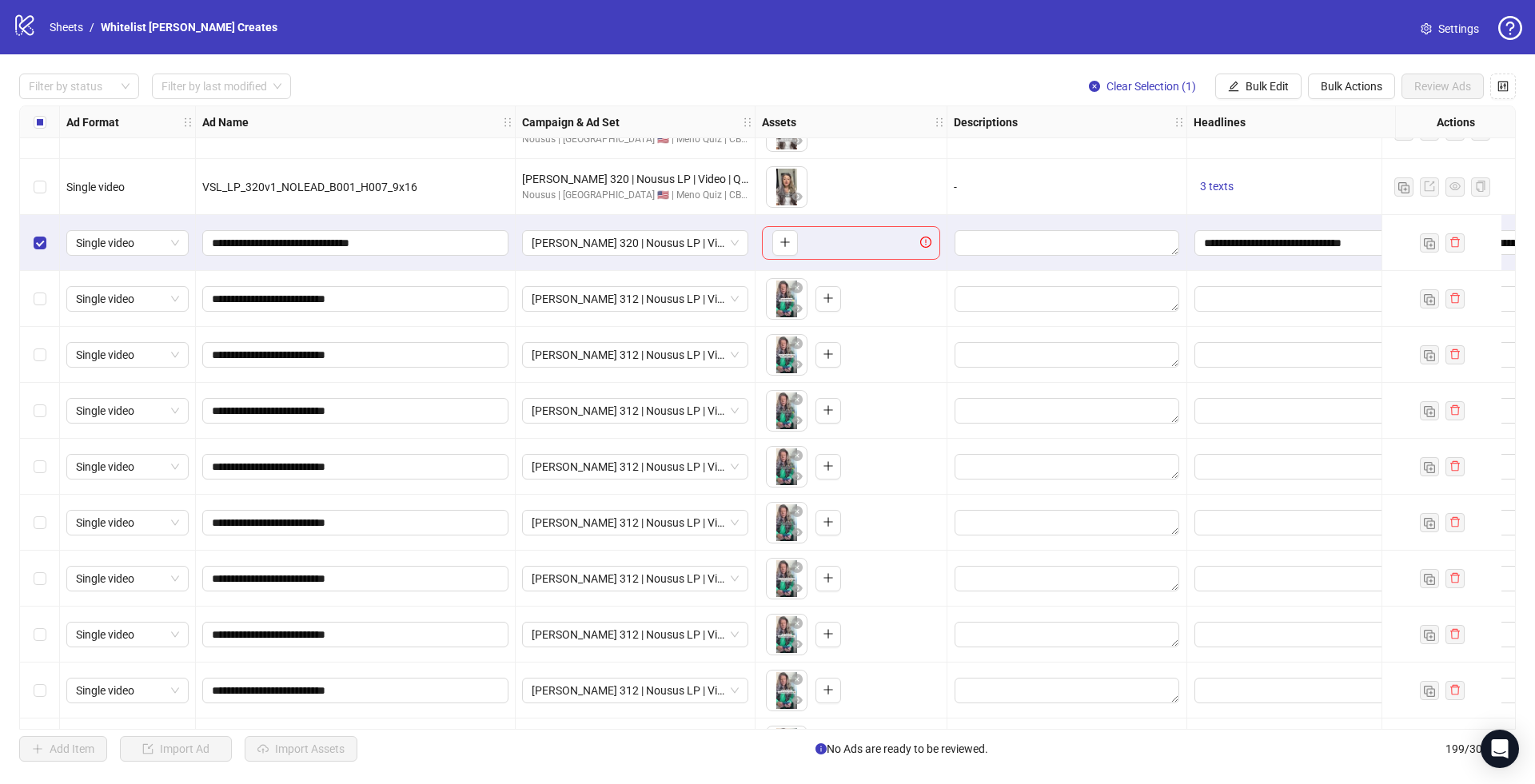
scroll to position [10547, 0]
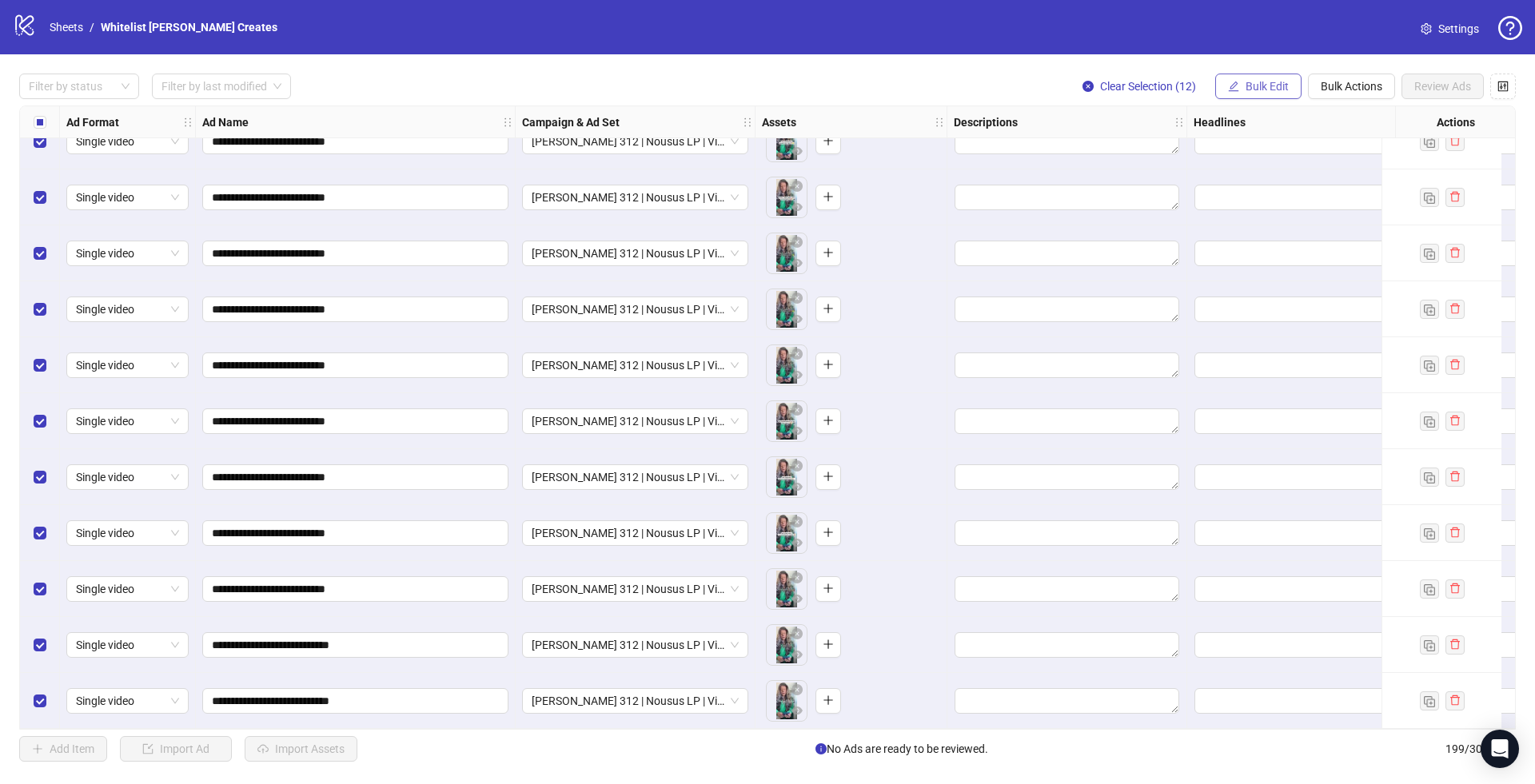
click at [1277, 81] on span "Bulk Edit" at bounding box center [1268, 86] width 44 height 13
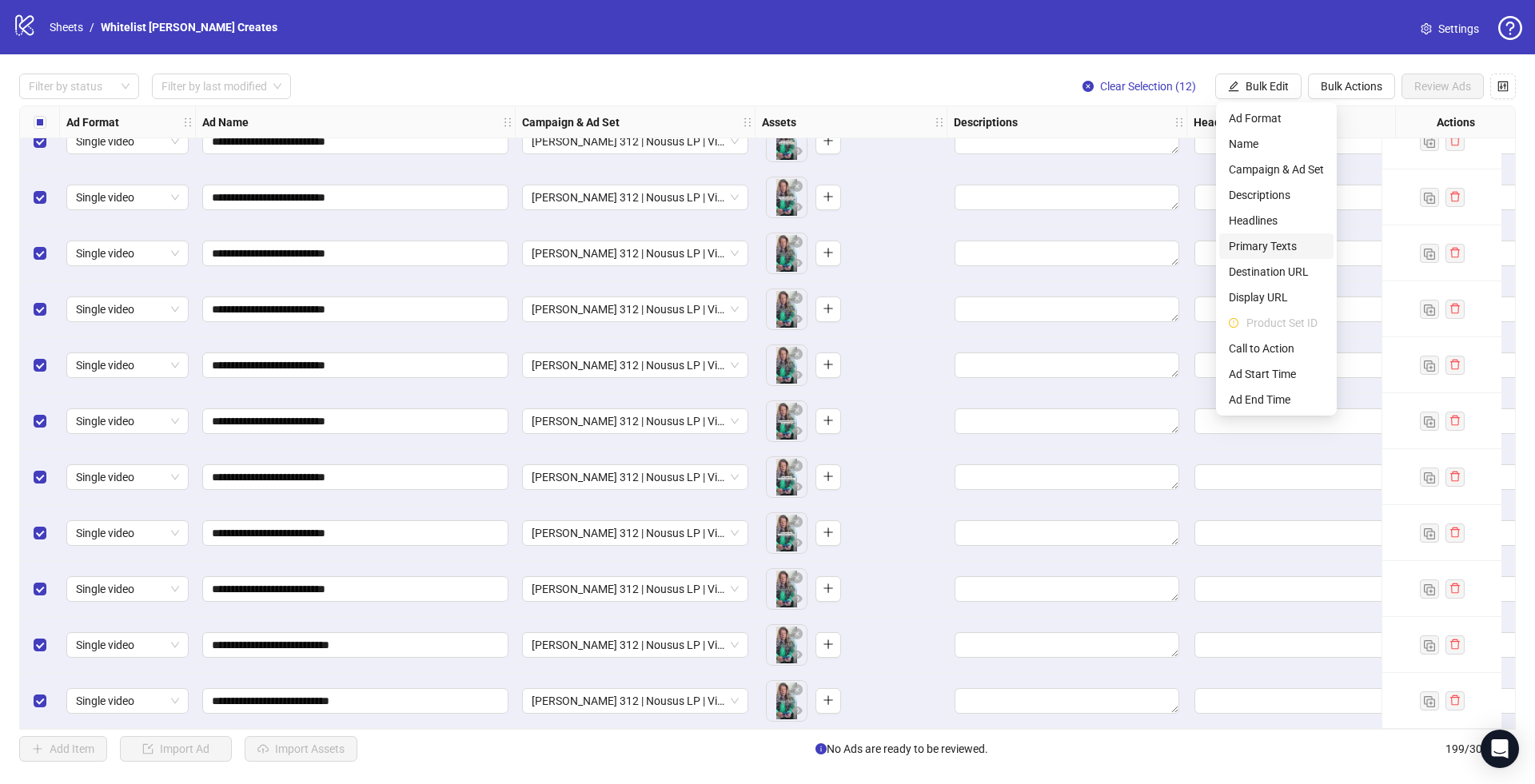
click at [1255, 243] on span "Primary Texts" at bounding box center [1277, 246] width 95 height 18
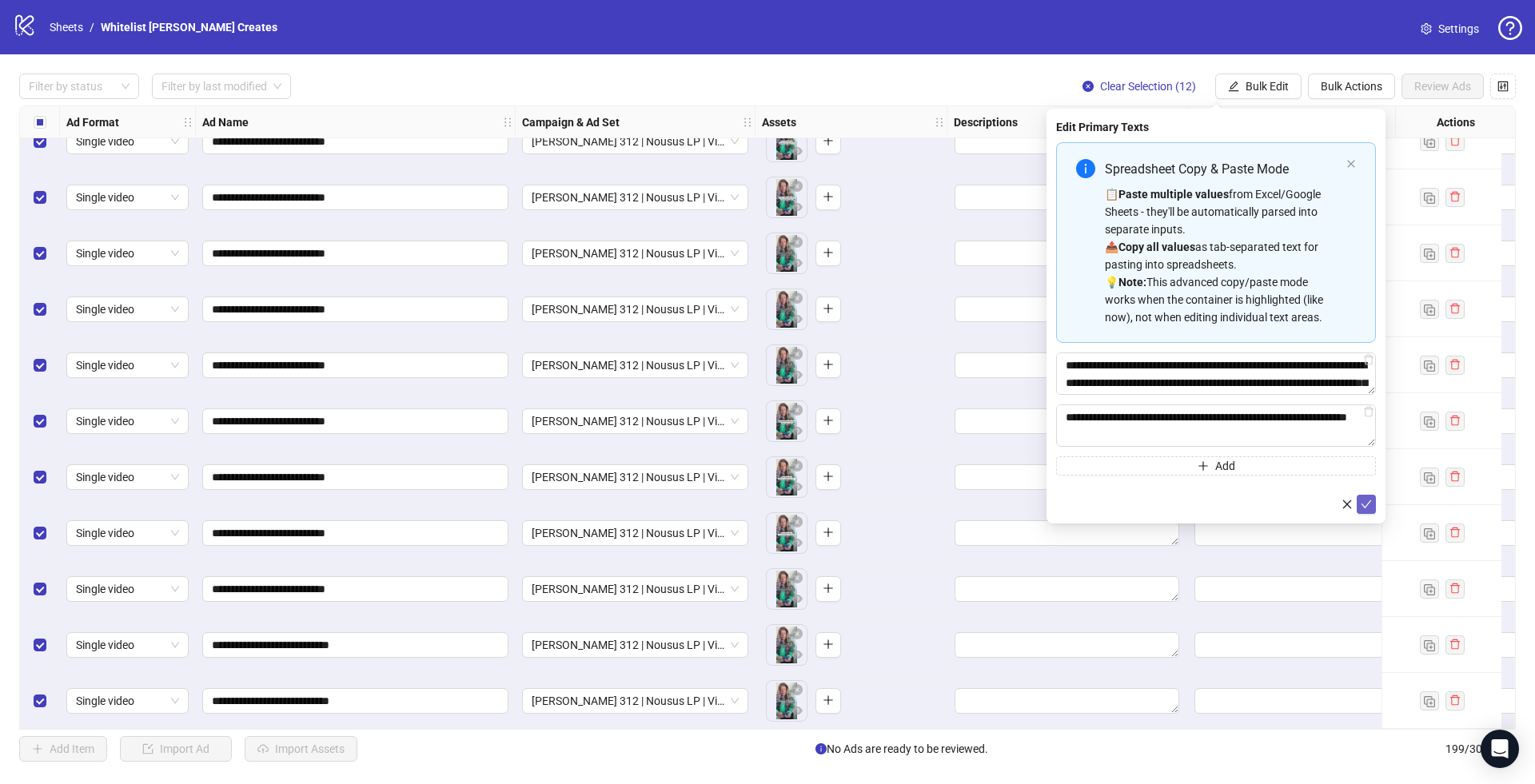
click at [1366, 505] on icon "check" at bounding box center [1367, 504] width 10 height 8
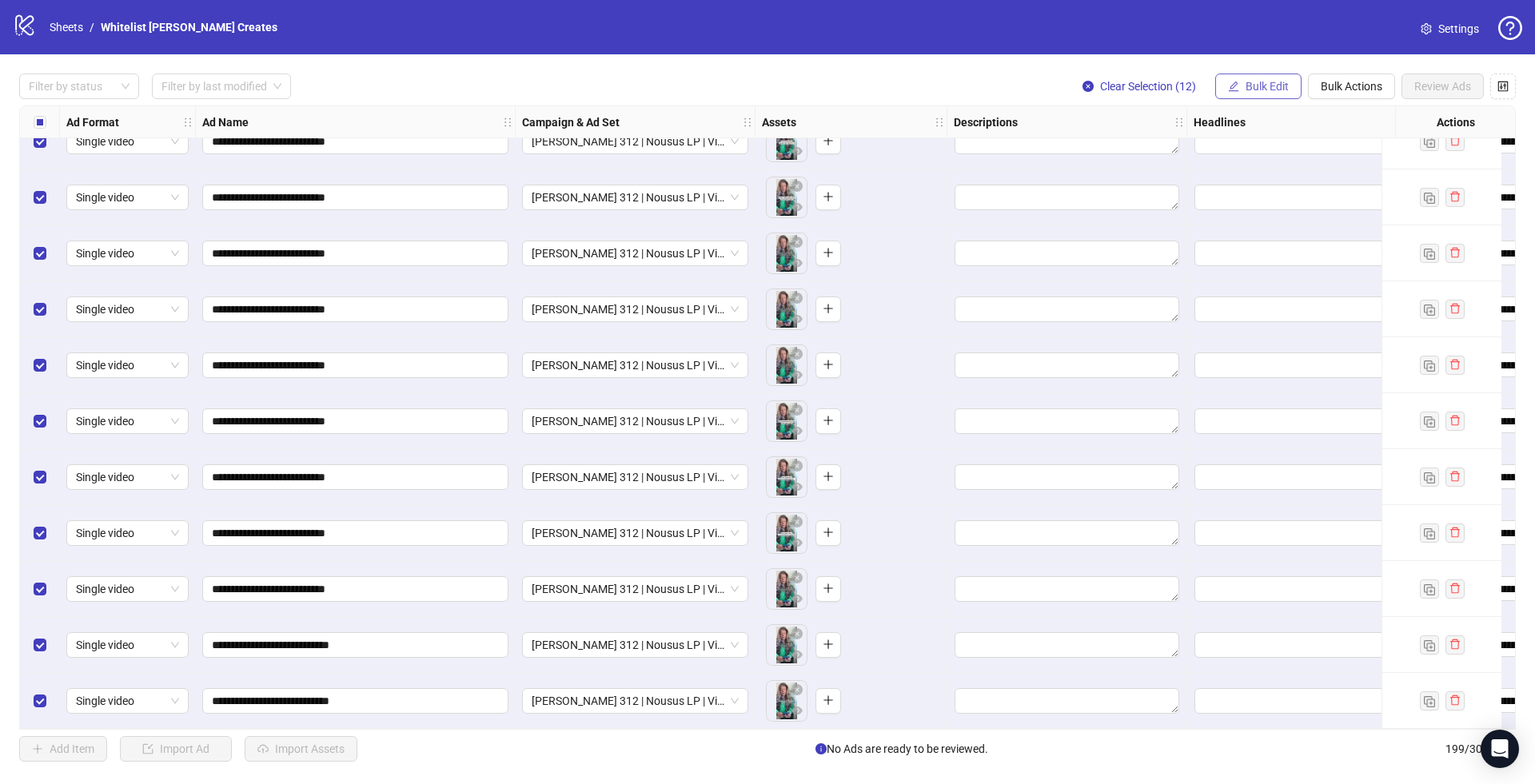
click at [1260, 89] on span "Bulk Edit" at bounding box center [1268, 86] width 44 height 13
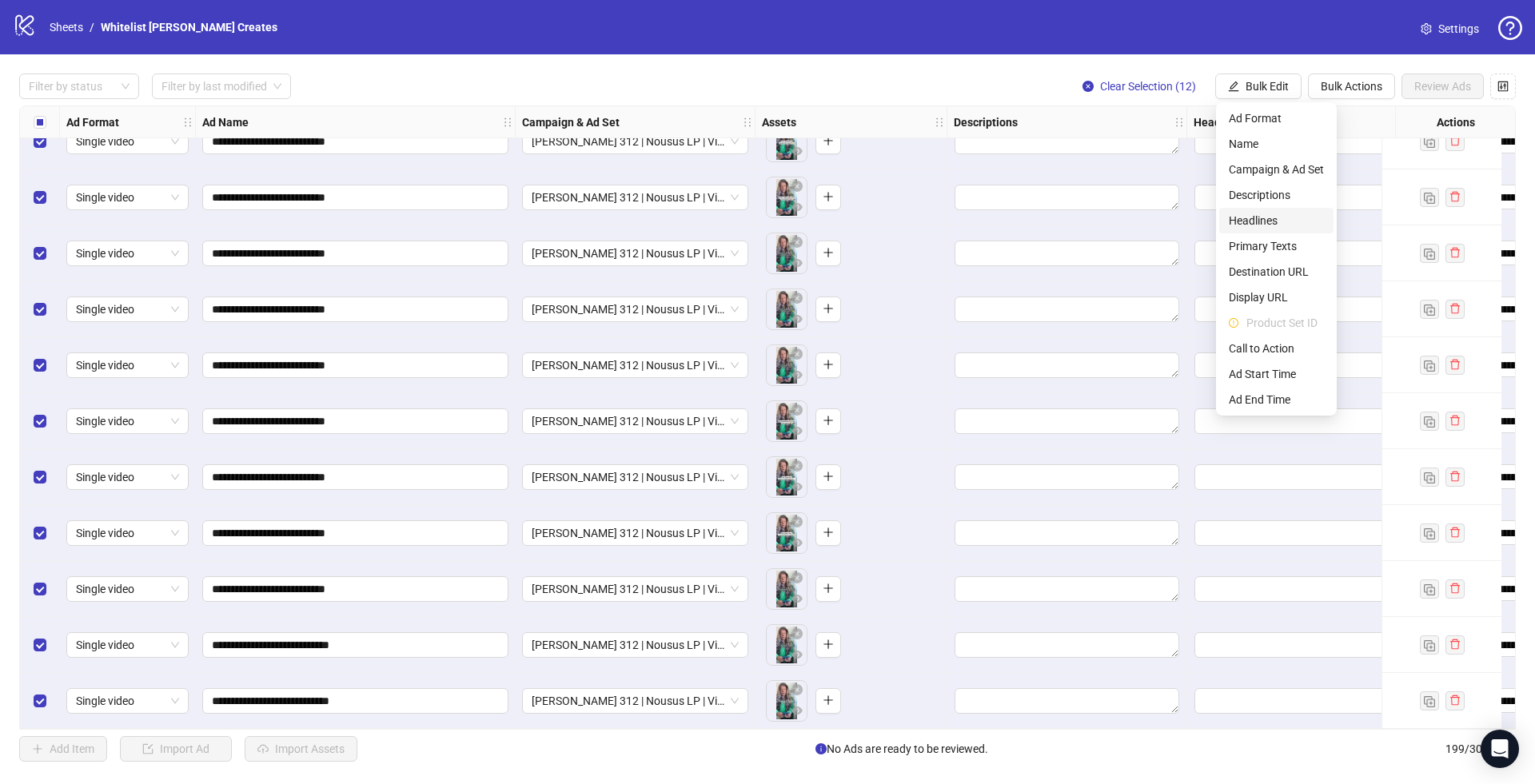
click at [1254, 217] on span "Headlines" at bounding box center [1277, 221] width 95 height 18
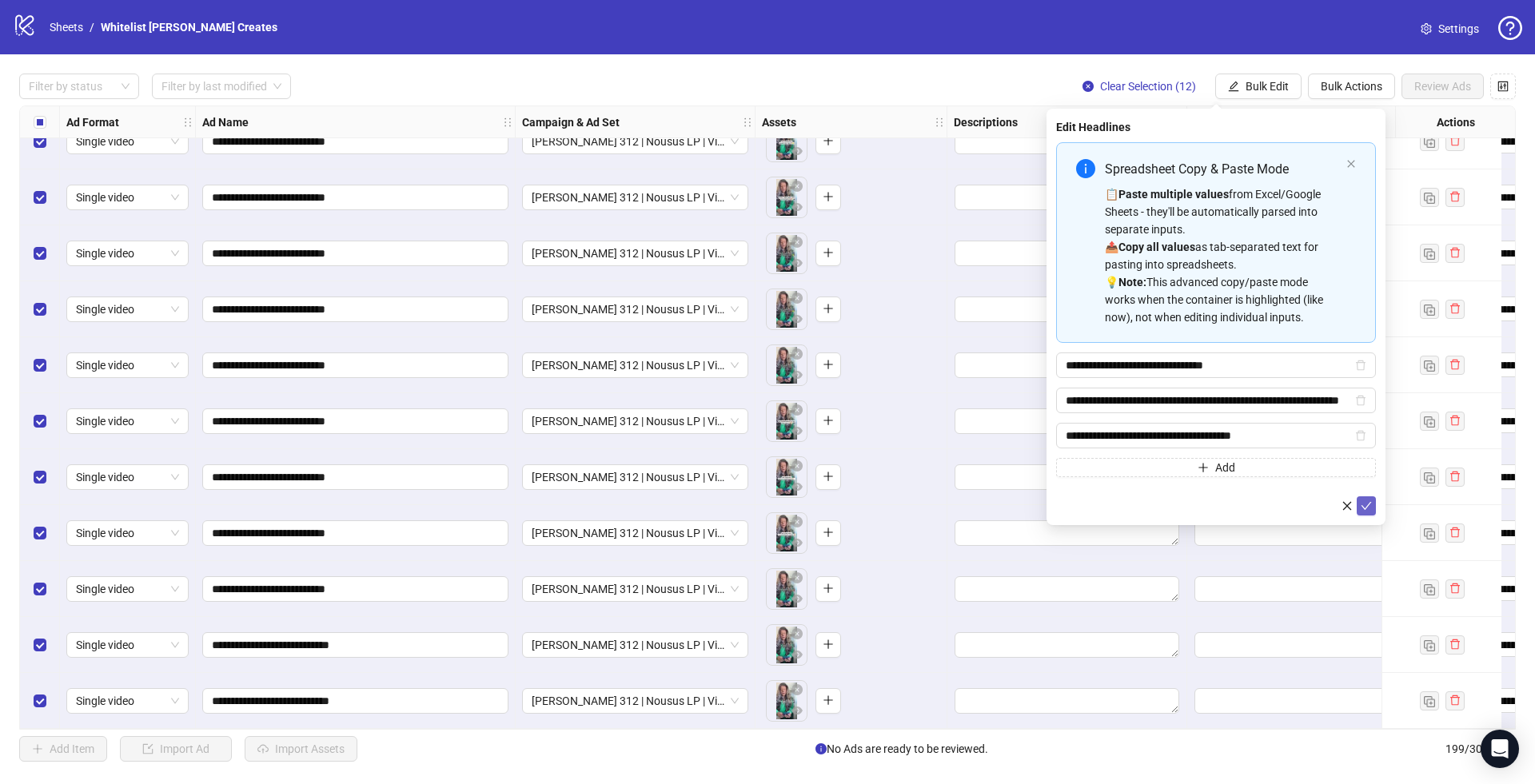
click at [1373, 498] on button "submit" at bounding box center [1366, 505] width 19 height 19
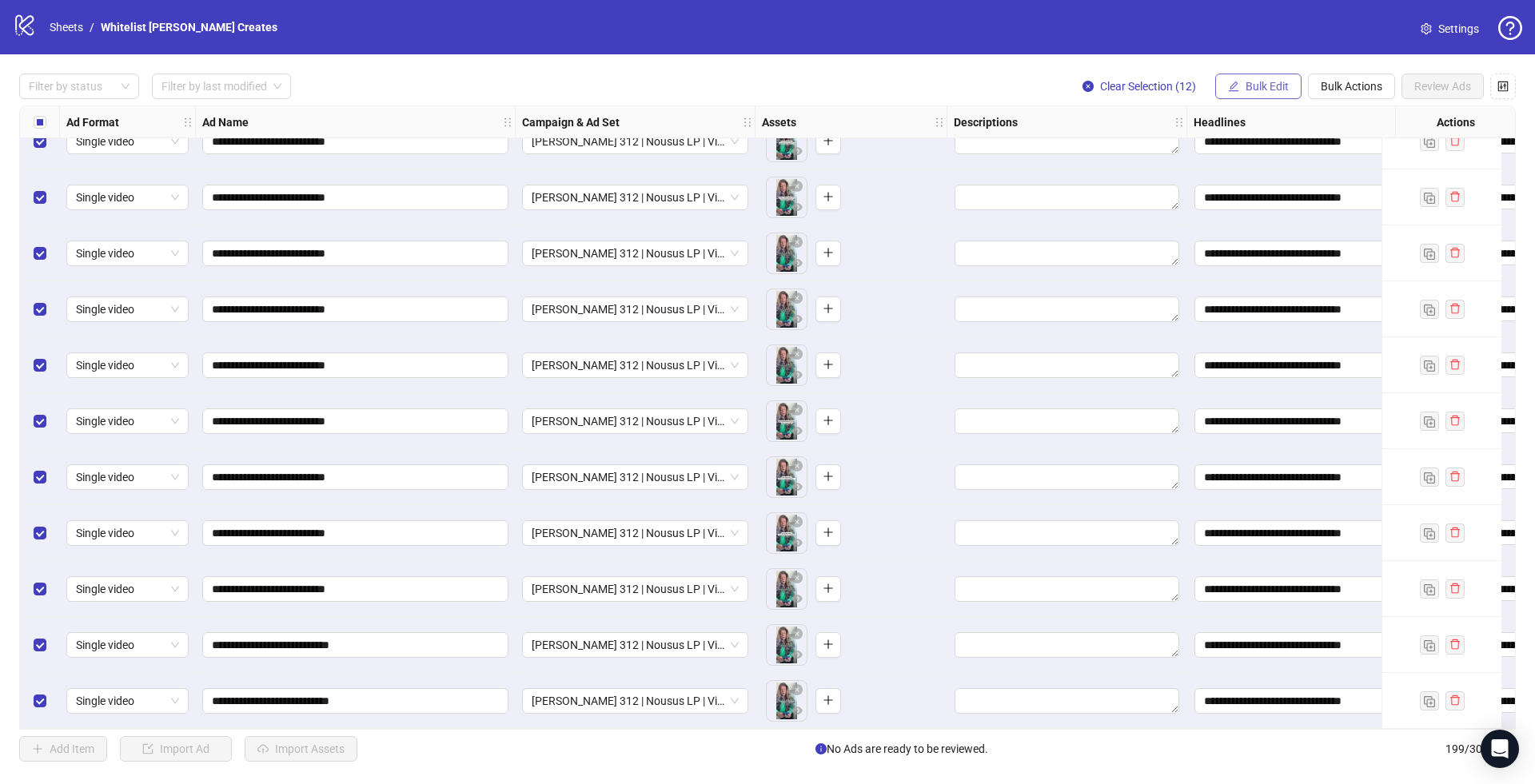
click at [1256, 88] on span "Bulk Edit" at bounding box center [1268, 86] width 44 height 13
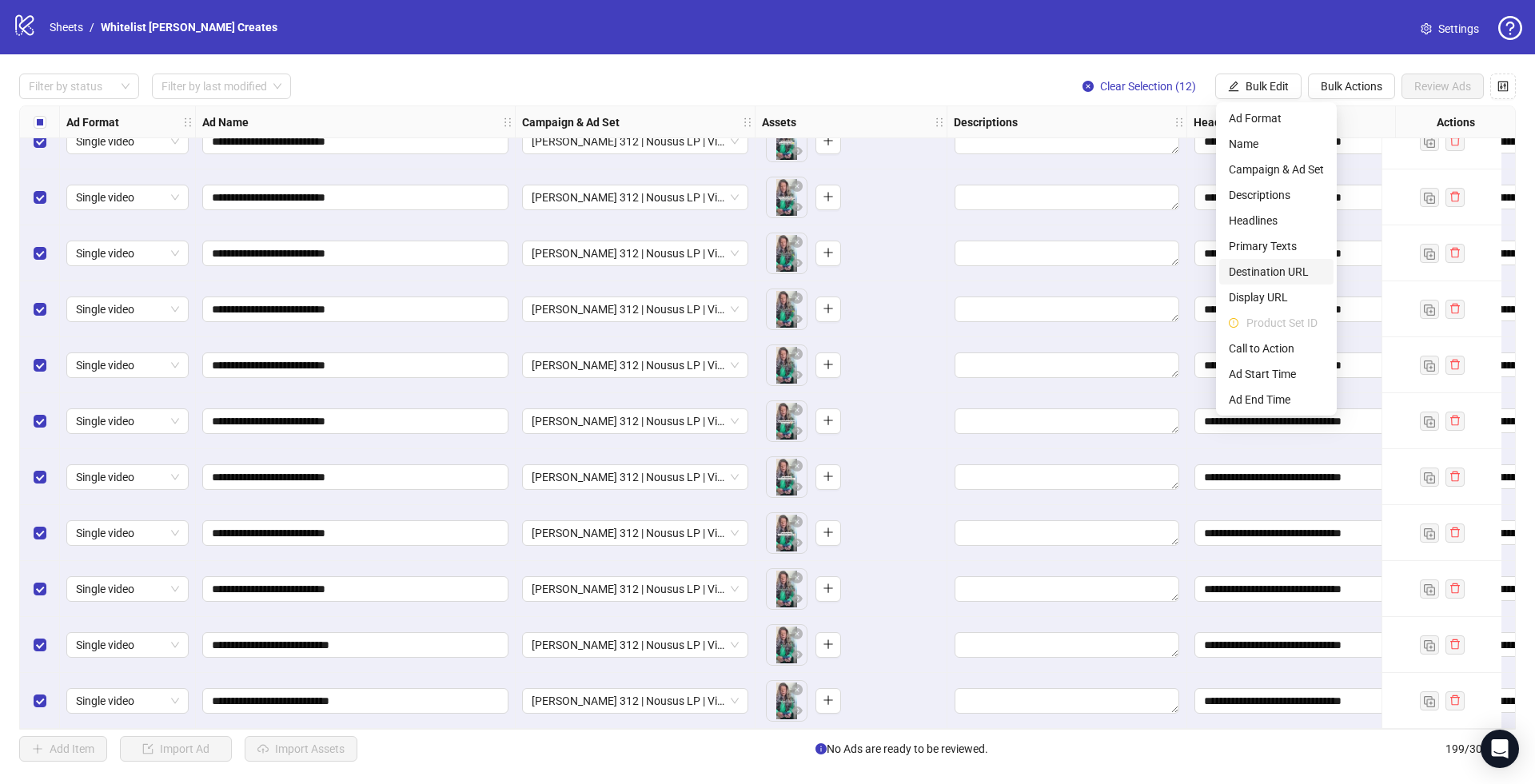
click at [1256, 267] on span "Destination URL" at bounding box center [1277, 272] width 95 height 18
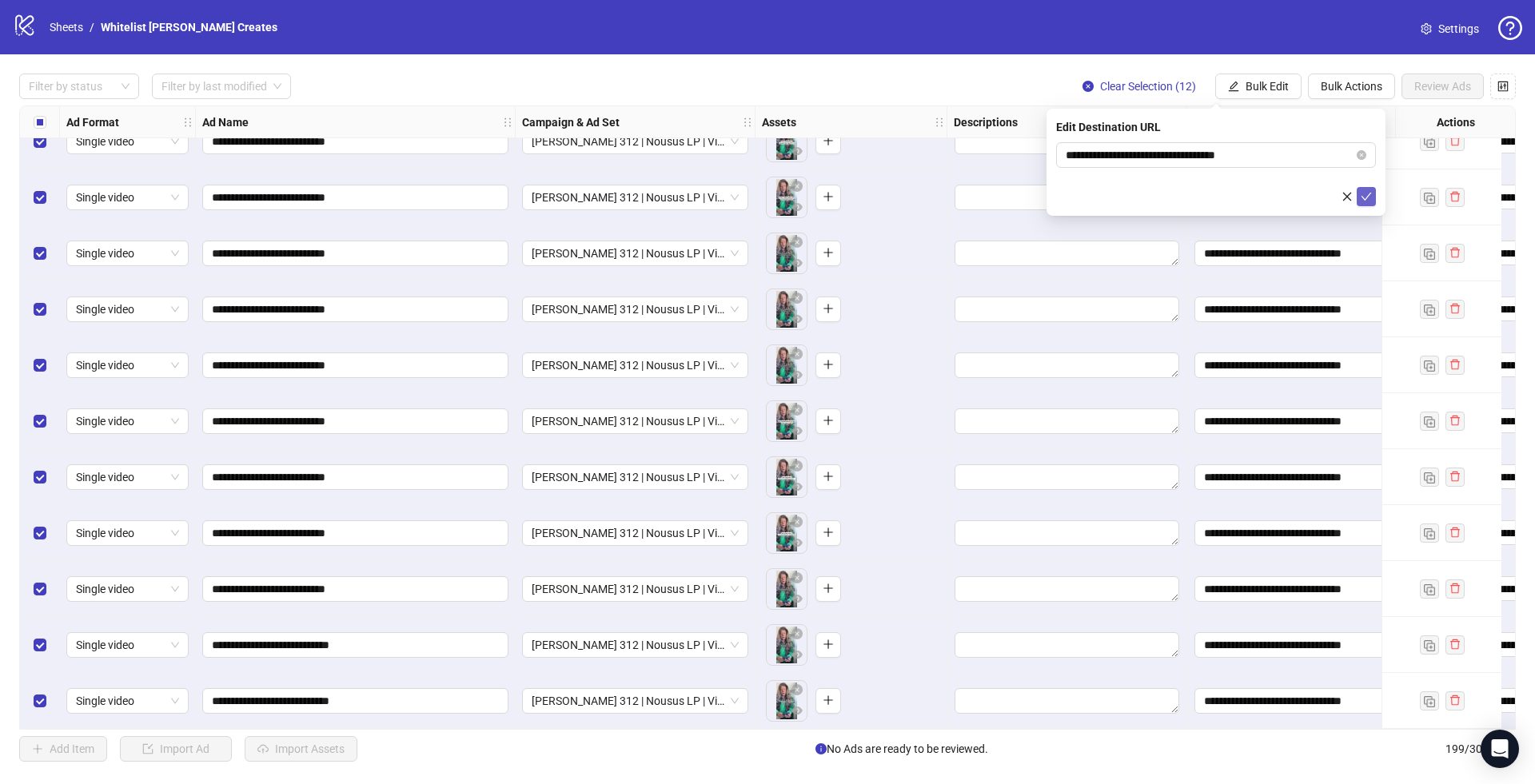
click at [1368, 198] on icon "check" at bounding box center [1366, 196] width 11 height 11
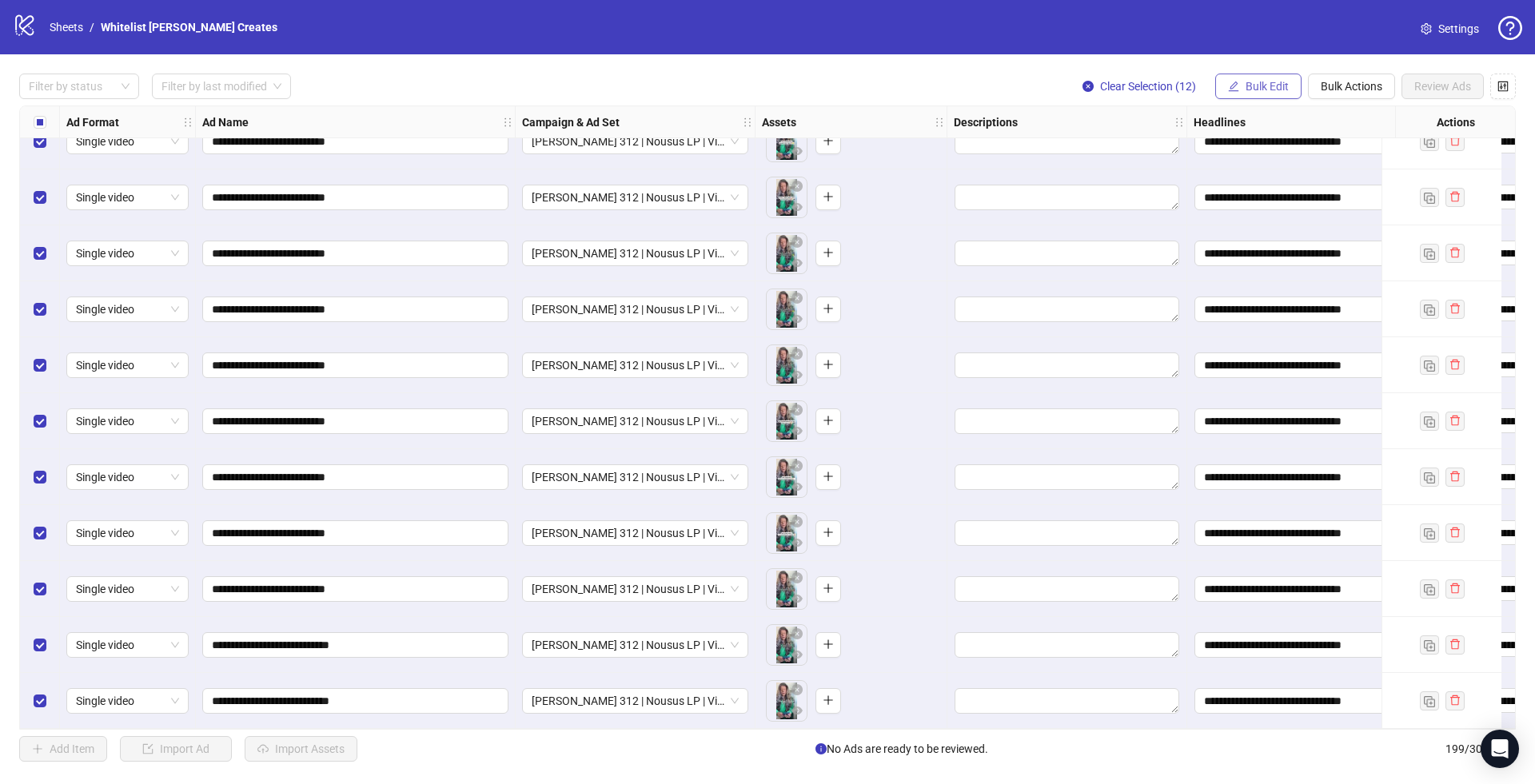
click at [1249, 88] on span "Bulk Edit" at bounding box center [1268, 86] width 44 height 13
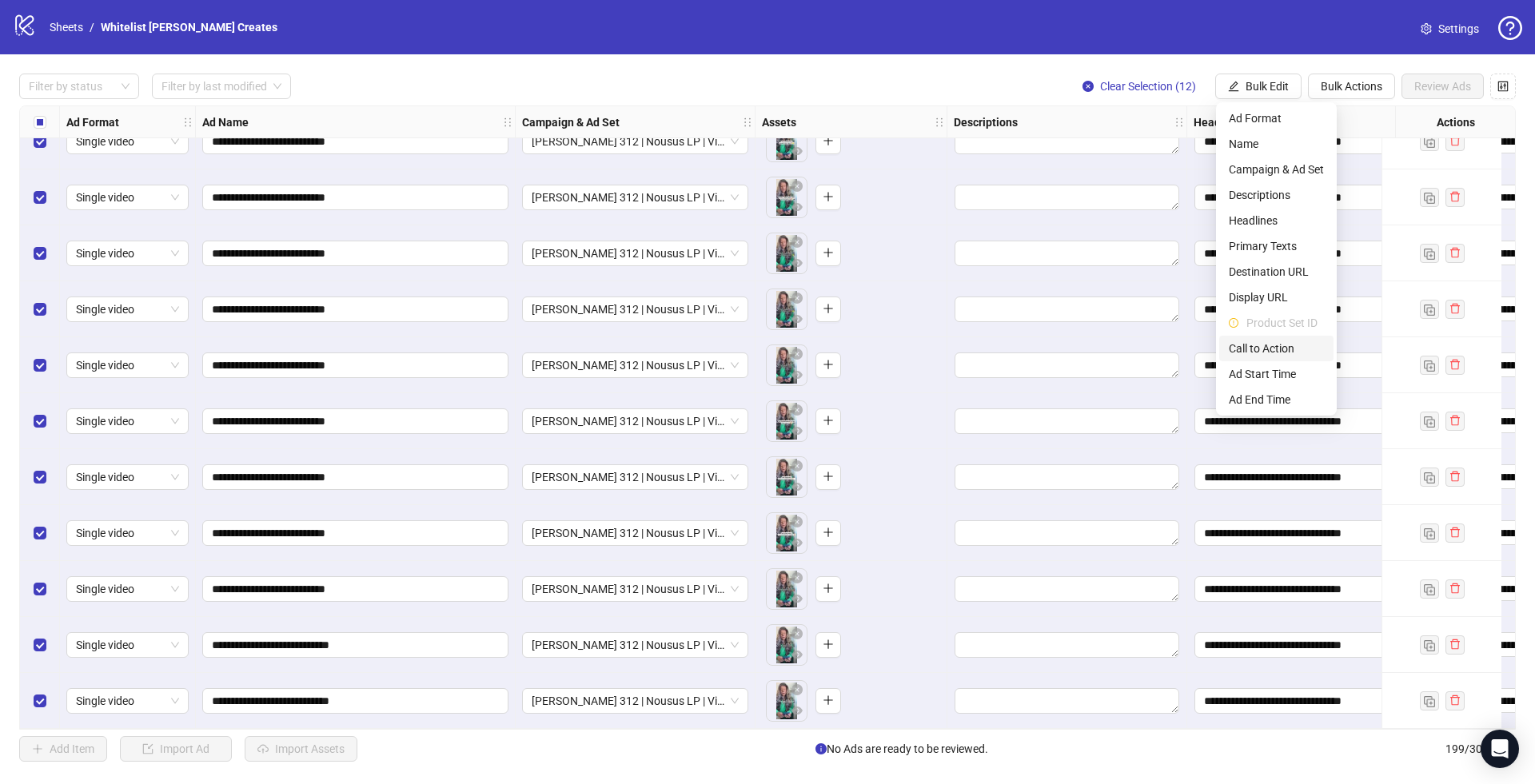
click at [1260, 346] on span "Call to Action" at bounding box center [1277, 348] width 95 height 18
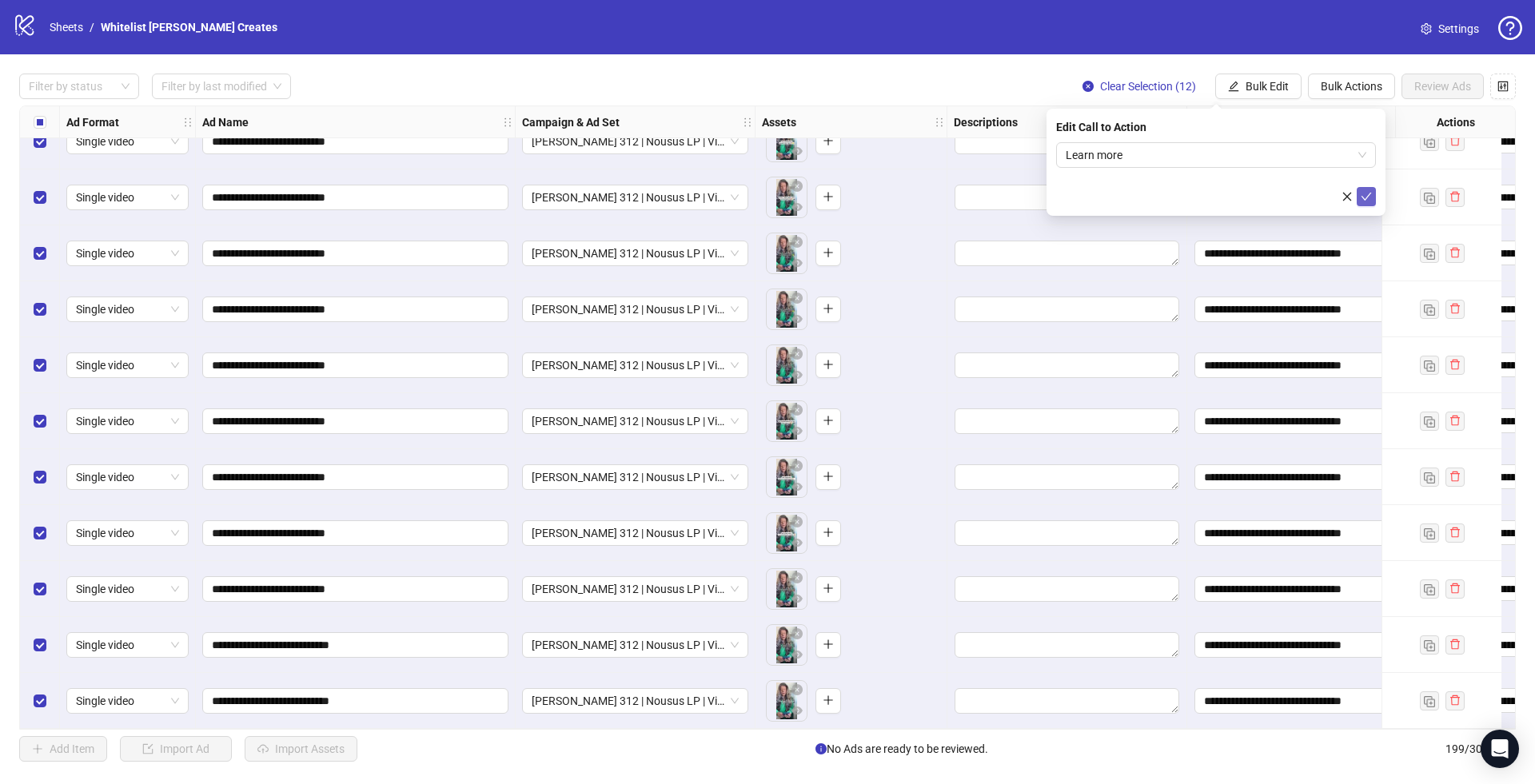
click at [1369, 201] on span "submit" at bounding box center [1366, 196] width 11 height 13
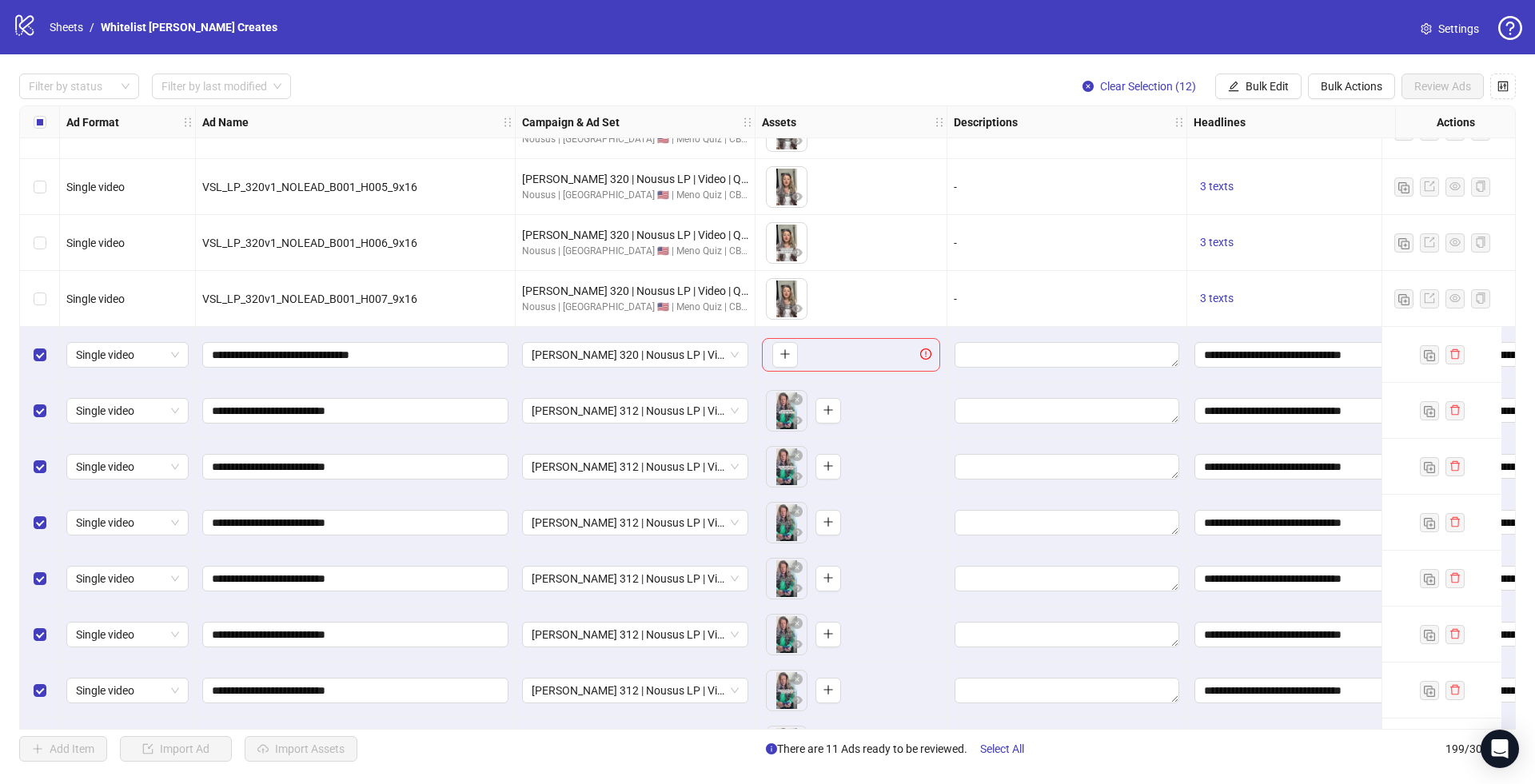
scroll to position [10187, 0]
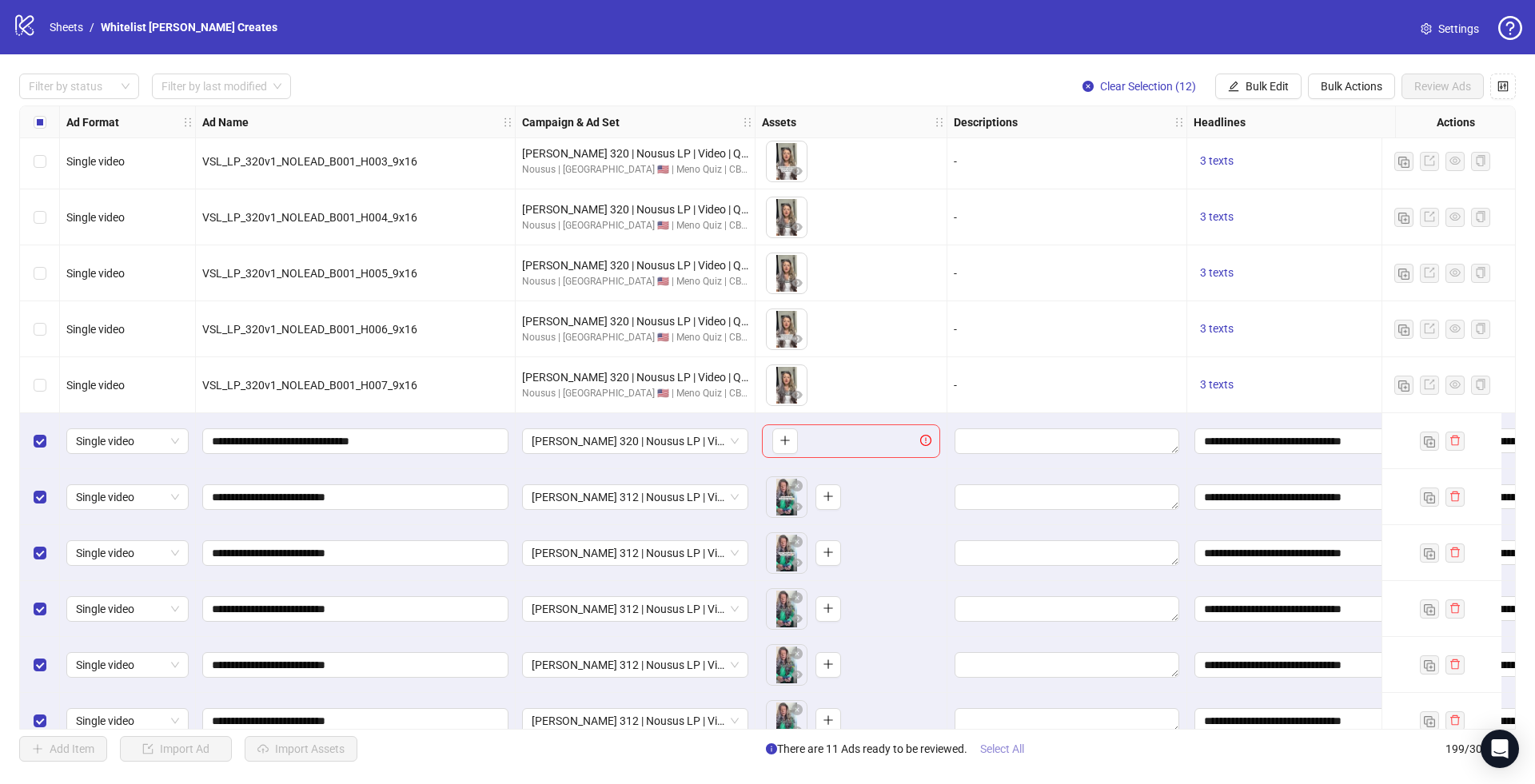
click at [996, 749] on span "Select All" at bounding box center [1002, 748] width 44 height 13
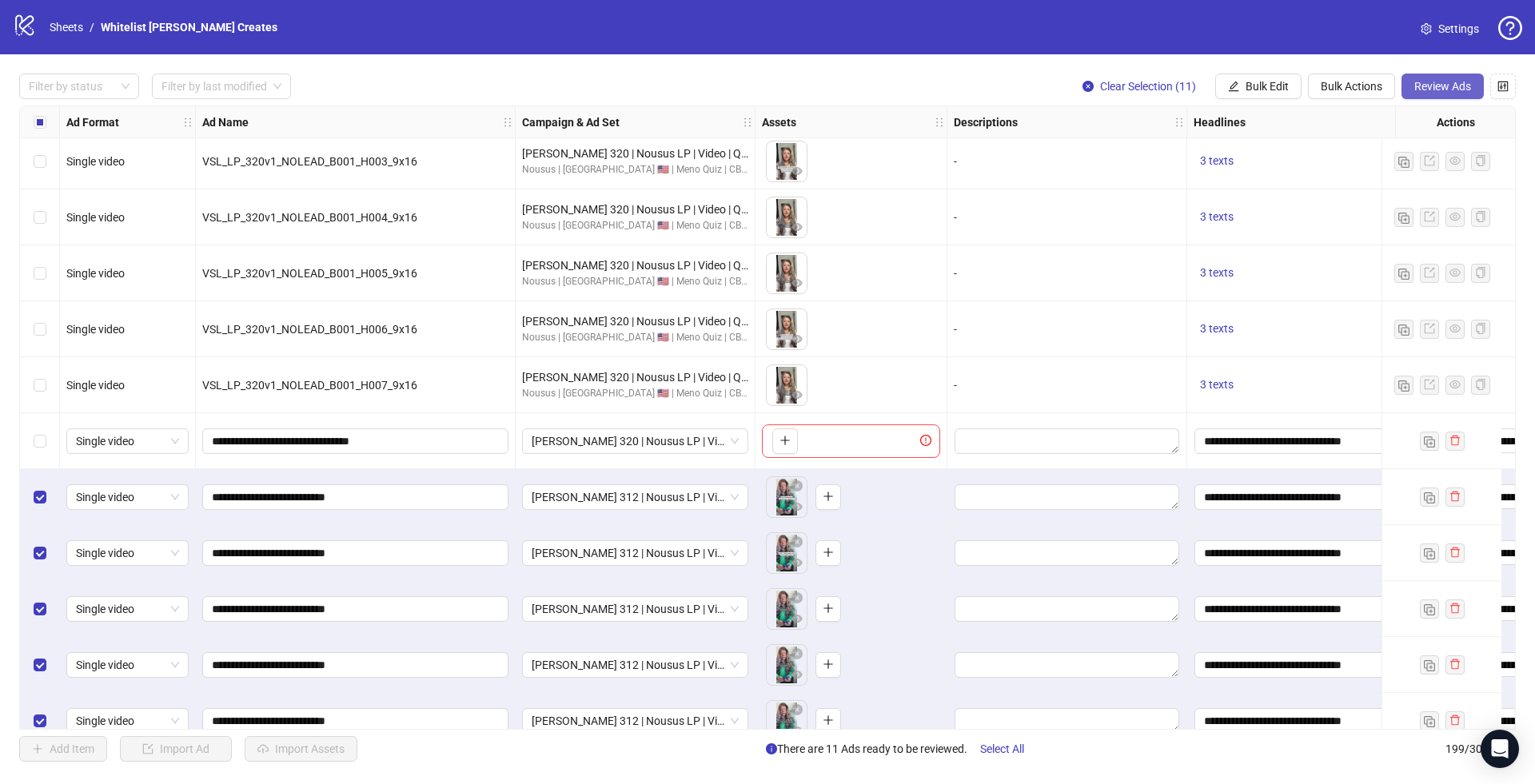
click at [1434, 90] on span "Review Ads" at bounding box center [1442, 86] width 56 height 13
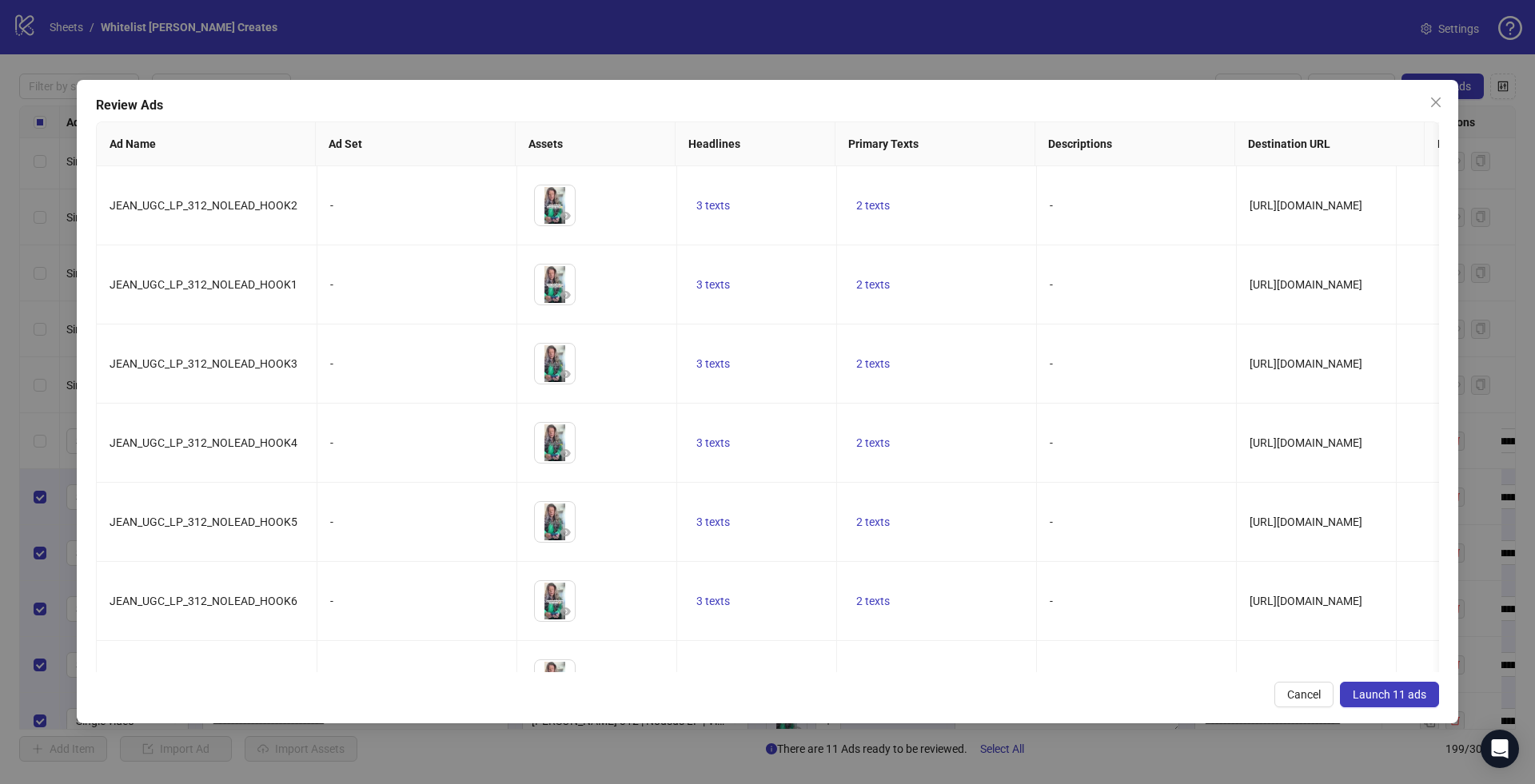
click at [1375, 688] on span "Launch 11 ads" at bounding box center [1389, 694] width 73 height 13
